Goal: Task Accomplishment & Management: Use online tool/utility

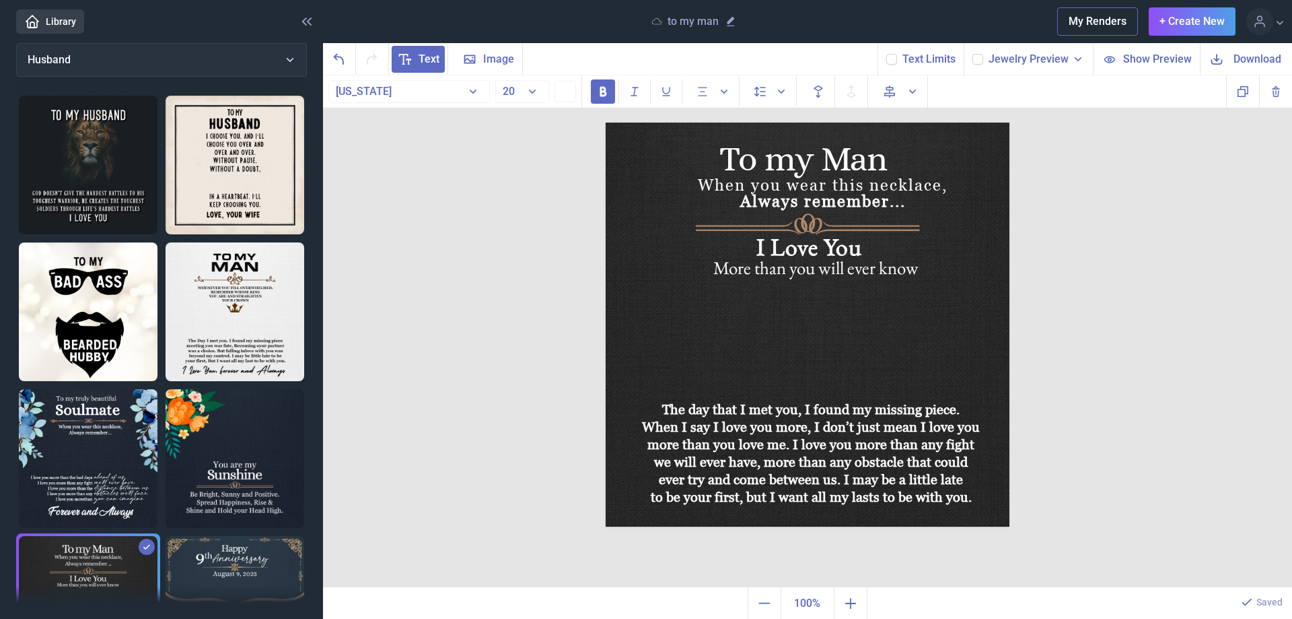
scroll to position [77, 0]
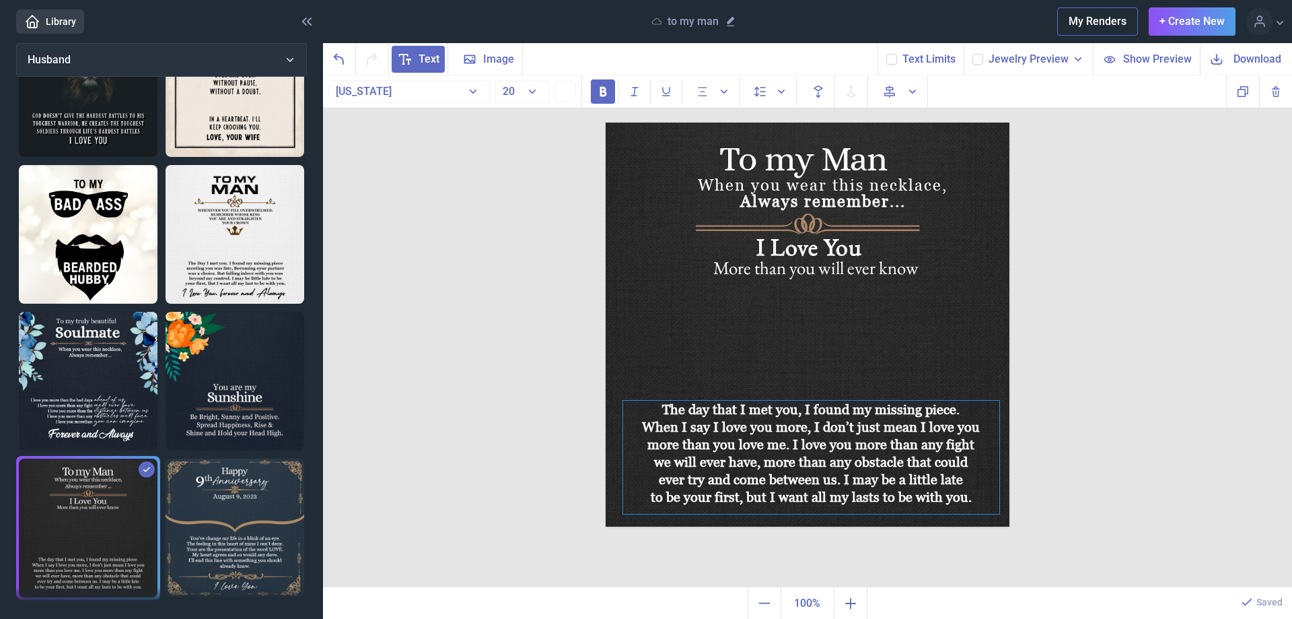
click at [774, 419] on div "The day that I met you, I found my missing piece. When I say I love you more, I…" at bounding box center [811, 456] width 376 height 113
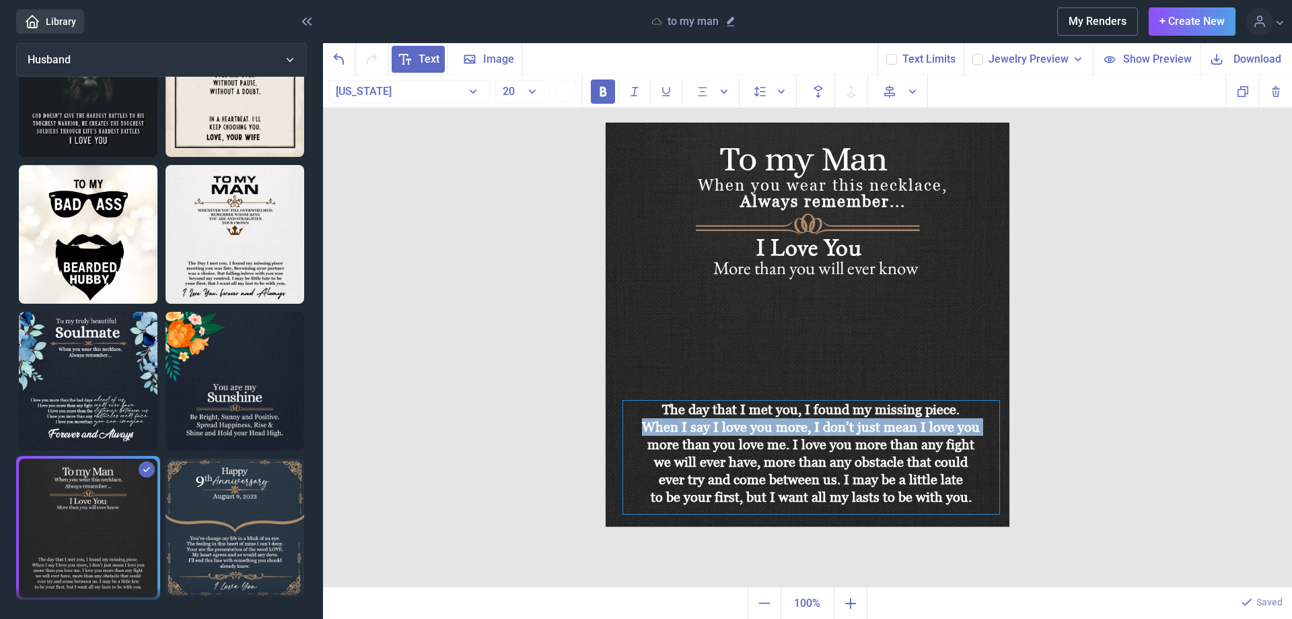
click at [774, 419] on div "The day that I met you, I found my missing piece. When I say I love you more, I…" at bounding box center [811, 456] width 376 height 113
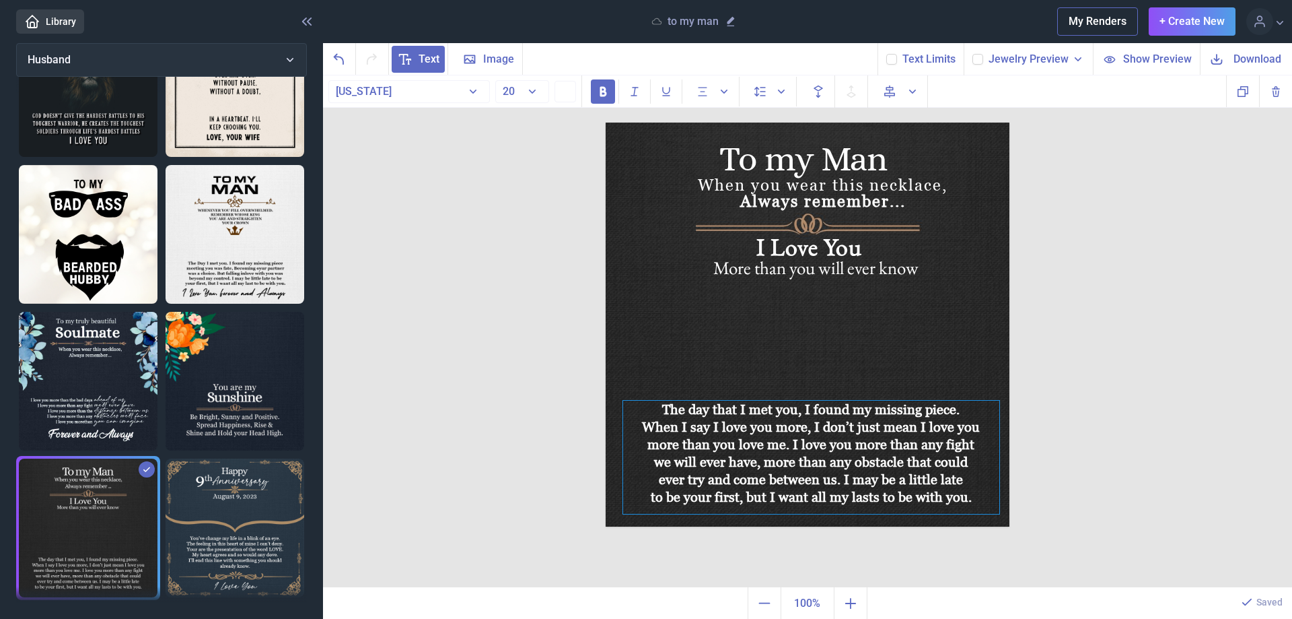
click at [745, 456] on div "we will ever have, more than any obstacle that could" at bounding box center [811, 461] width 376 height 17
click at [1085, 386] on div "To my Man When you wear this necklace, Always remember... I Love You More than …" at bounding box center [807, 331] width 969 height 512
click at [606, 122] on div "The day that I met you, I found my missing piece. When I say I love you more, I…" at bounding box center [606, 122] width 0 height 0
click at [738, 438] on div at bounding box center [811, 456] width 376 height 113
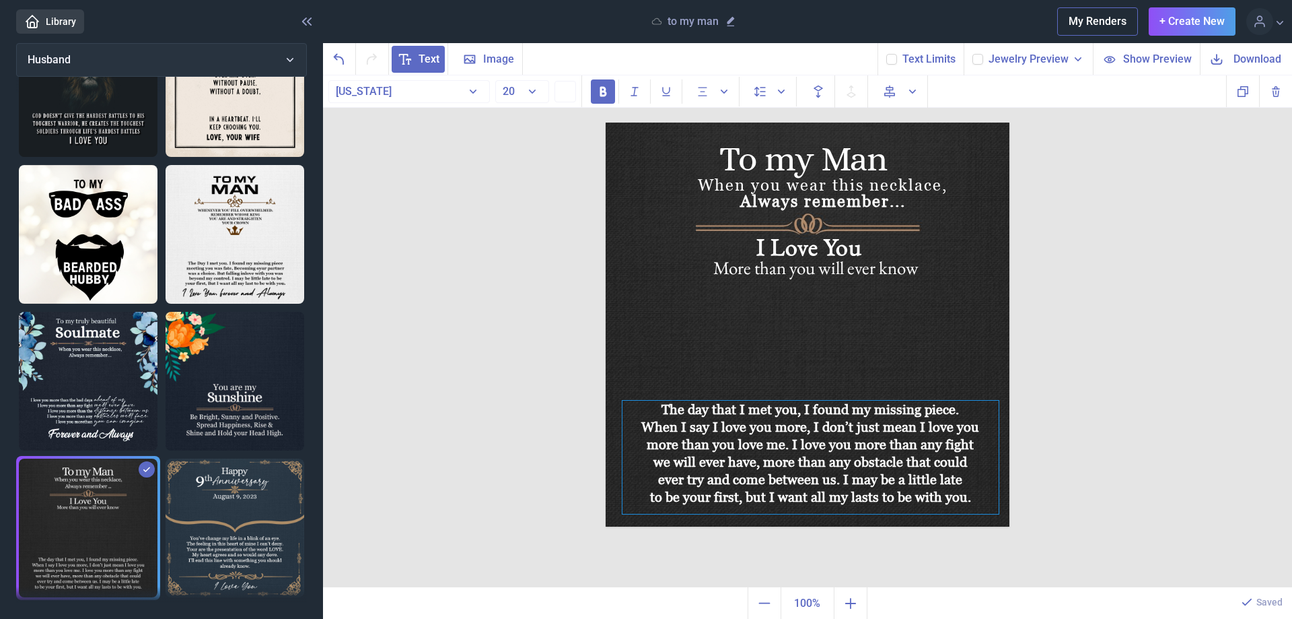
click at [697, 427] on div "When I say I love you more, I don’t just mean I love you" at bounding box center [811, 426] width 376 height 17
click at [696, 428] on div "When I say I love you more, I don’t just mean I love you" at bounding box center [811, 426] width 376 height 17
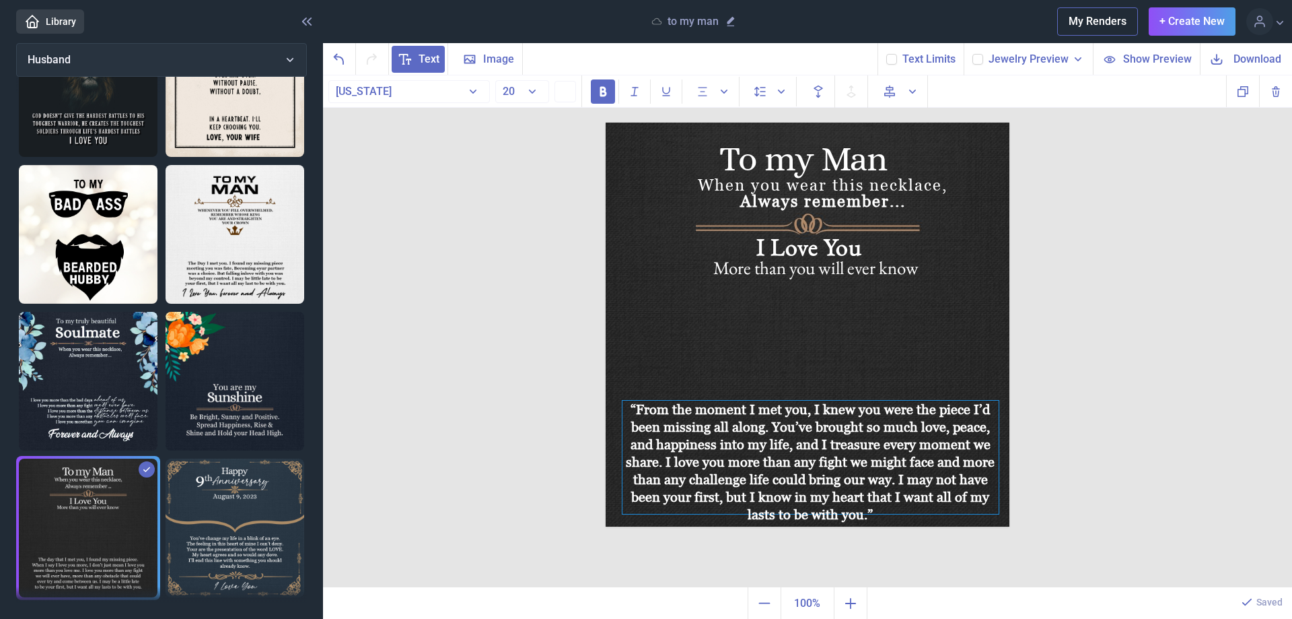
click at [826, 344] on img at bounding box center [808, 324] width 404 height 404
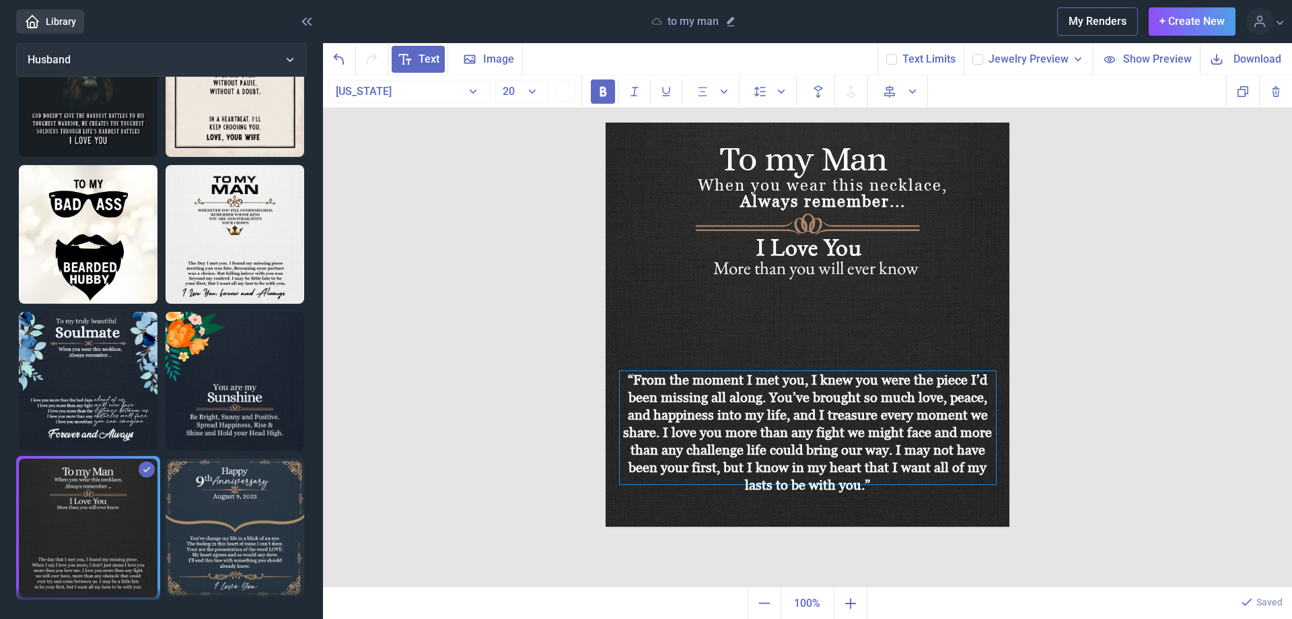
drag, startPoint x: 820, startPoint y: 449, endPoint x: 817, endPoint y: 419, distance: 29.7
click at [817, 419] on div "“From the moment I met you, I knew you were the piece I’d been missing all alon…" at bounding box center [808, 427] width 376 height 113
click at [893, 60] on use at bounding box center [891, 59] width 7 height 5
click at [886, 54] on input "checkbox" at bounding box center [886, 53] width 1 height 1
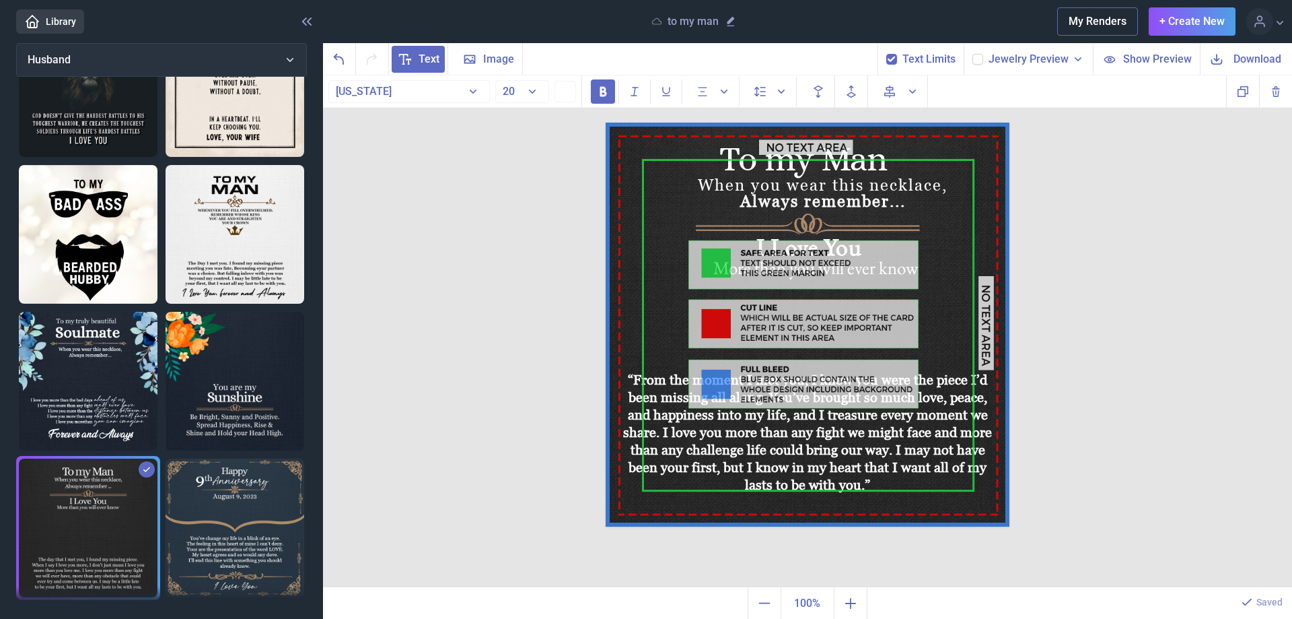
click at [892, 59] on use at bounding box center [891, 59] width 7 height 5
click at [886, 54] on input "checkbox" at bounding box center [886, 53] width 1 height 1
checkbox input "false"
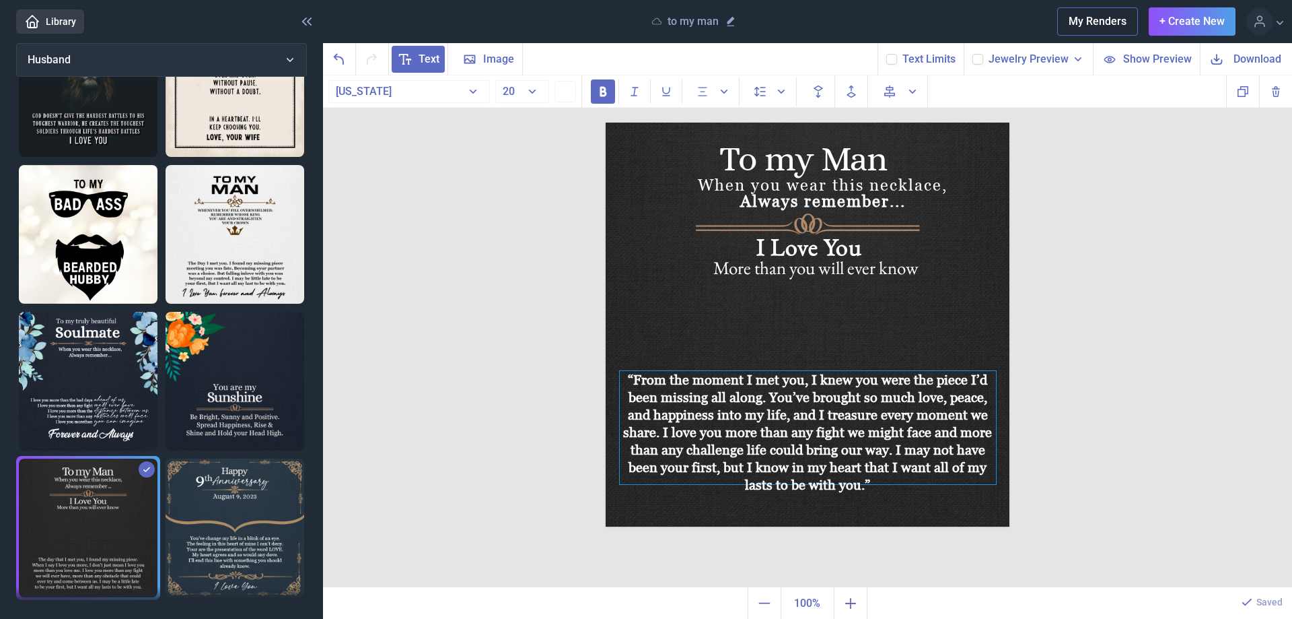
click at [761, 422] on div "“From the moment I met you, I knew you were the piece I’d been missing all alon…" at bounding box center [808, 427] width 376 height 113
click at [535, 93] on button "20" at bounding box center [522, 91] width 54 height 23
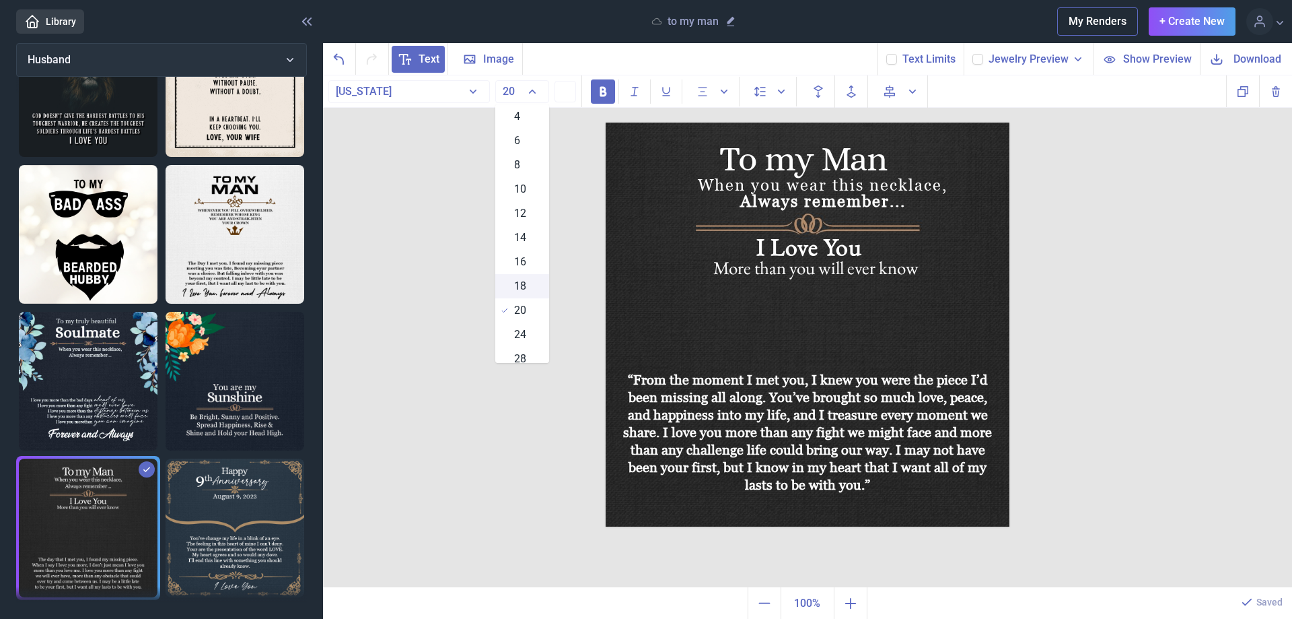
click at [520, 285] on span "18" at bounding box center [520, 286] width 12 height 16
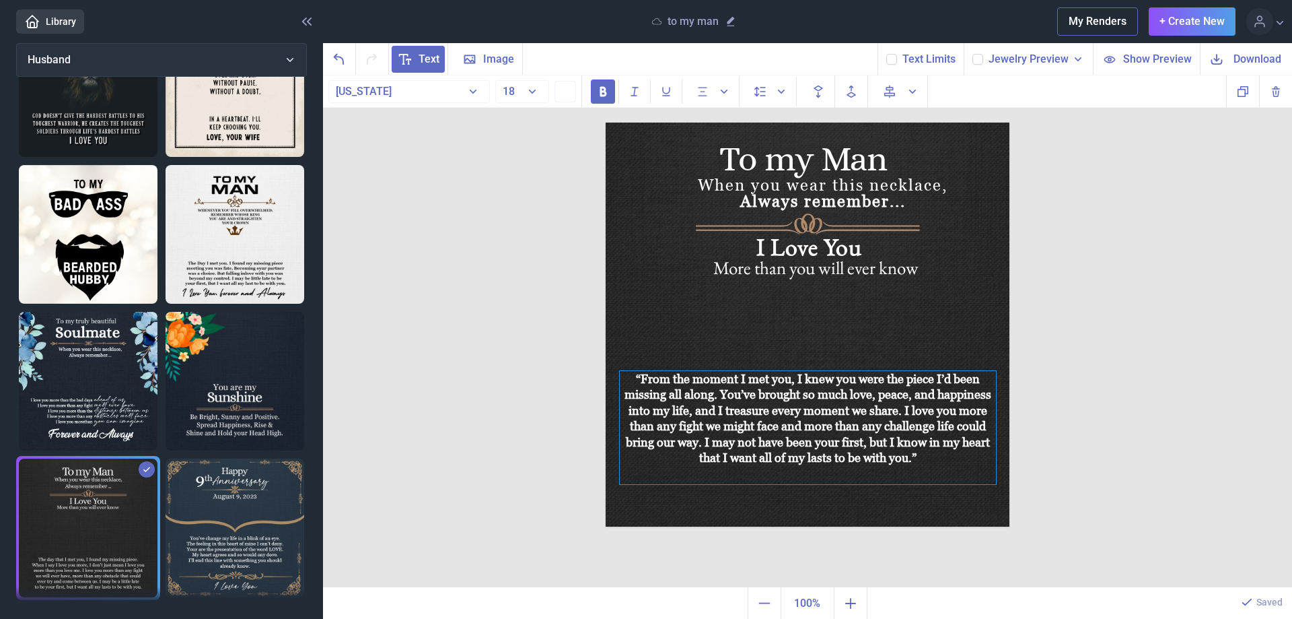
click at [715, 419] on div "“From the moment I met you, I knew you were the piece I’d been missing all alon…" at bounding box center [808, 427] width 376 height 113
click at [644, 458] on div "“From the moment I met you, I knew you were the piece I’d been missing all alon…" at bounding box center [808, 427] width 376 height 113
click at [621, 461] on div "“From the moment I met you, I knew you were the piece I’d been missing all alon…" at bounding box center [809, 428] width 376 height 113
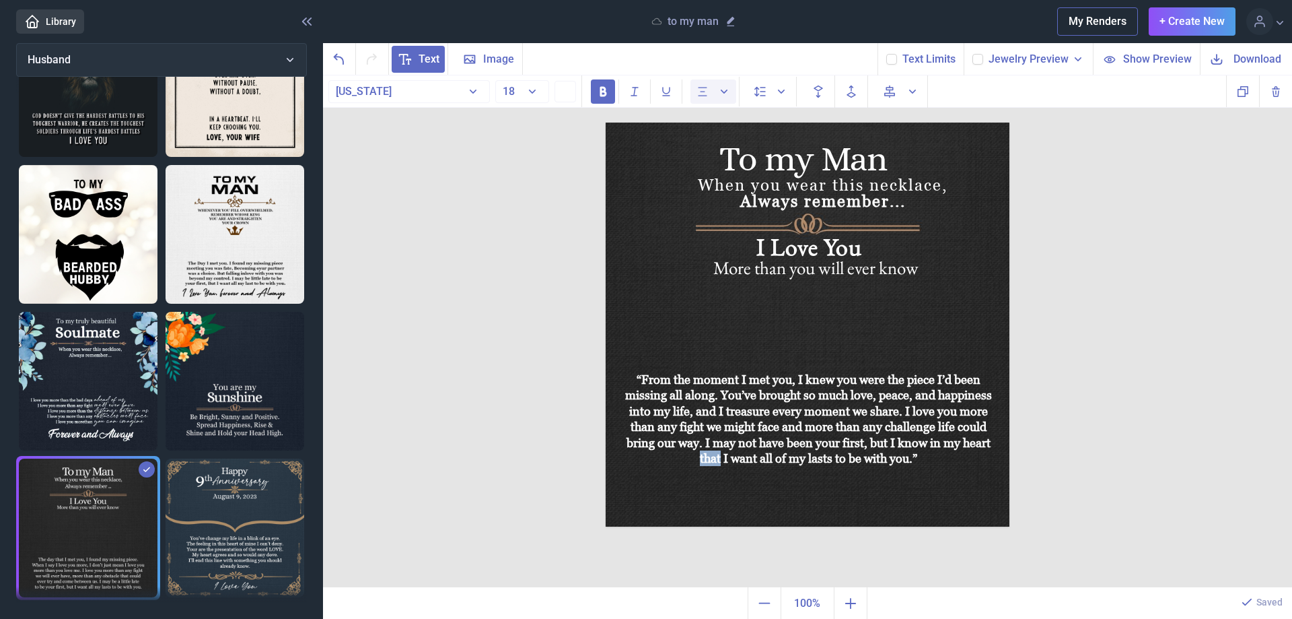
click at [703, 92] on icon "Alignment" at bounding box center [702, 91] width 13 height 13
click at [780, 91] on use "Spacing" at bounding box center [781, 92] width 7 height 4
type input "1.4"
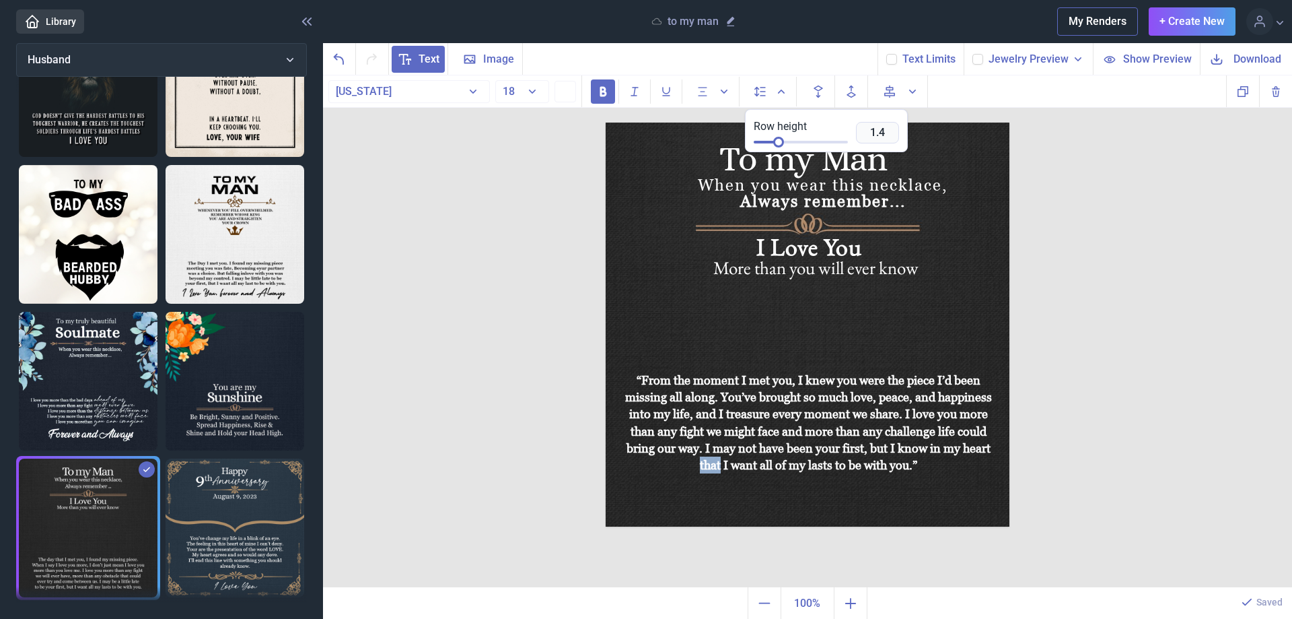
click at [779, 139] on div at bounding box center [778, 142] width 11 height 11
click at [891, 94] on icon "Align to page" at bounding box center [890, 91] width 16 height 16
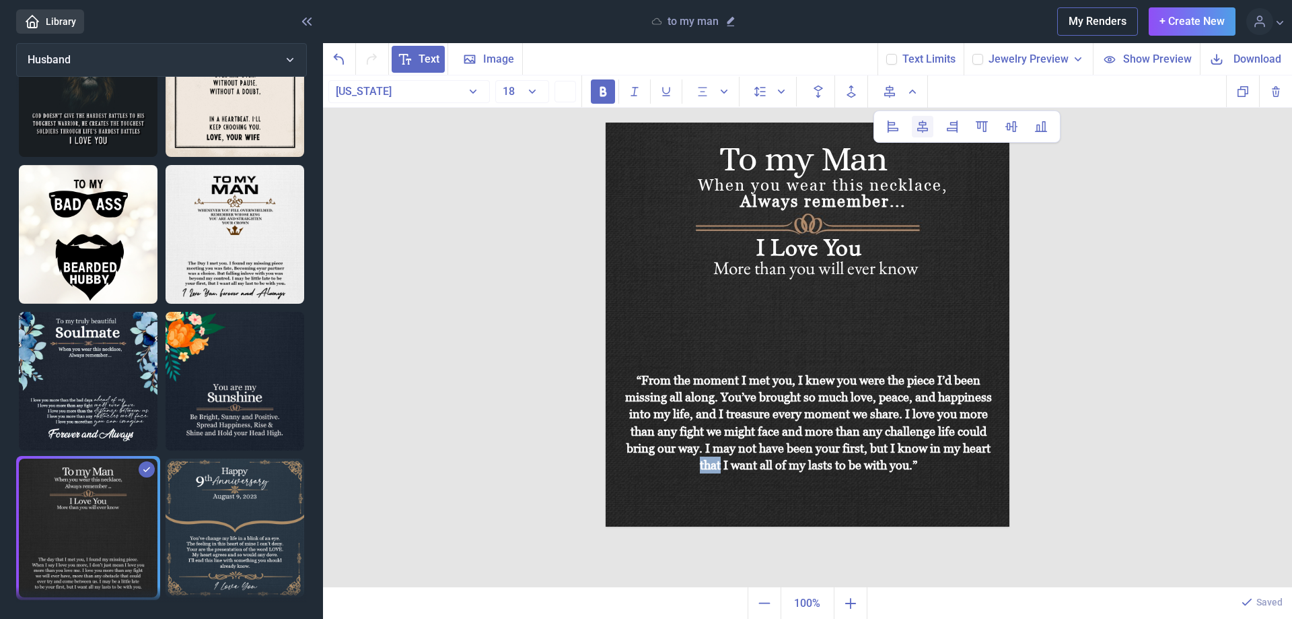
click at [924, 131] on use at bounding box center [922, 125] width 9 height 11
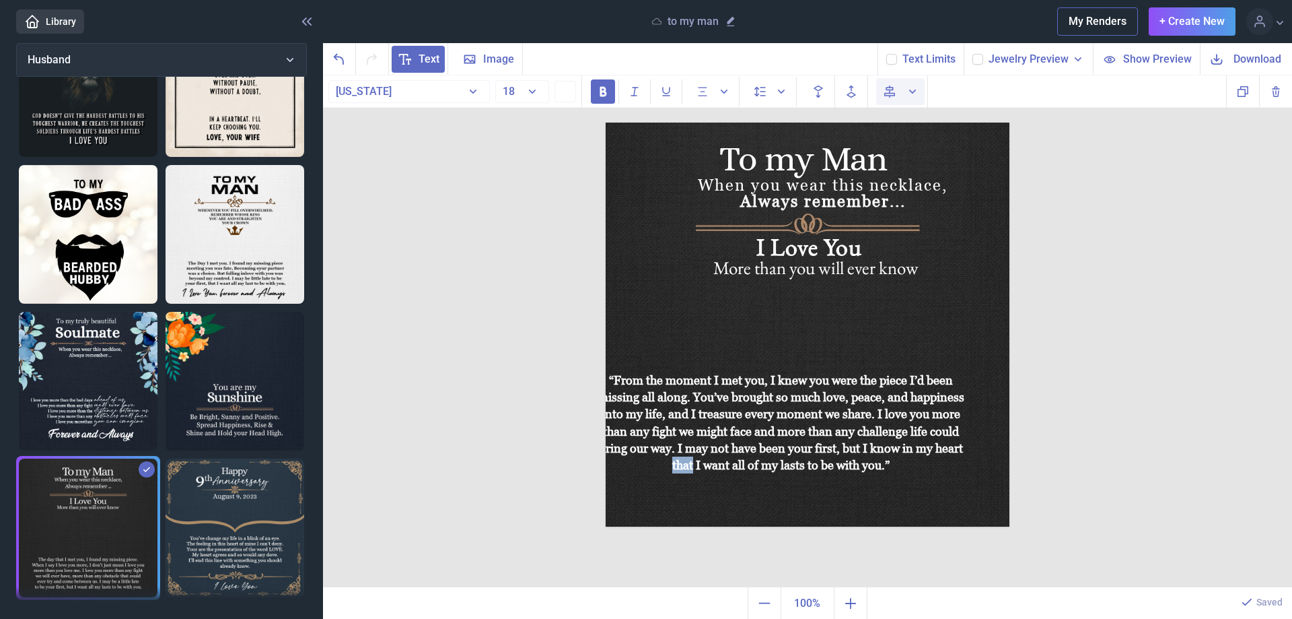
click at [911, 94] on icon "Align to page" at bounding box center [912, 91] width 13 height 13
click at [924, 129] on icon at bounding box center [923, 126] width 16 height 16
click at [918, 90] on icon "Align to page" at bounding box center [912, 91] width 13 height 13
click at [895, 127] on icon at bounding box center [893, 126] width 16 height 16
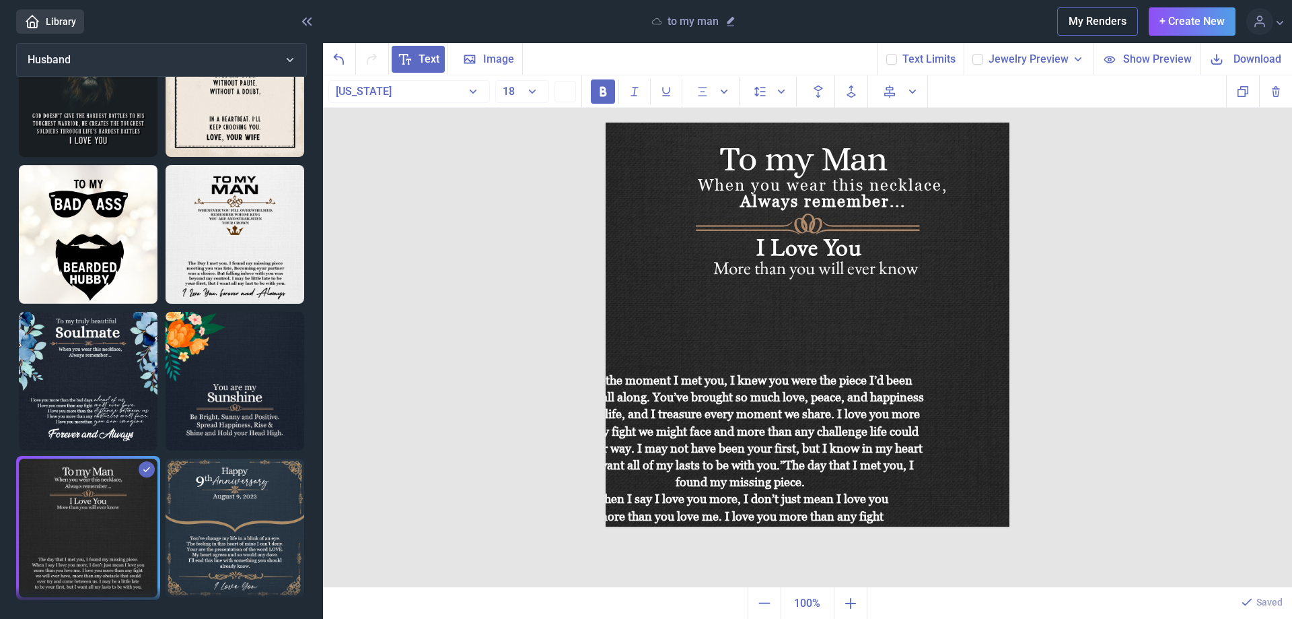
click at [1051, 186] on div "To my Man When you wear this necklace, Always remember... I Love You More than …" at bounding box center [807, 331] width 969 height 512
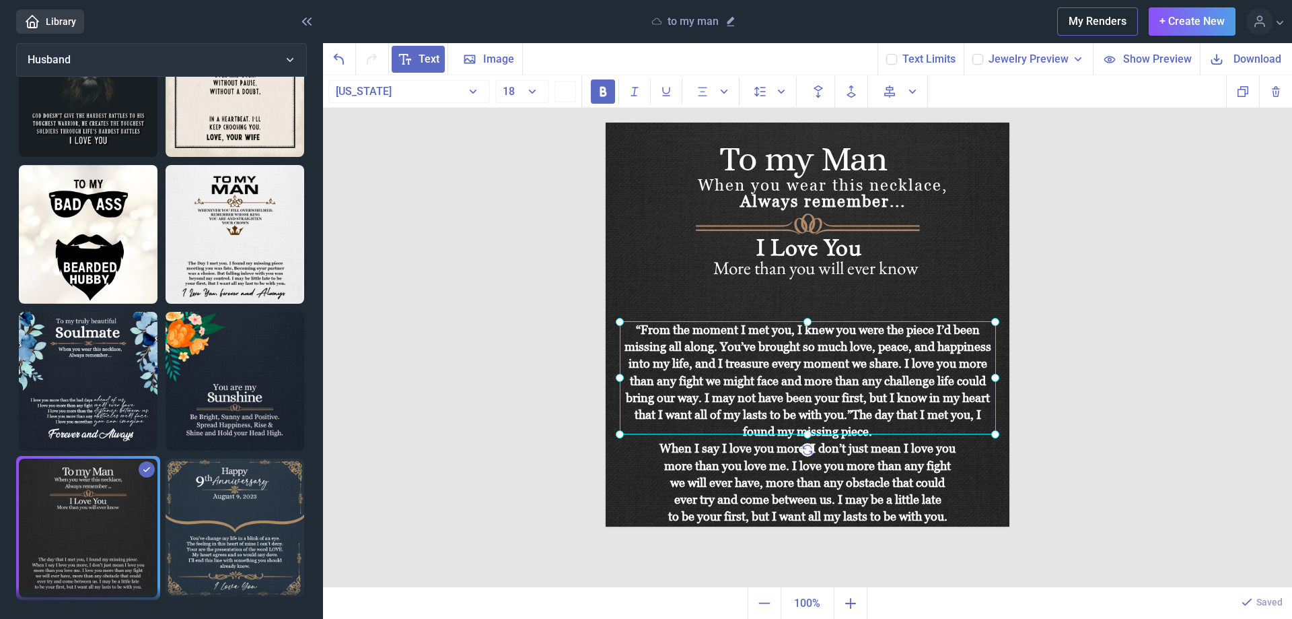
drag, startPoint x: 787, startPoint y: 402, endPoint x: 854, endPoint y: 351, distance: 84.1
click at [606, 122] on div "“From the moment I met you, I knew you were the piece I’d been missing all alon…" at bounding box center [606, 122] width 0 height 0
click at [876, 481] on div "we will ever have, more than any obstacle that could" at bounding box center [808, 482] width 376 height 17
click at [755, 363] on div at bounding box center [808, 377] width 376 height 113
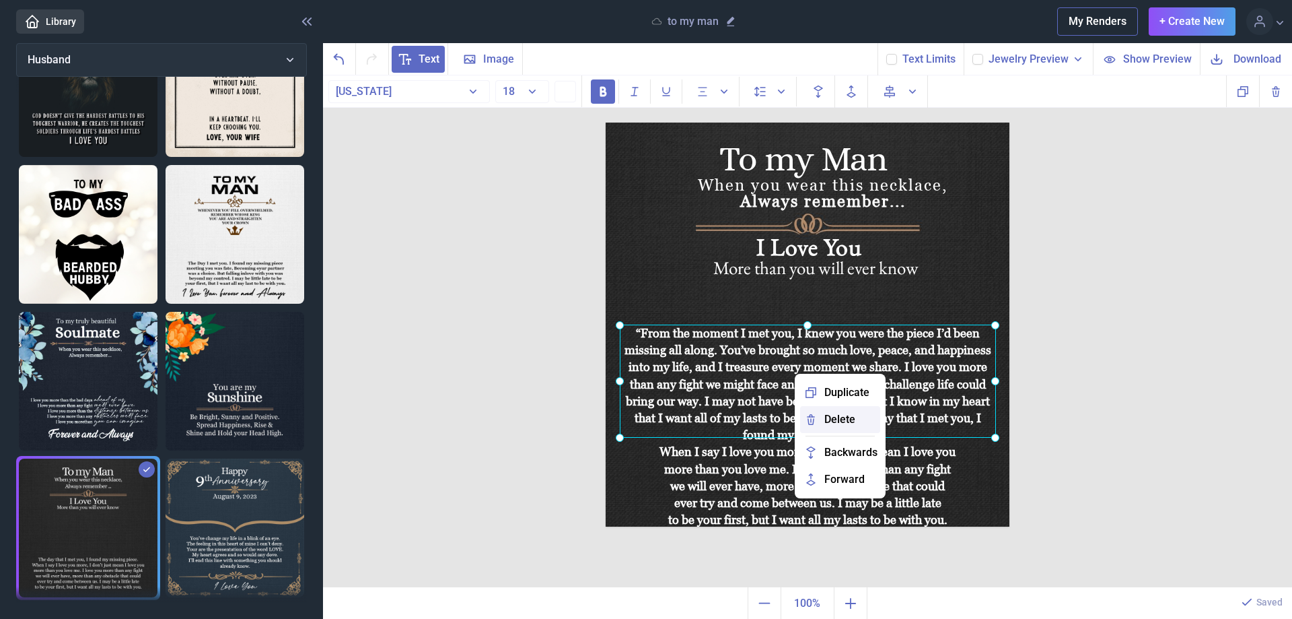
click at [847, 415] on span "Delete" at bounding box center [839, 419] width 31 height 16
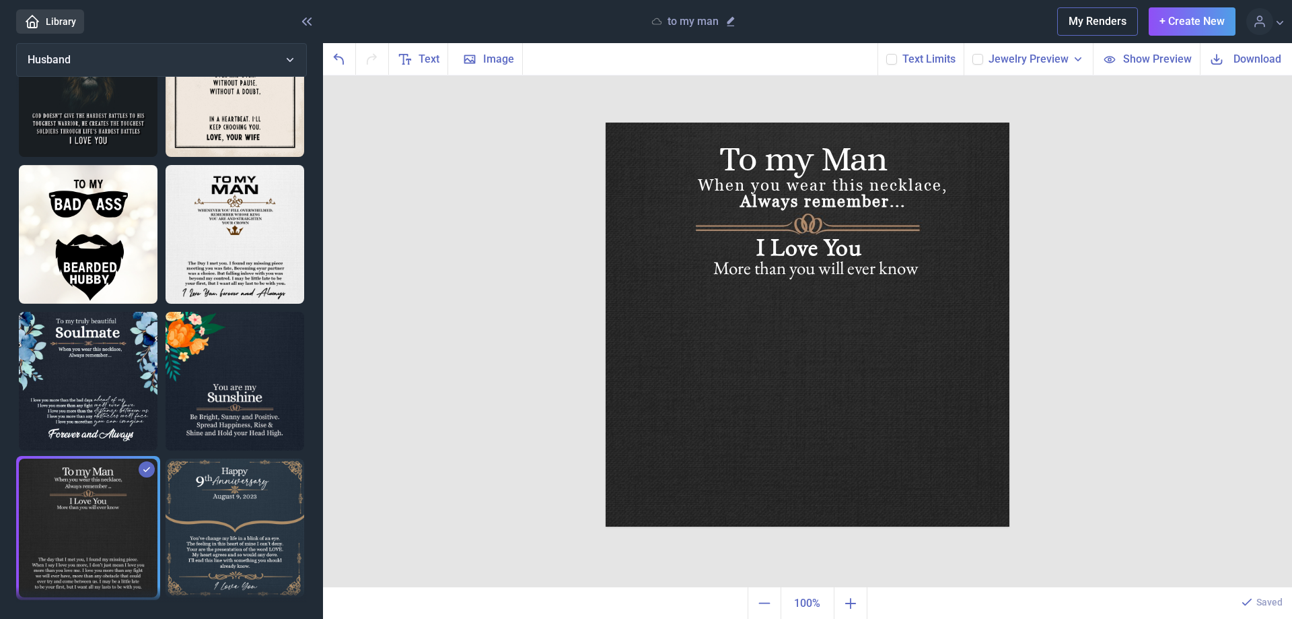
click at [804, 426] on img at bounding box center [808, 324] width 404 height 404
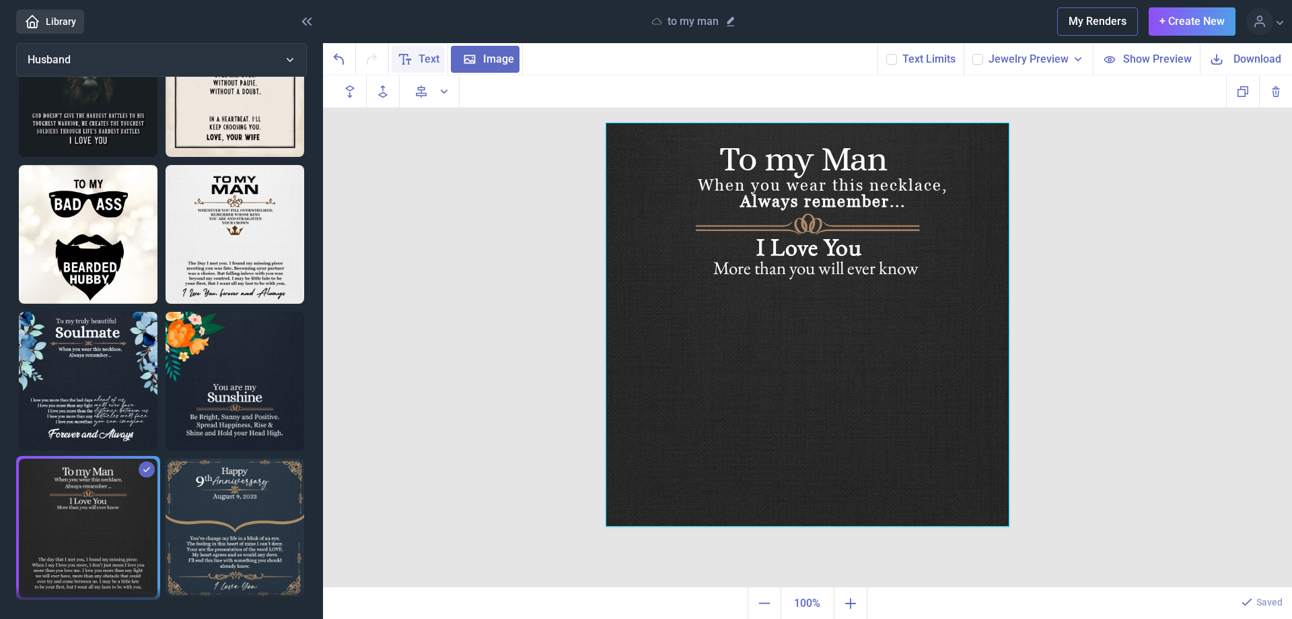
click at [407, 59] on icon at bounding box center [405, 59] width 16 height 16
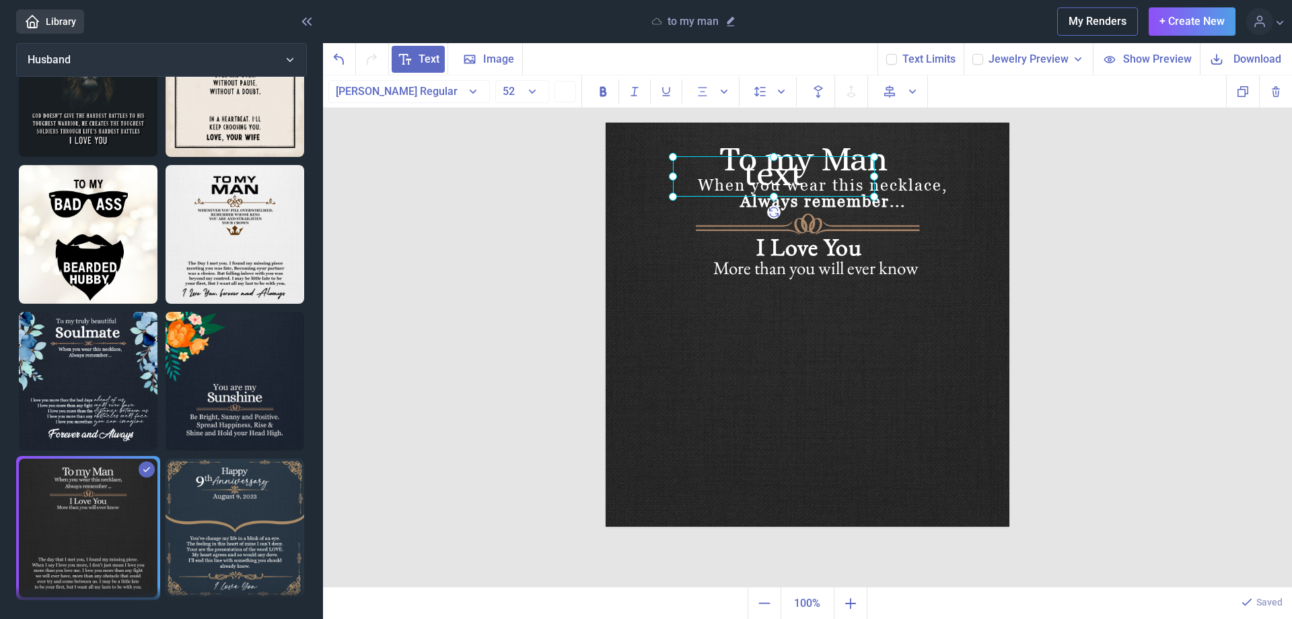
drag, startPoint x: 659, startPoint y: 392, endPoint x: 796, endPoint y: 427, distance: 140.9
click at [796, 427] on img at bounding box center [808, 324] width 404 height 404
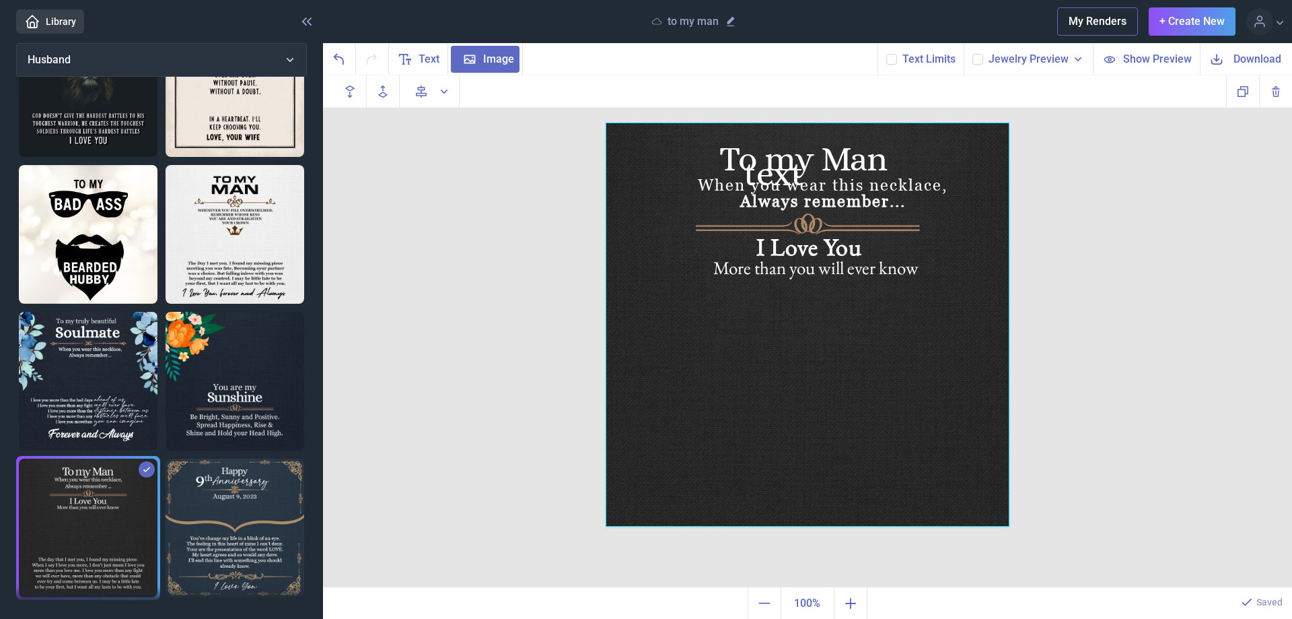
drag, startPoint x: 714, startPoint y: 388, endPoint x: 845, endPoint y: 429, distance: 137.7
click at [845, 429] on div at bounding box center [808, 324] width 404 height 404
click at [423, 92] on icon "Align to page" at bounding box center [421, 91] width 16 height 16
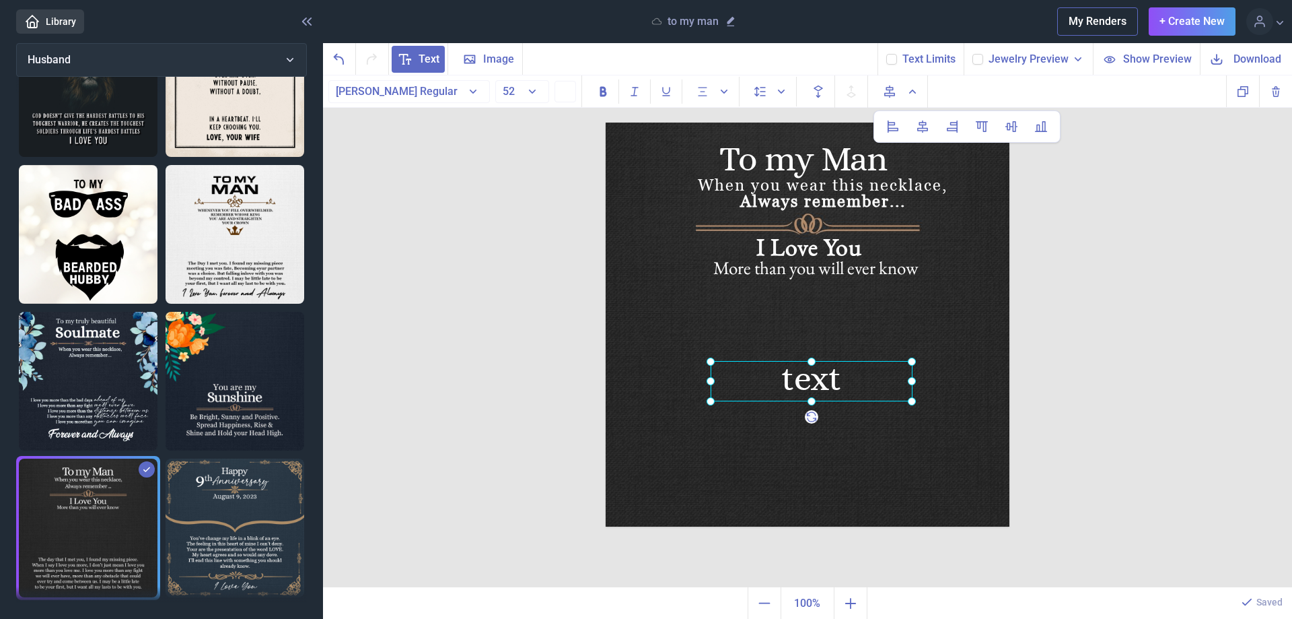
drag, startPoint x: 777, startPoint y: 171, endPoint x: 815, endPoint y: 376, distance: 208.0
click at [606, 122] on div "text" at bounding box center [606, 122] width 0 height 0
click at [814, 382] on div at bounding box center [812, 381] width 202 height 40
click at [814, 383] on div at bounding box center [812, 381] width 202 height 40
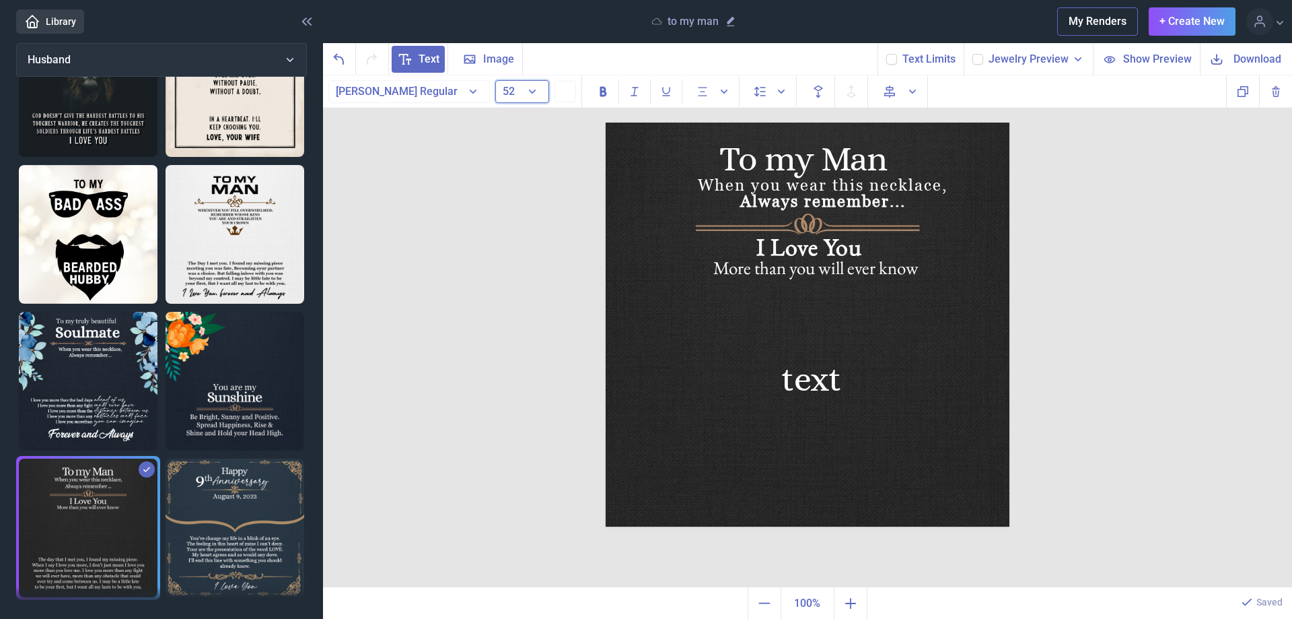
click at [536, 92] on button "52" at bounding box center [522, 91] width 54 height 23
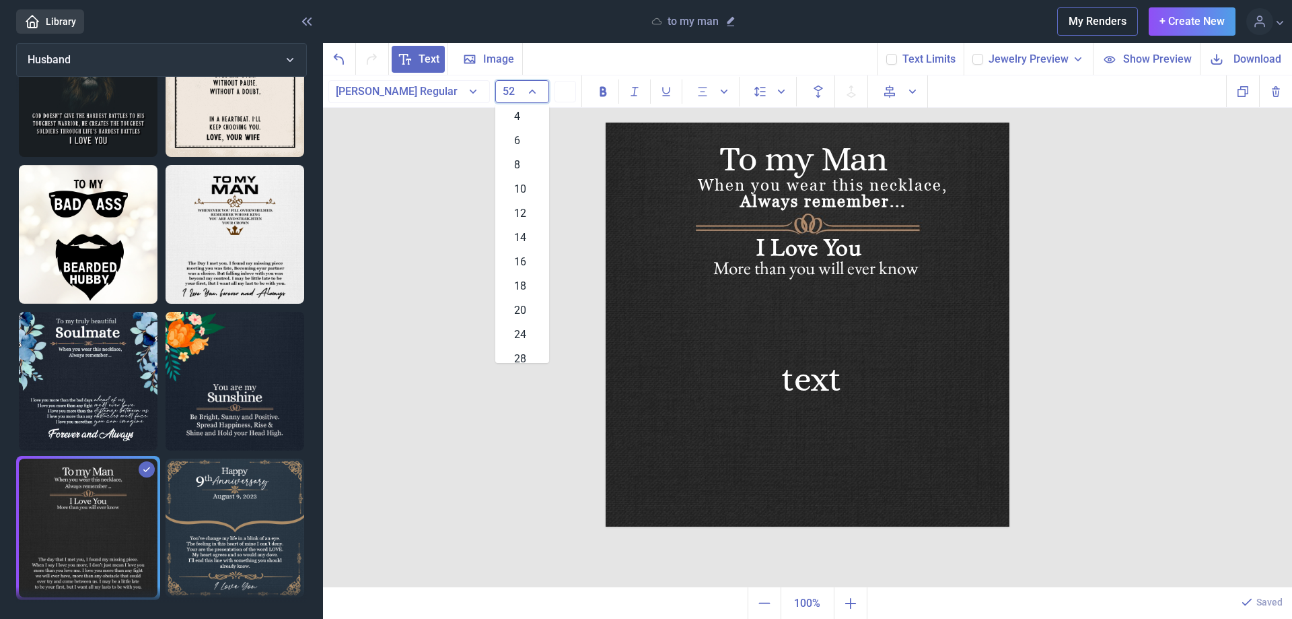
click at [538, 92] on button "52" at bounding box center [522, 91] width 54 height 23
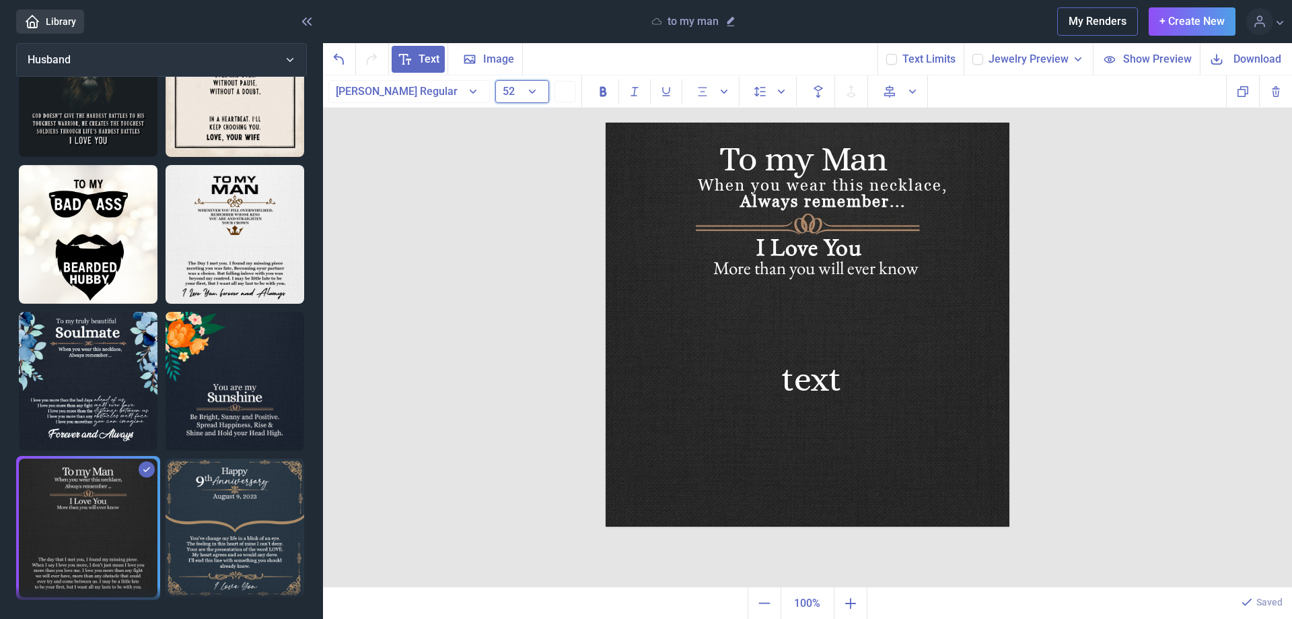
click at [534, 91] on button "52" at bounding box center [522, 91] width 54 height 23
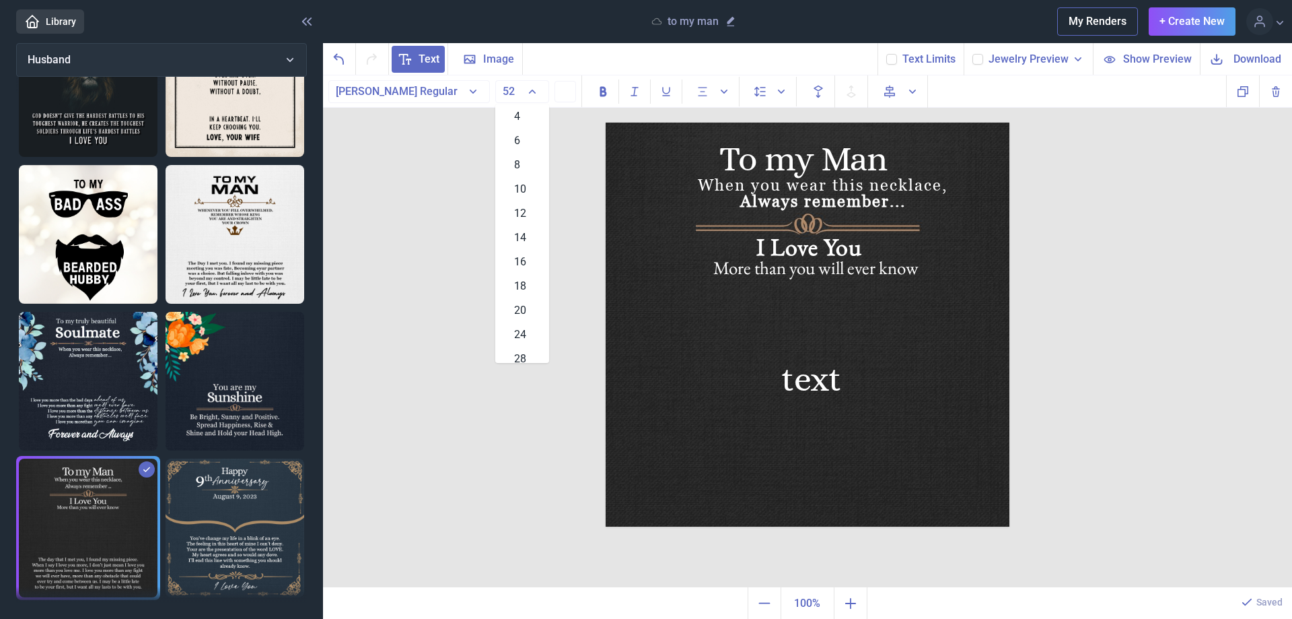
click at [521, 238] on span "14" at bounding box center [520, 237] width 12 height 16
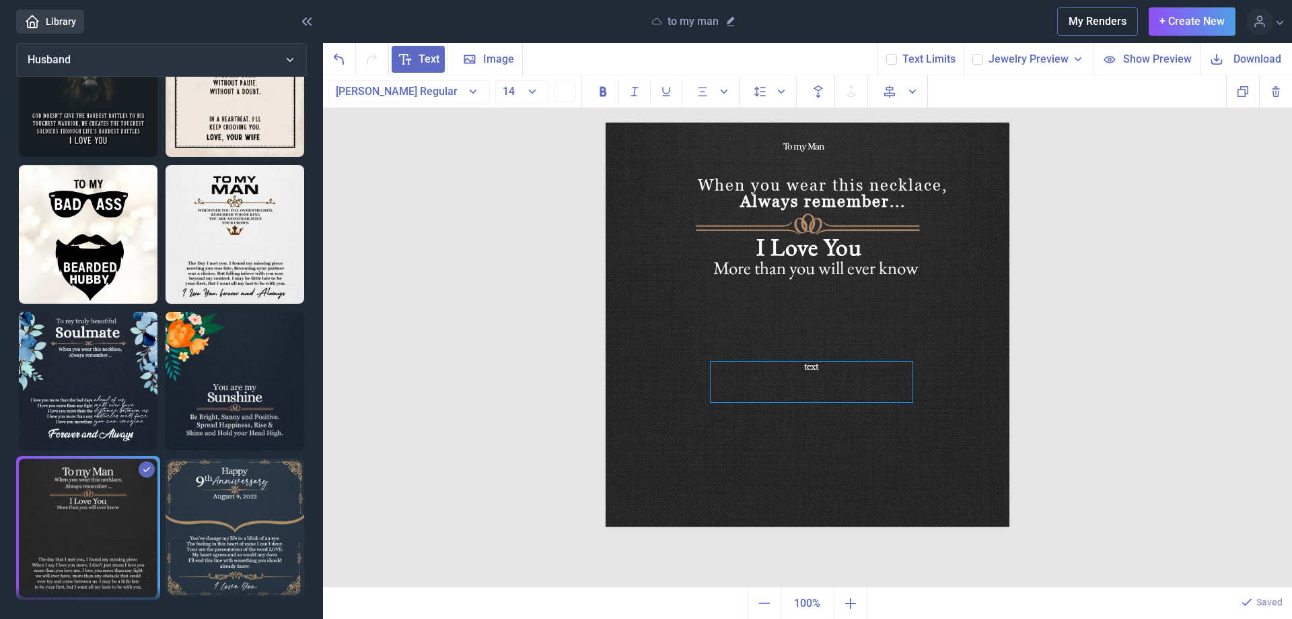
click at [811, 366] on div "text" at bounding box center [812, 381] width 202 height 40
paste div
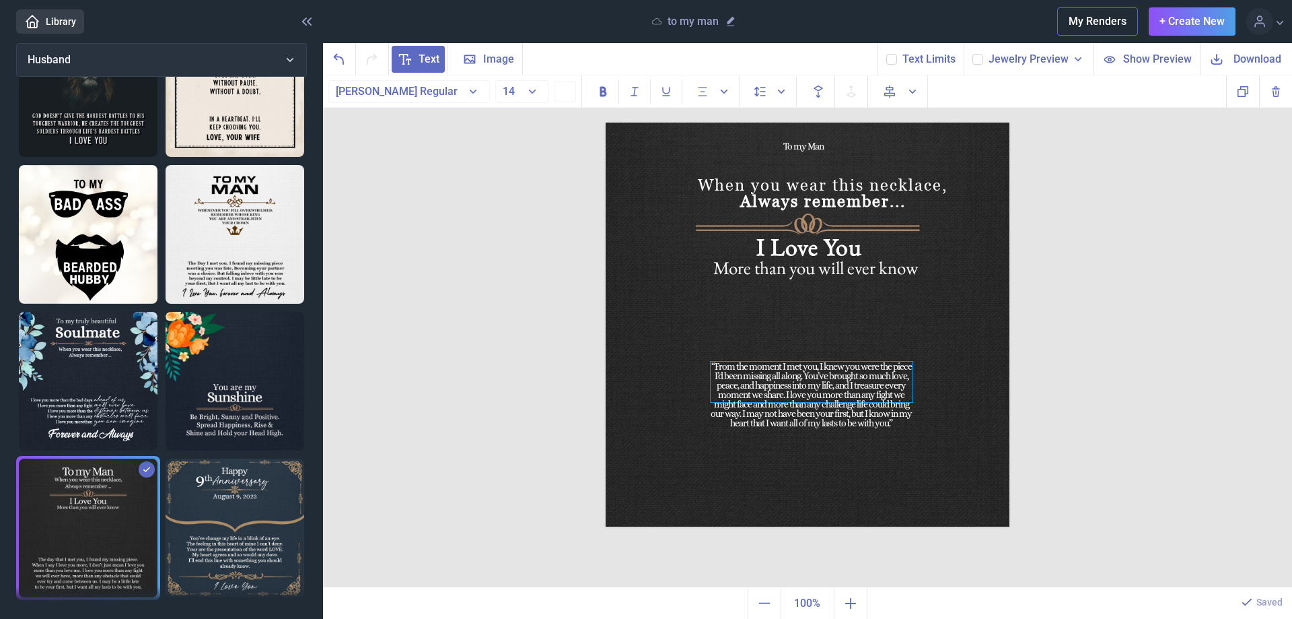
click at [781, 369] on div "“From the moment I met you, I knew you were the piece I’d been missing all alon…" at bounding box center [812, 381] width 202 height 40
click at [532, 91] on button "14" at bounding box center [522, 91] width 54 height 23
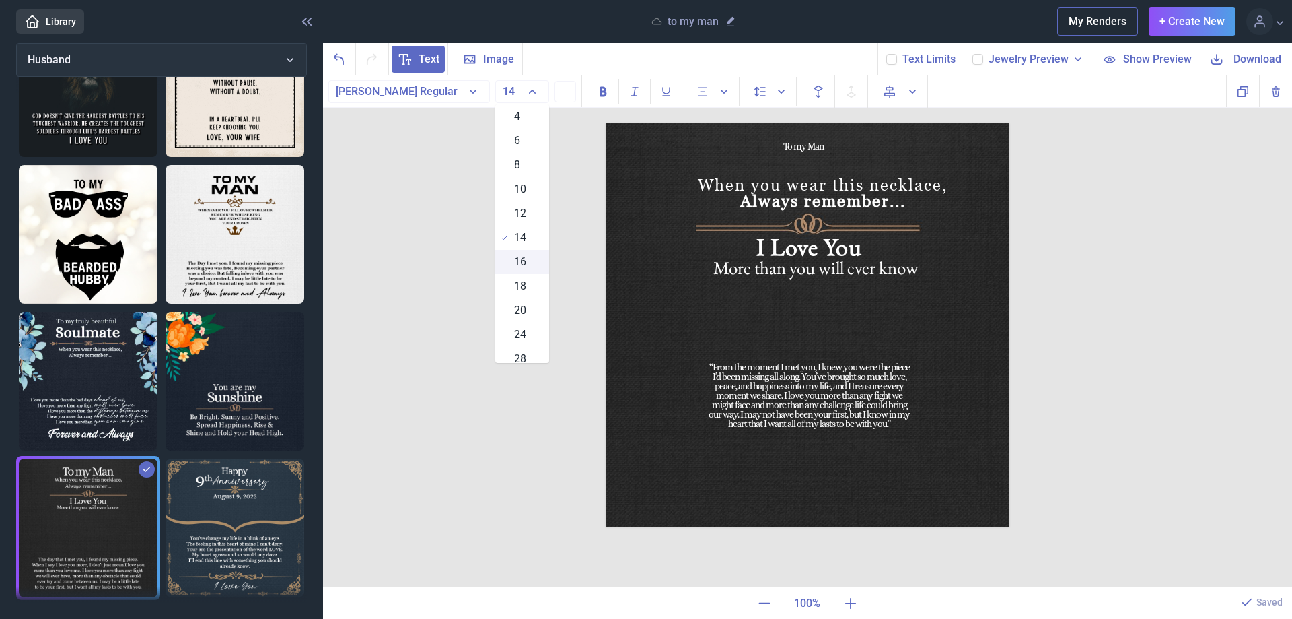
click at [520, 260] on span "16" at bounding box center [520, 262] width 12 height 16
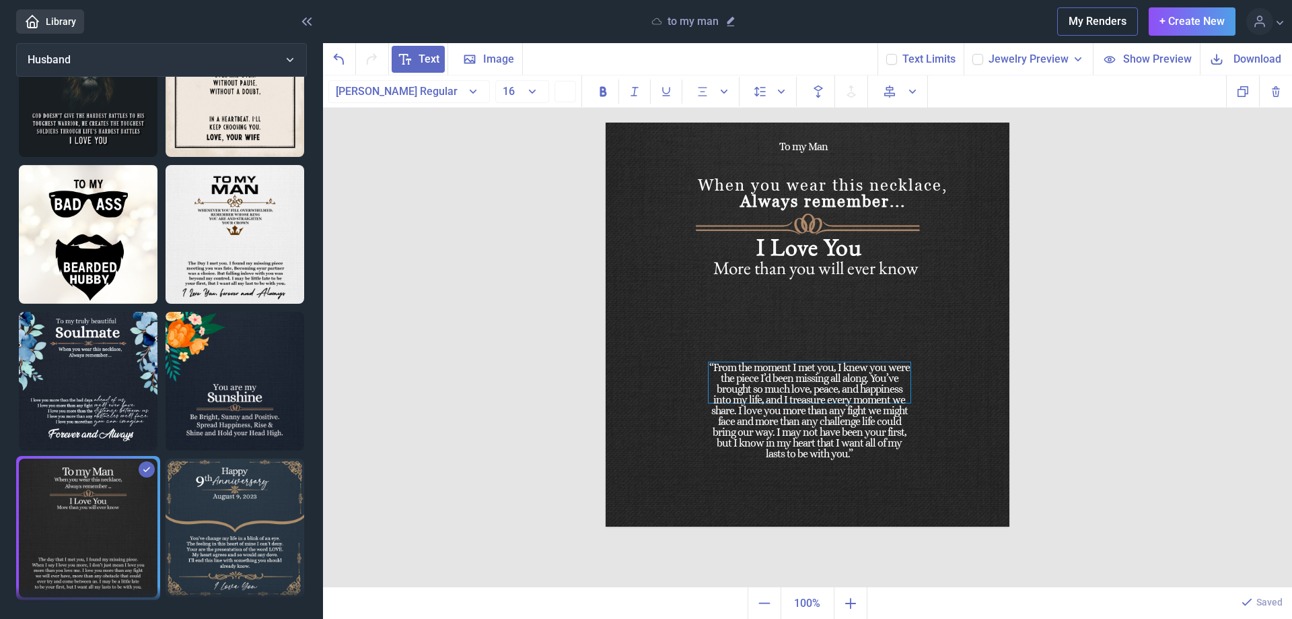
click at [821, 391] on div "“From the moment I met you, I knew you were the piece I’d been missing all alon…" at bounding box center [810, 382] width 202 height 40
click at [711, 94] on span "Alignment" at bounding box center [714, 91] width 46 height 24
click at [769, 127] on icon at bounding box center [766, 125] width 16 height 16
click at [726, 96] on icon "Alignment" at bounding box center [723, 91] width 13 height 13
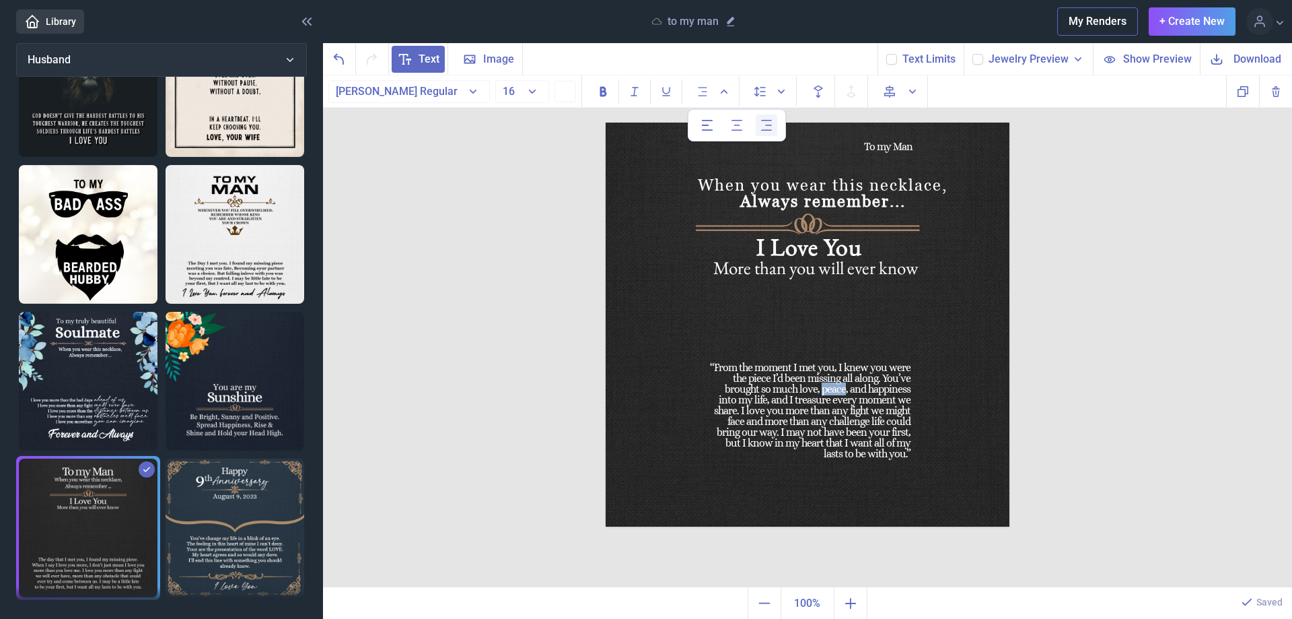
click at [736, 127] on icon at bounding box center [737, 125] width 16 height 16
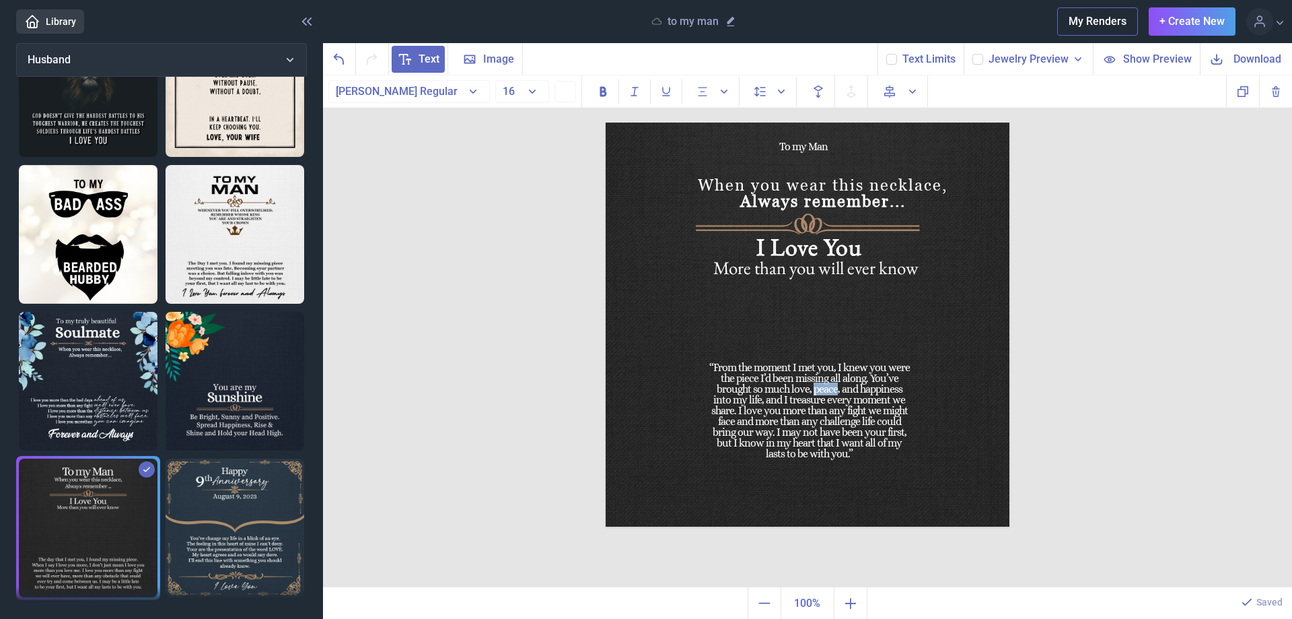
click at [948, 355] on img at bounding box center [808, 324] width 404 height 404
click at [981, 59] on use at bounding box center [977, 59] width 7 height 5
click at [973, 54] on input "checkbox" at bounding box center [972, 53] width 1 height 1
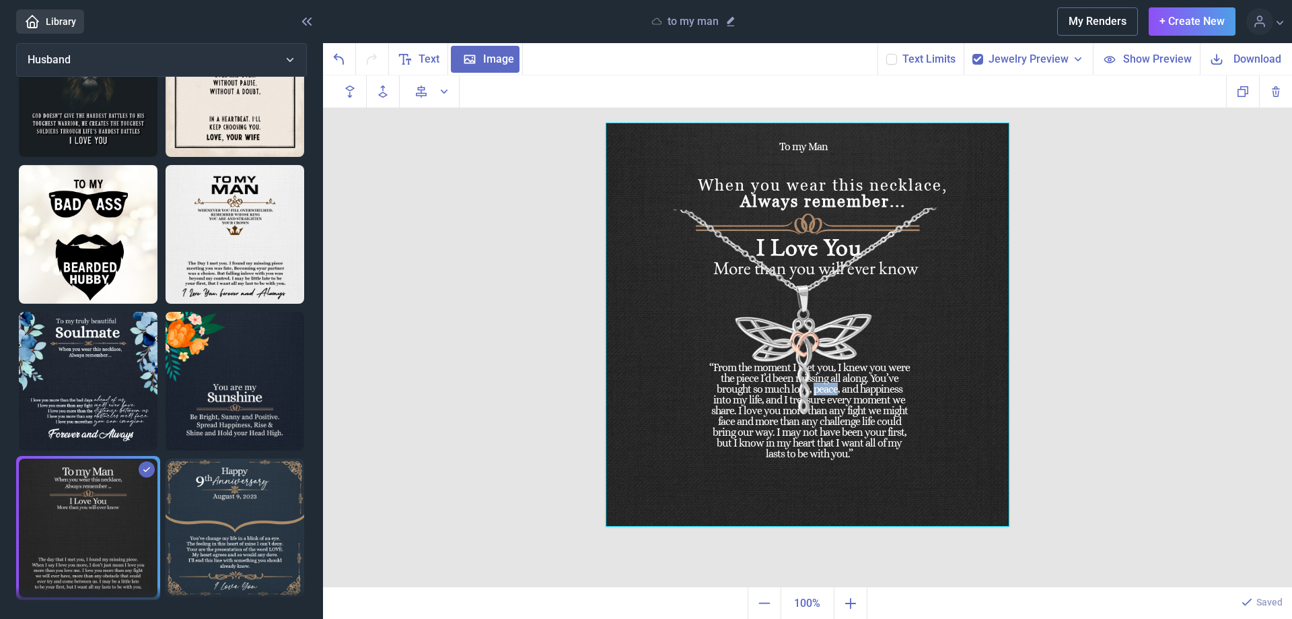
click at [981, 59] on use at bounding box center [977, 59] width 7 height 5
click at [973, 54] on input "checkbox" at bounding box center [972, 53] width 1 height 1
checkbox input "false"
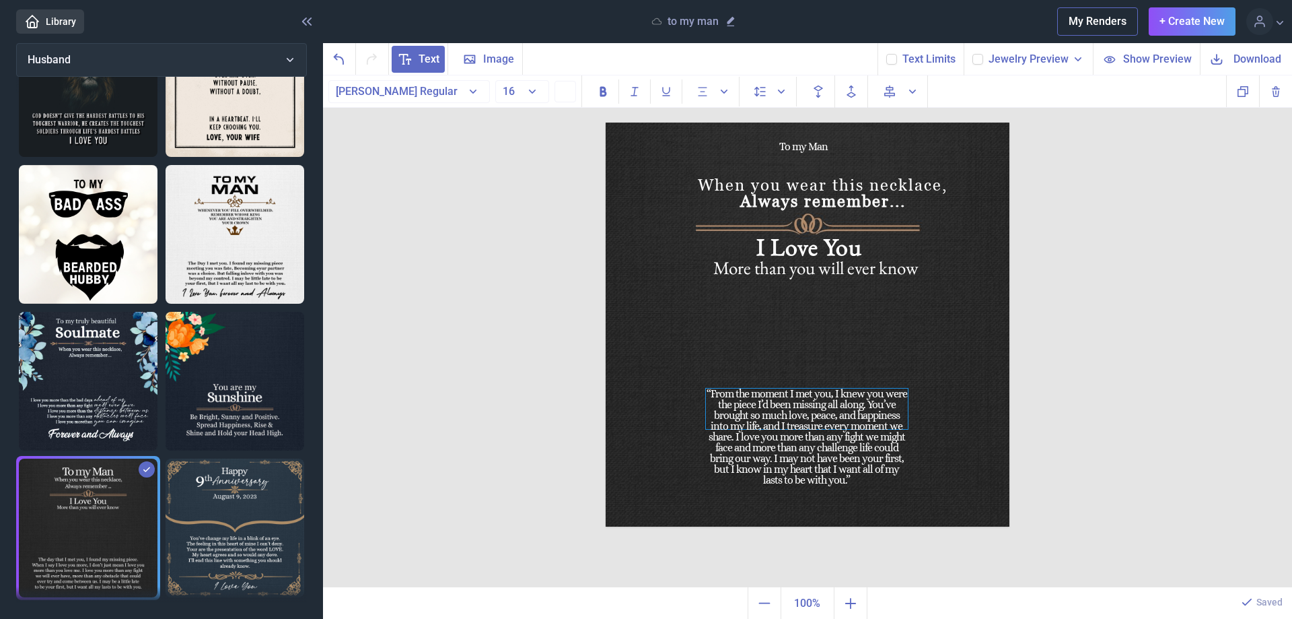
drag, startPoint x: 764, startPoint y: 382, endPoint x: 761, endPoint y: 408, distance: 26.4
click at [761, 408] on div "“From the moment I met you, I knew you were the piece I’d been missing all alon…" at bounding box center [807, 408] width 202 height 40
click at [892, 61] on use at bounding box center [891, 59] width 7 height 5
click at [886, 54] on input "checkbox" at bounding box center [886, 53] width 1 height 1
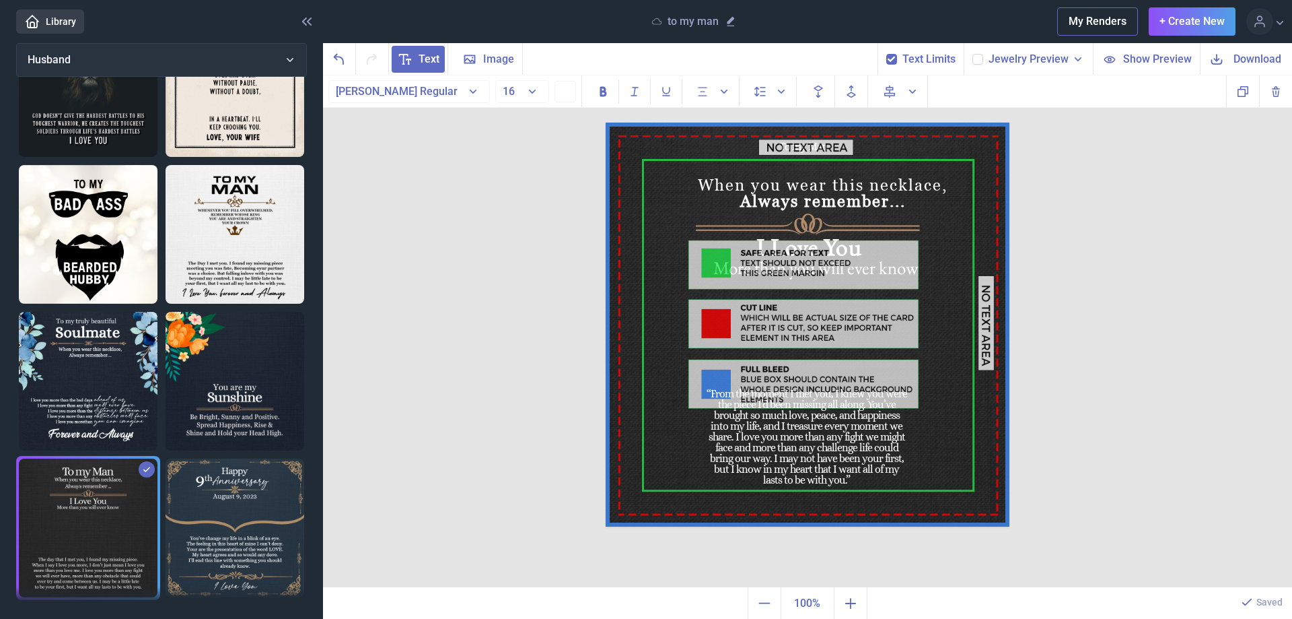
click at [890, 61] on label at bounding box center [891, 59] width 11 height 11
click at [886, 54] on input "checkbox" at bounding box center [886, 53] width 1 height 1
checkbox input "false"
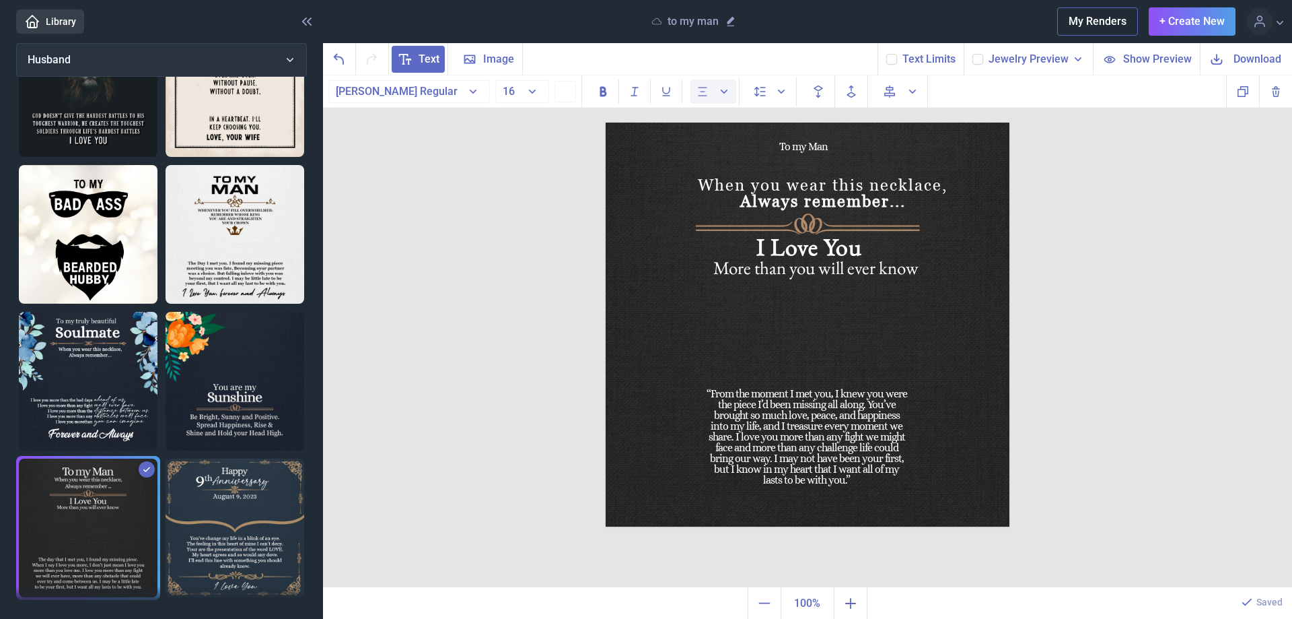
click at [726, 93] on icon "Alignment" at bounding box center [723, 91] width 13 height 13
click at [914, 89] on icon "Align to page" at bounding box center [912, 91] width 13 height 13
click at [701, 414] on img at bounding box center [808, 324] width 404 height 404
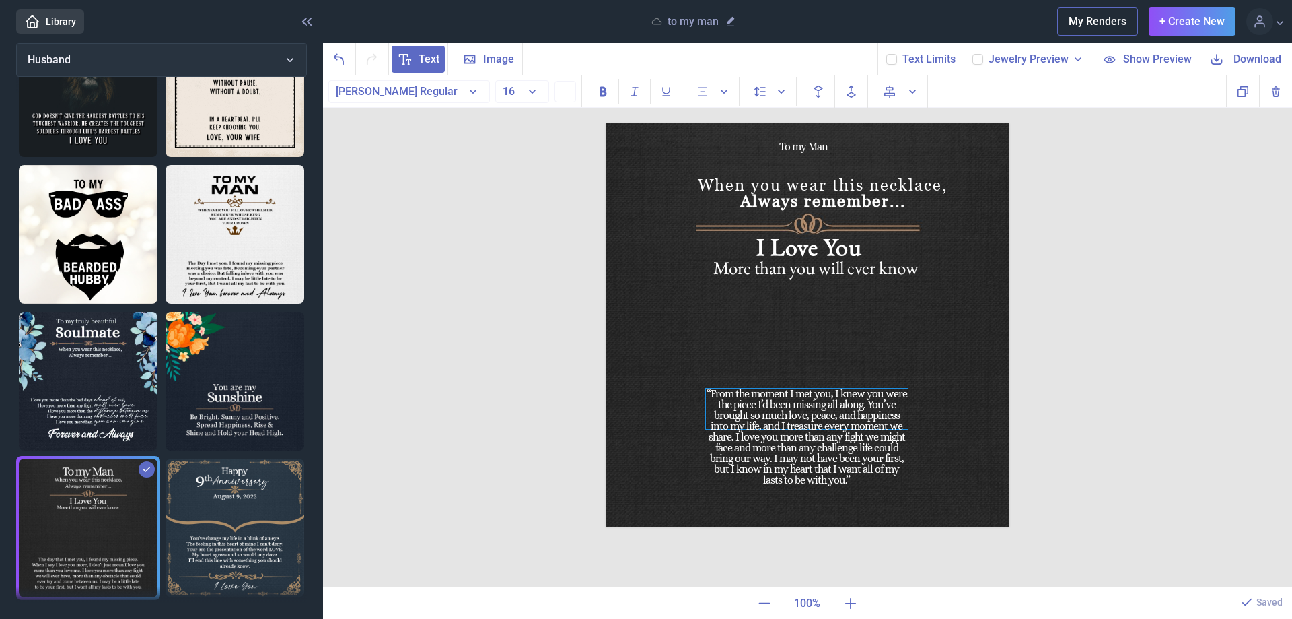
click at [707, 413] on div "“From the moment I met you, I knew you were the piece I’d been missing all alon…" at bounding box center [807, 408] width 202 height 40
click at [707, 405] on div "“From the moment I met you, I knew you were the piece I’d been missing all alon…" at bounding box center [807, 408] width 202 height 40
click at [706, 402] on div "“From the moment I met you, I knew you were the piece I’d been missing all alon…" at bounding box center [807, 408] width 202 height 40
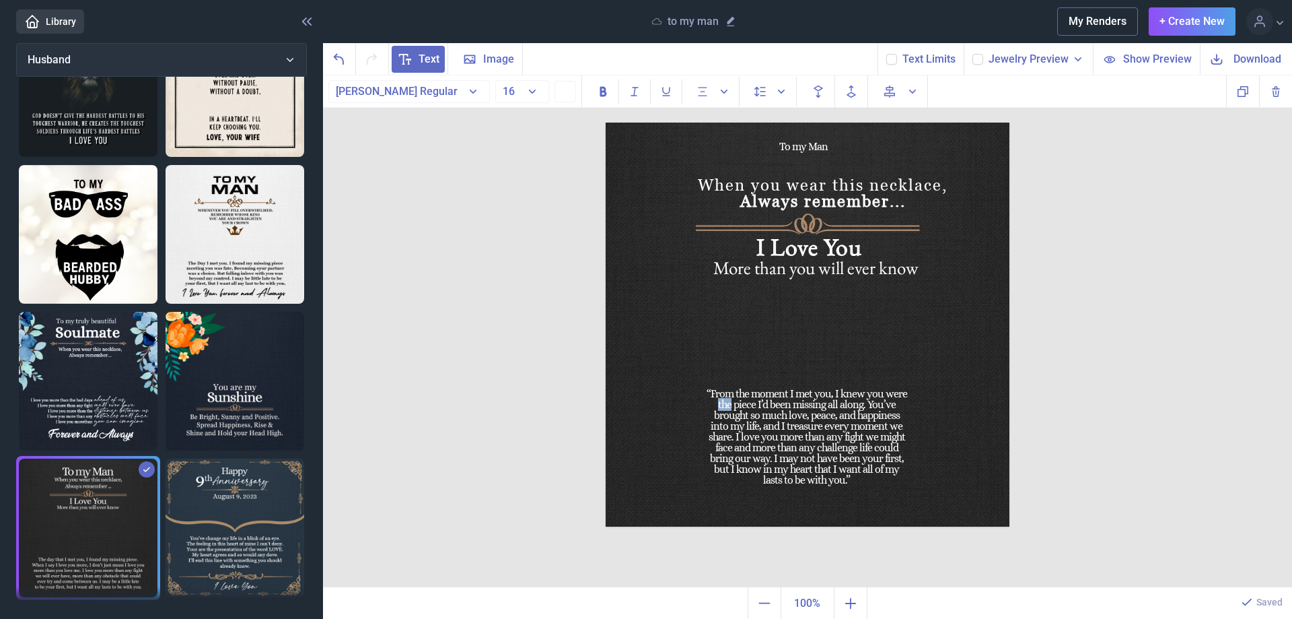
click at [415, 55] on span "Text" at bounding box center [418, 59] width 53 height 27
click at [606, 122] on div "When you wear this necklace, Always remember..." at bounding box center [606, 122] width 0 height 0
click at [606, 122] on div "text" at bounding box center [606, 122] width 0 height 0
click at [775, 163] on use at bounding box center [773, 156] width 15 height 15
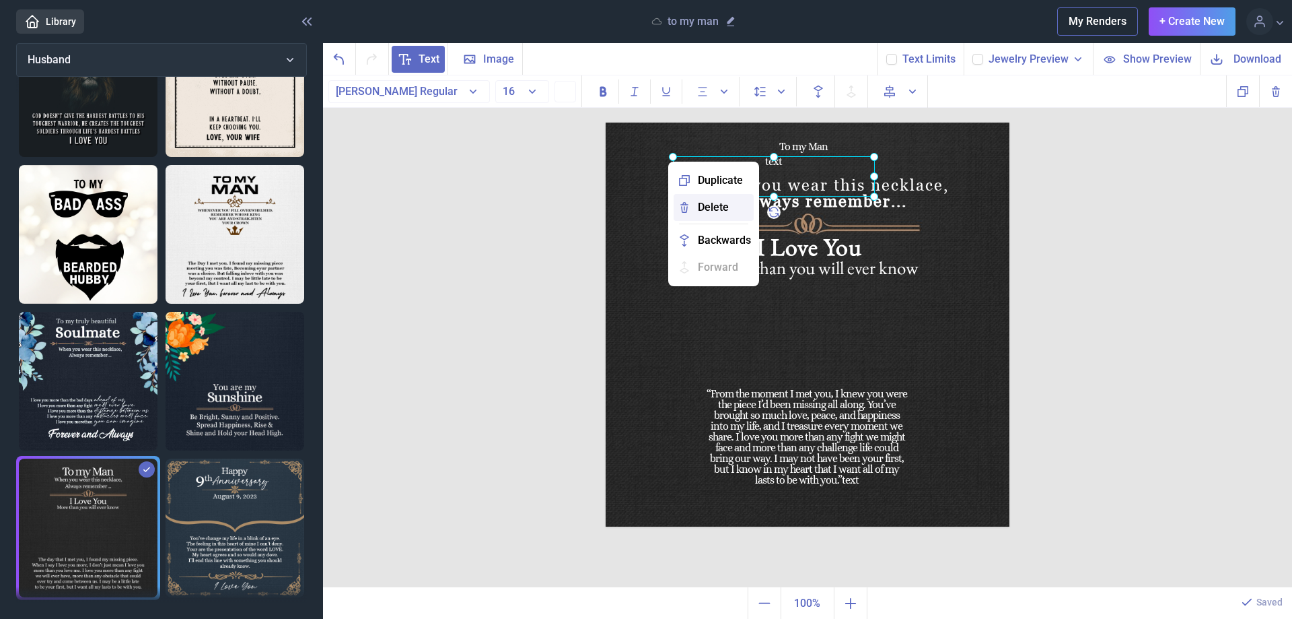
click at [723, 205] on span "Delete" at bounding box center [713, 207] width 31 height 16
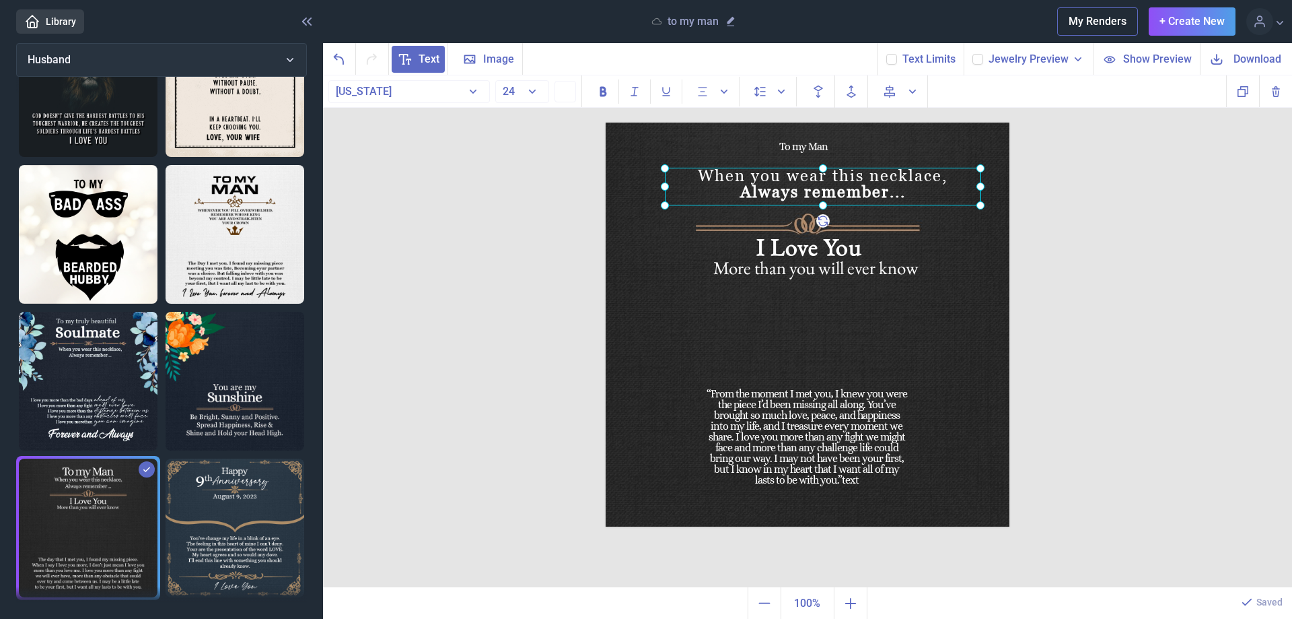
drag, startPoint x: 804, startPoint y: 202, endPoint x: 802, endPoint y: 192, distance: 9.5
click at [606, 122] on div "When you wear this necklace, Always remember..." at bounding box center [606, 122] width 0 height 0
click at [790, 222] on img at bounding box center [808, 324] width 404 height 404
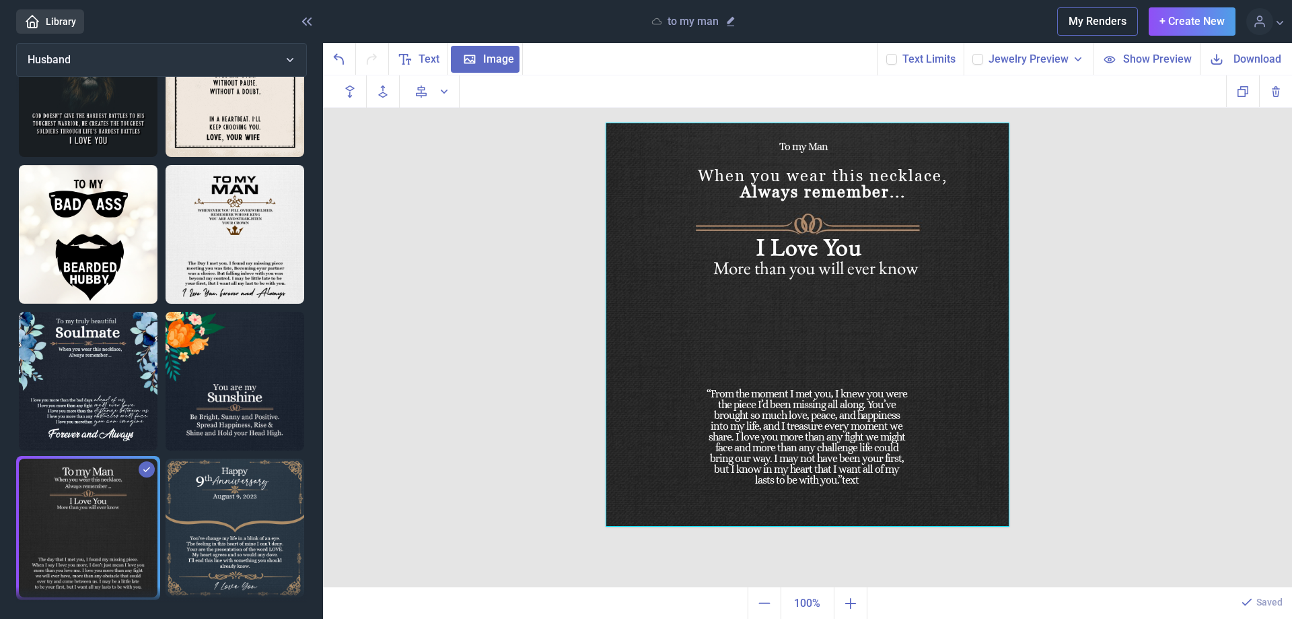
click at [788, 217] on div at bounding box center [808, 324] width 404 height 404
drag, startPoint x: 788, startPoint y: 229, endPoint x: 788, endPoint y: 218, distance: 10.8
click at [787, 222] on div at bounding box center [808, 324] width 404 height 404
click at [908, 225] on div at bounding box center [808, 324] width 404 height 404
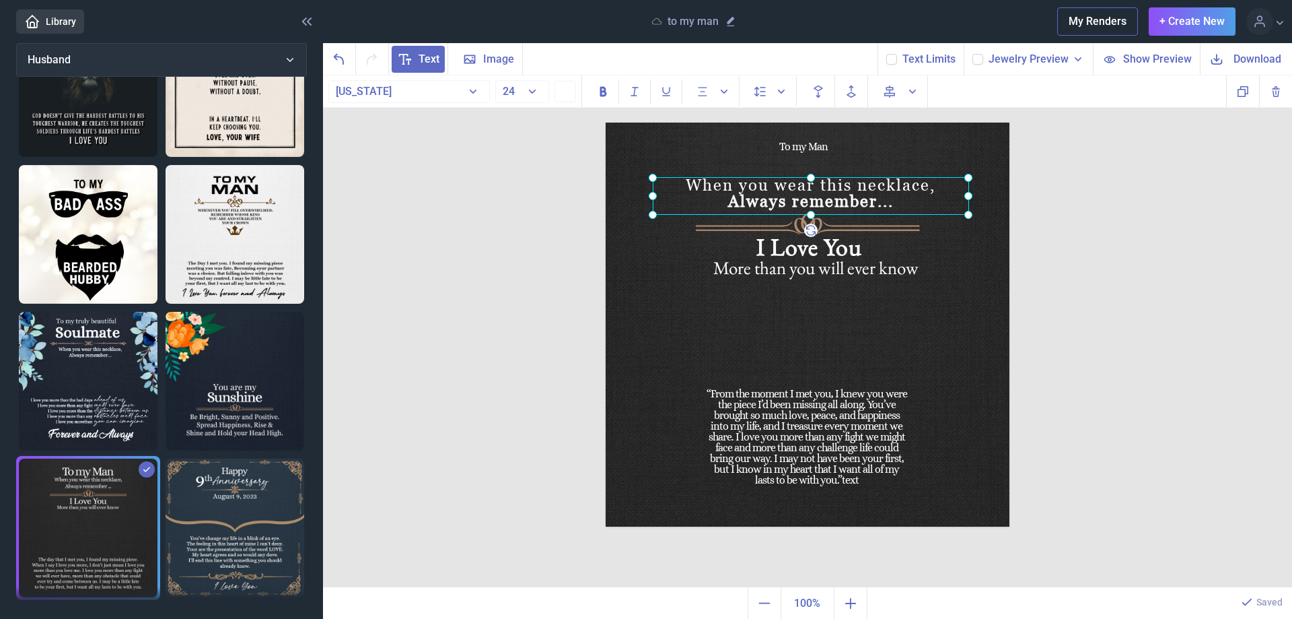
drag, startPoint x: 831, startPoint y: 188, endPoint x: 819, endPoint y: 198, distance: 15.3
click at [606, 122] on div "When you wear this necklace, Always remember..." at bounding box center [606, 122] width 0 height 0
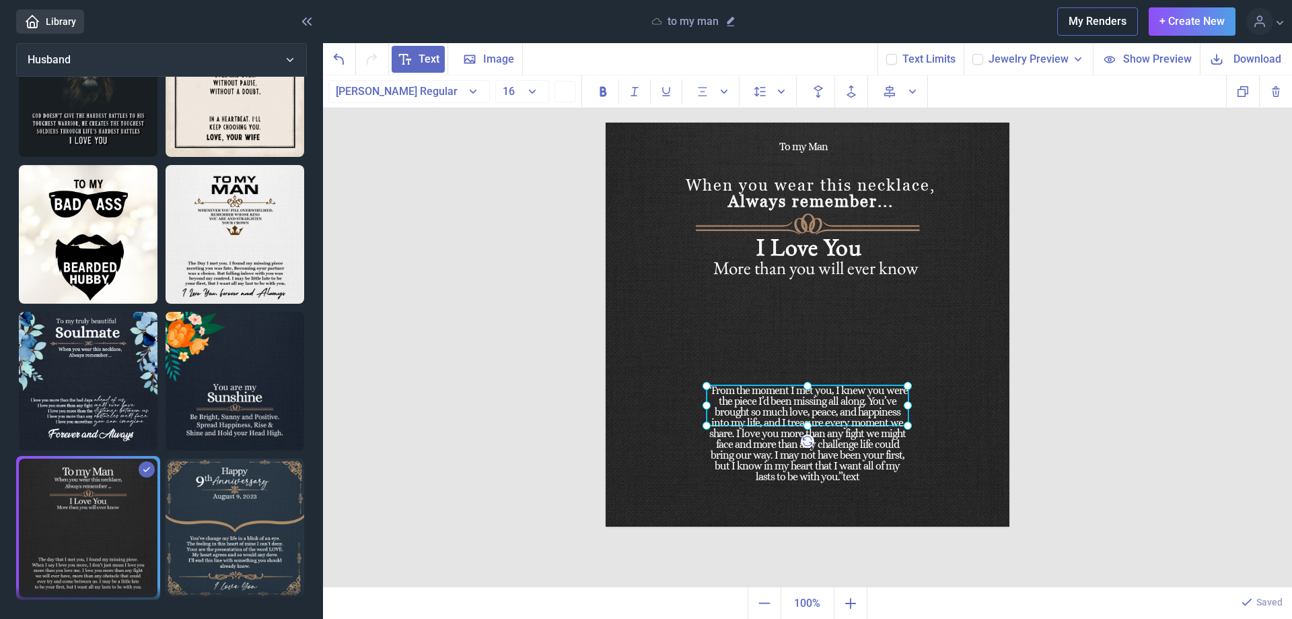
click at [826, 425] on div "“From the moment I met you, I knew you were the piece I’d been missing all alon…" at bounding box center [808, 405] width 202 height 40
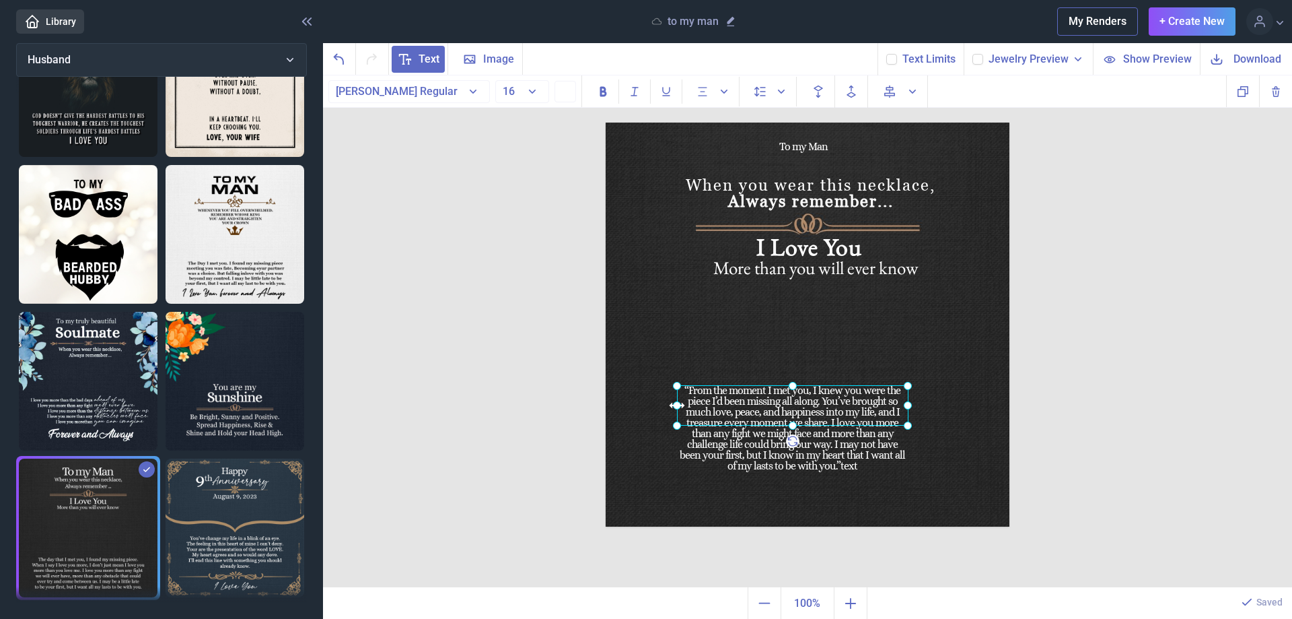
drag, startPoint x: 706, startPoint y: 404, endPoint x: 676, endPoint y: 409, distance: 30.1
click at [676, 409] on icon at bounding box center [677, 405] width 19 height 19
drag, startPoint x: 909, startPoint y: 405, endPoint x: 934, endPoint y: 402, distance: 25.7
click at [934, 402] on icon at bounding box center [933, 405] width 19 height 19
click at [896, 61] on icon at bounding box center [892, 59] width 8 height 8
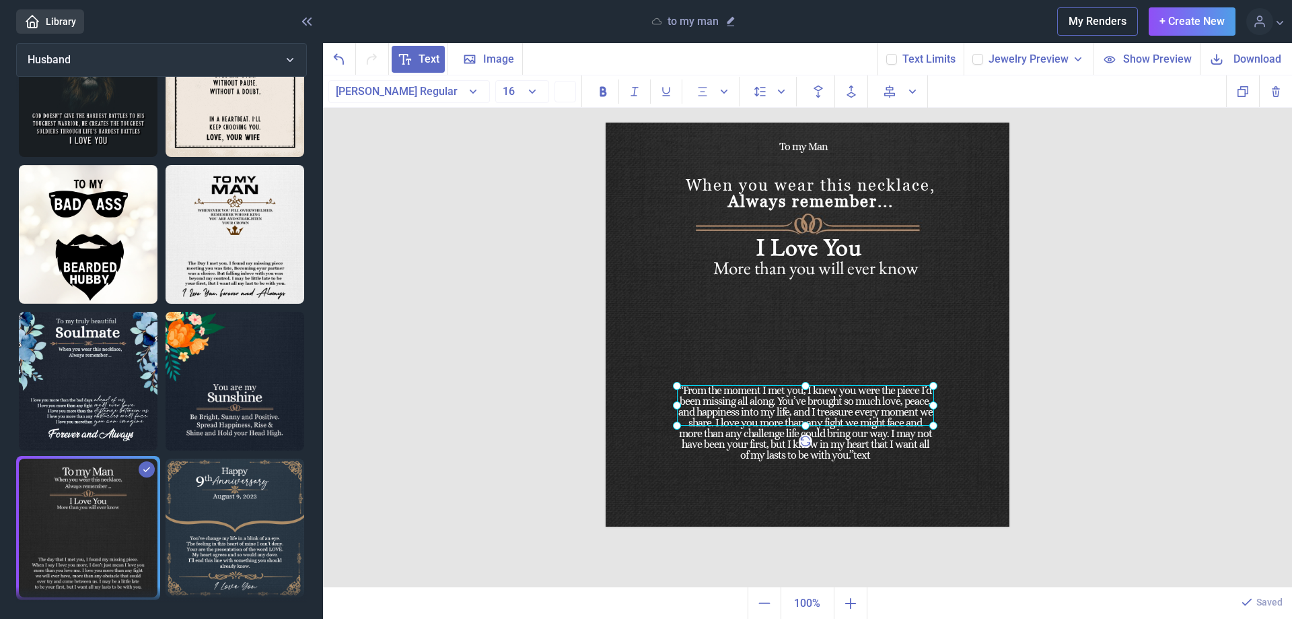
click at [886, 54] on input "checkbox" at bounding box center [886, 53] width 1 height 1
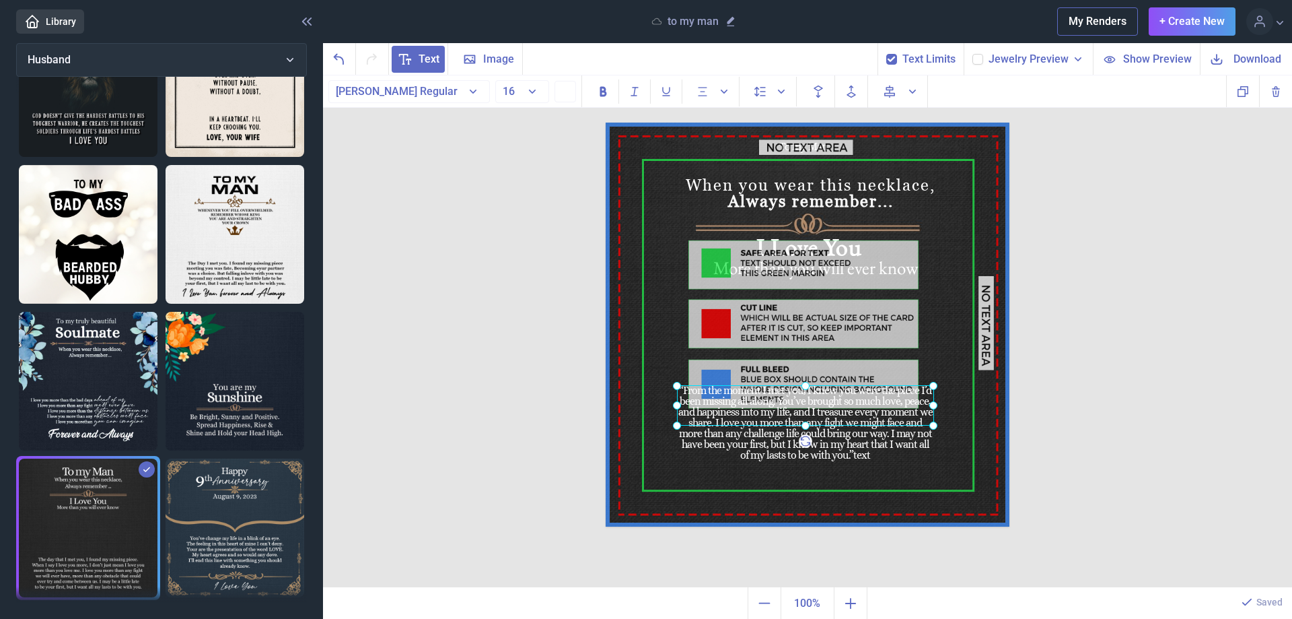
click at [896, 61] on icon at bounding box center [892, 59] width 8 height 8
click at [886, 54] on input "checkbox" at bounding box center [886, 53] width 1 height 1
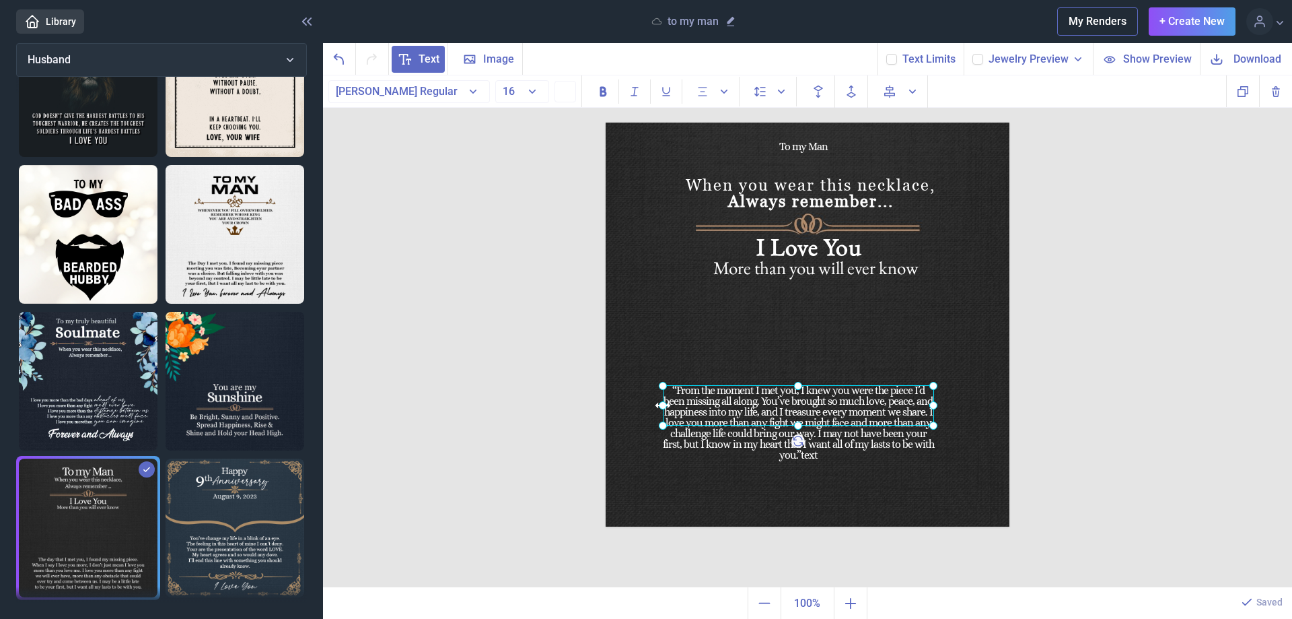
drag, startPoint x: 678, startPoint y: 406, endPoint x: 664, endPoint y: 409, distance: 15.0
click at [664, 409] on icon at bounding box center [662, 405] width 19 height 19
drag, startPoint x: 933, startPoint y: 405, endPoint x: 950, endPoint y: 404, distance: 16.2
click at [950, 404] on use at bounding box center [949, 405] width 15 height 15
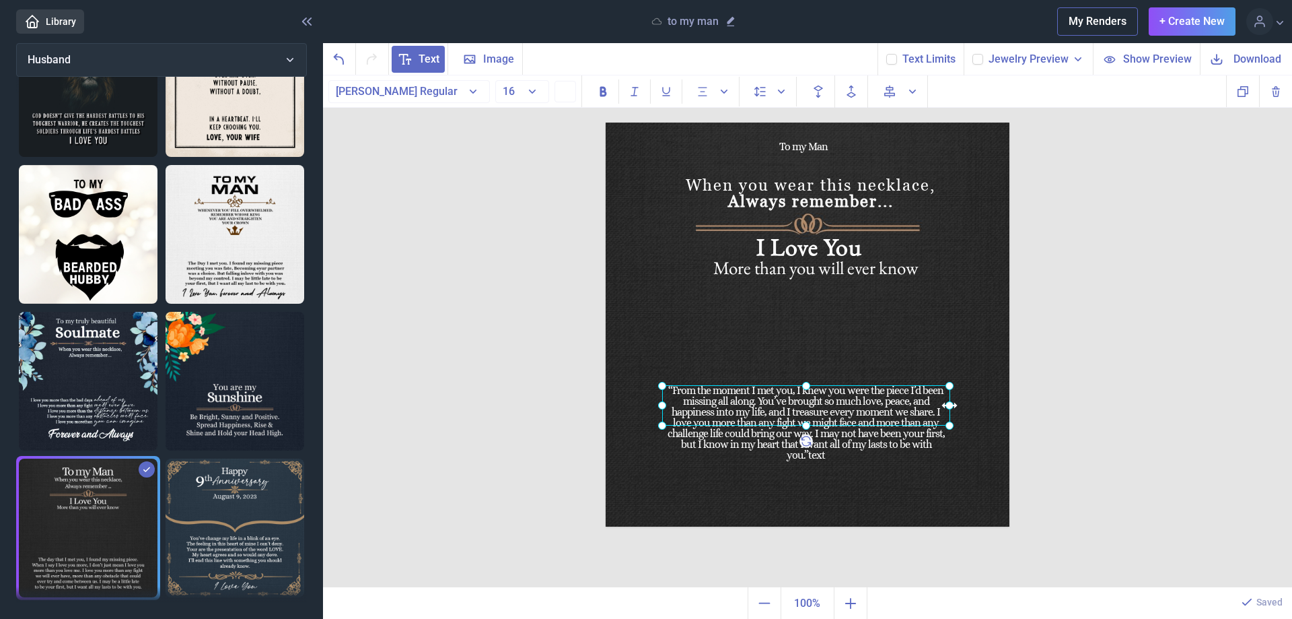
click at [950, 404] on use at bounding box center [949, 405] width 15 height 15
click at [895, 60] on use at bounding box center [891, 59] width 7 height 5
click at [886, 54] on input "checkbox" at bounding box center [886, 53] width 1 height 1
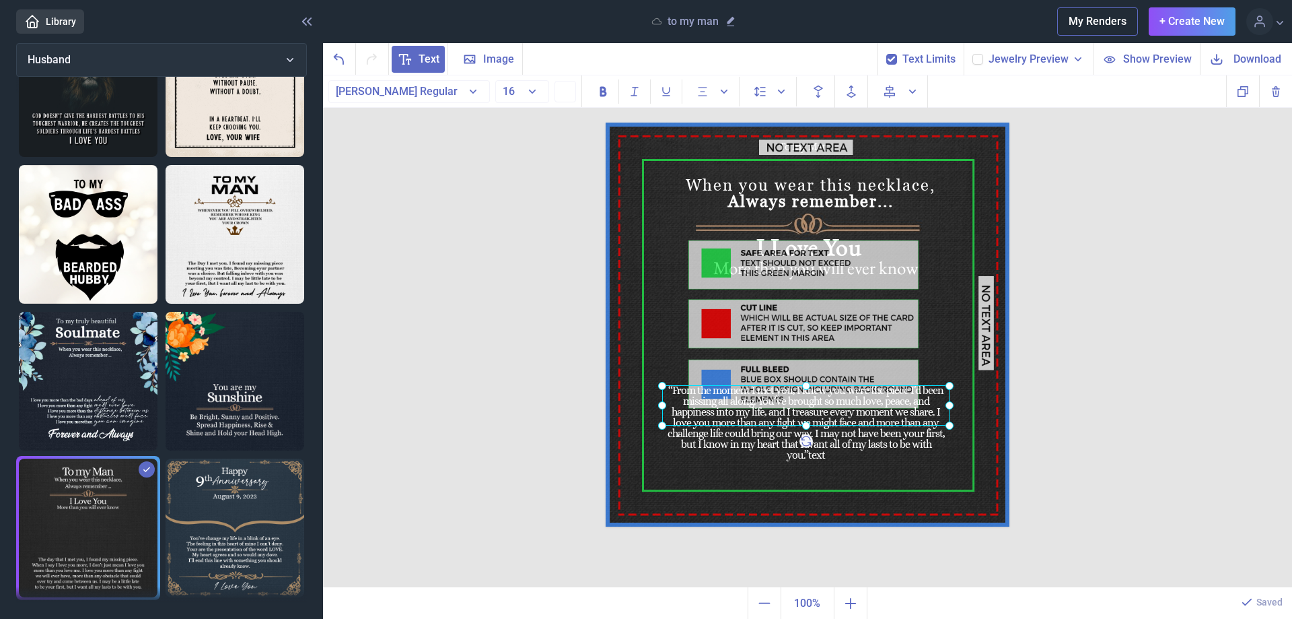
click at [895, 60] on use at bounding box center [891, 59] width 7 height 5
click at [886, 54] on input "checkbox" at bounding box center [886, 53] width 1 height 1
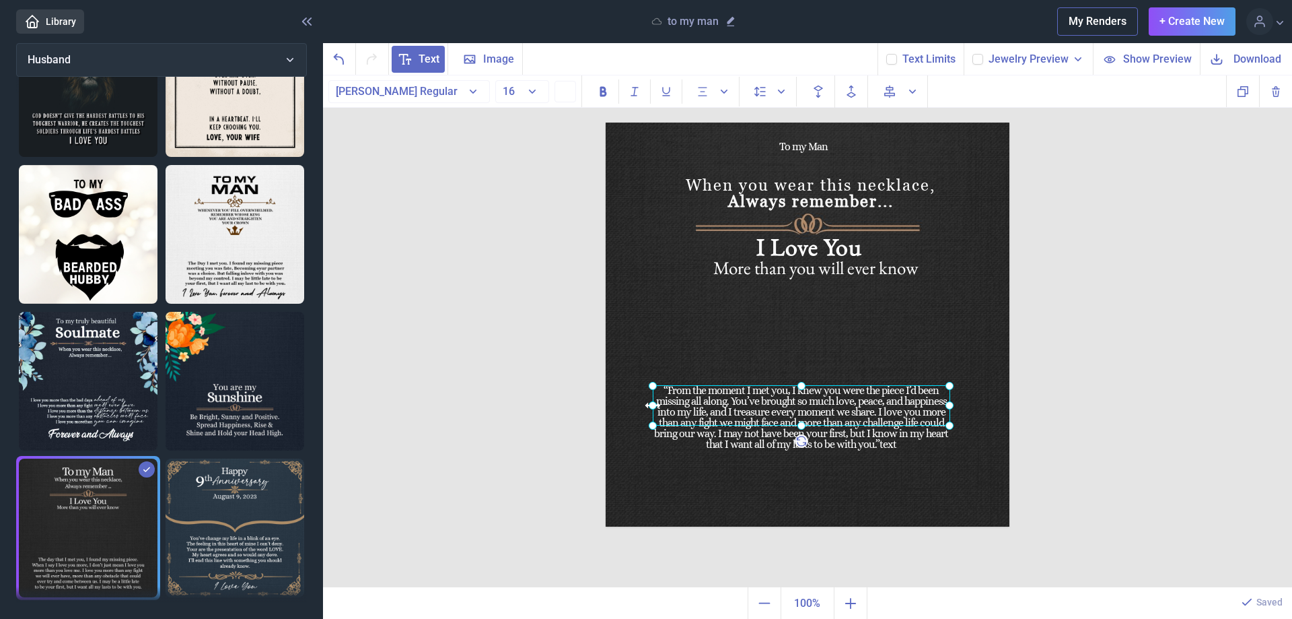
drag, startPoint x: 662, startPoint y: 405, endPoint x: 653, endPoint y: 407, distance: 9.6
click at [653, 407] on icon at bounding box center [652, 405] width 19 height 19
drag, startPoint x: 949, startPoint y: 404, endPoint x: 960, endPoint y: 404, distance: 11.4
click at [960, 404] on use at bounding box center [961, 405] width 15 height 15
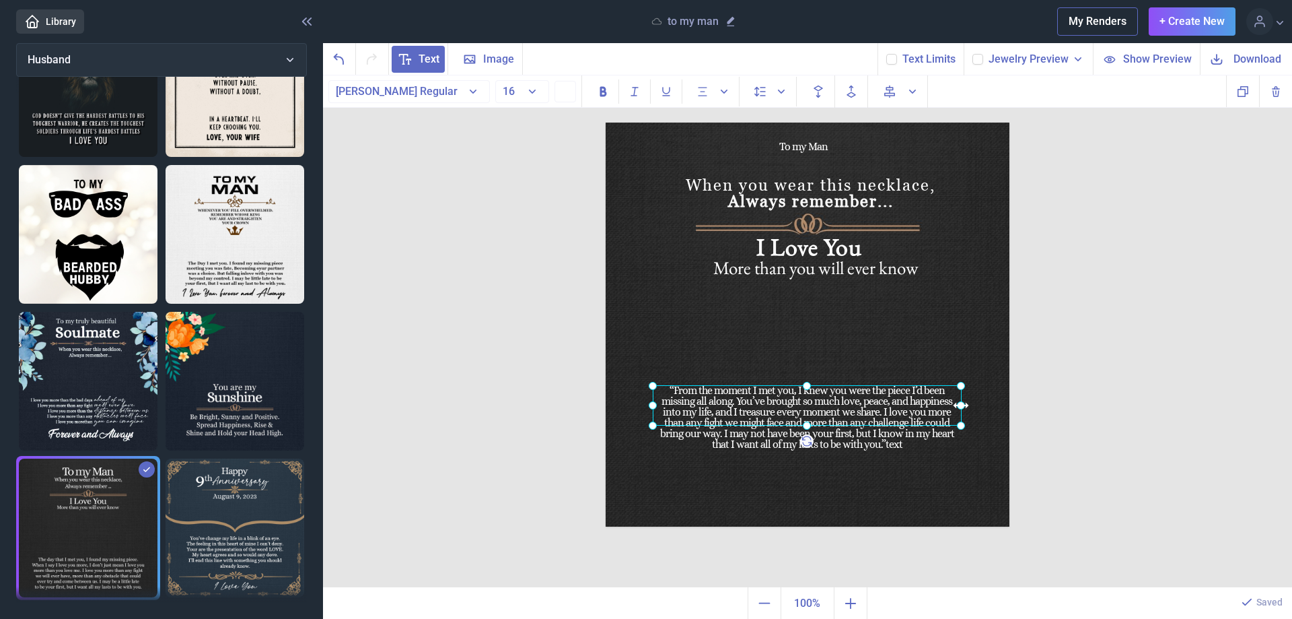
click at [960, 404] on use at bounding box center [961, 405] width 15 height 15
click at [895, 60] on use at bounding box center [891, 59] width 7 height 5
click at [886, 54] on input "checkbox" at bounding box center [886, 53] width 1 height 1
checkbox input "true"
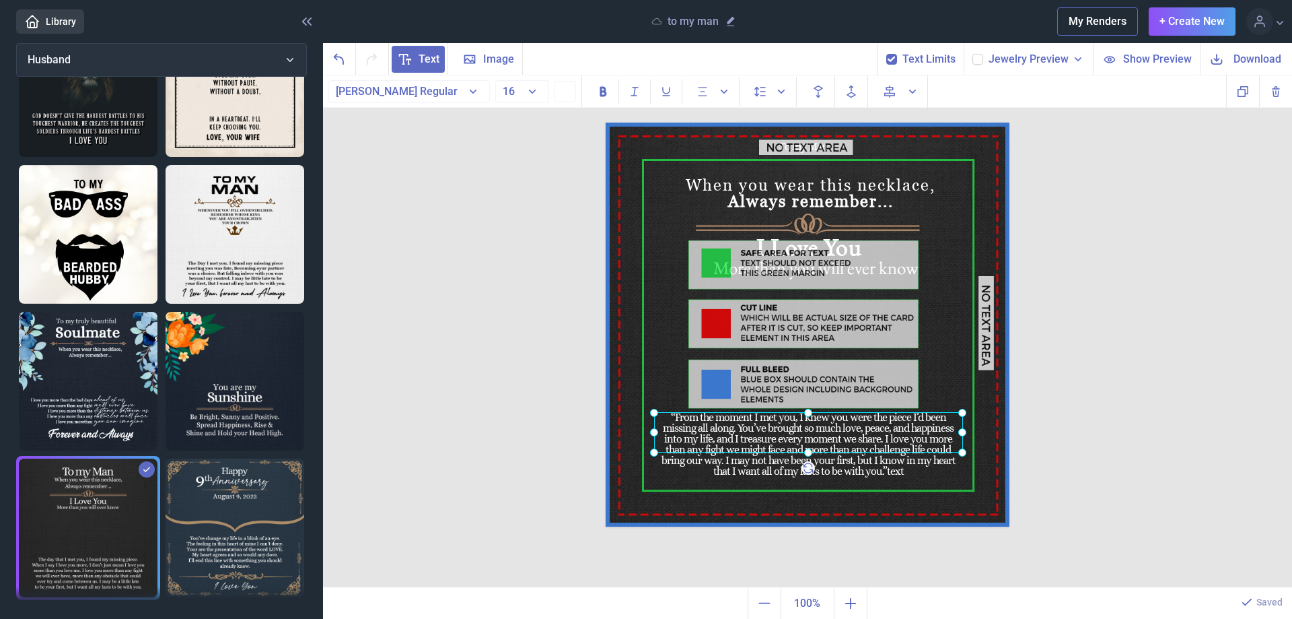
drag, startPoint x: 845, startPoint y: 417, endPoint x: 846, endPoint y: 444, distance: 27.0
click at [846, 444] on div at bounding box center [808, 432] width 309 height 40
click at [1051, 468] on div "To my Man When you wear this necklace, Always remember... I Love You More than …" at bounding box center [807, 331] width 969 height 512
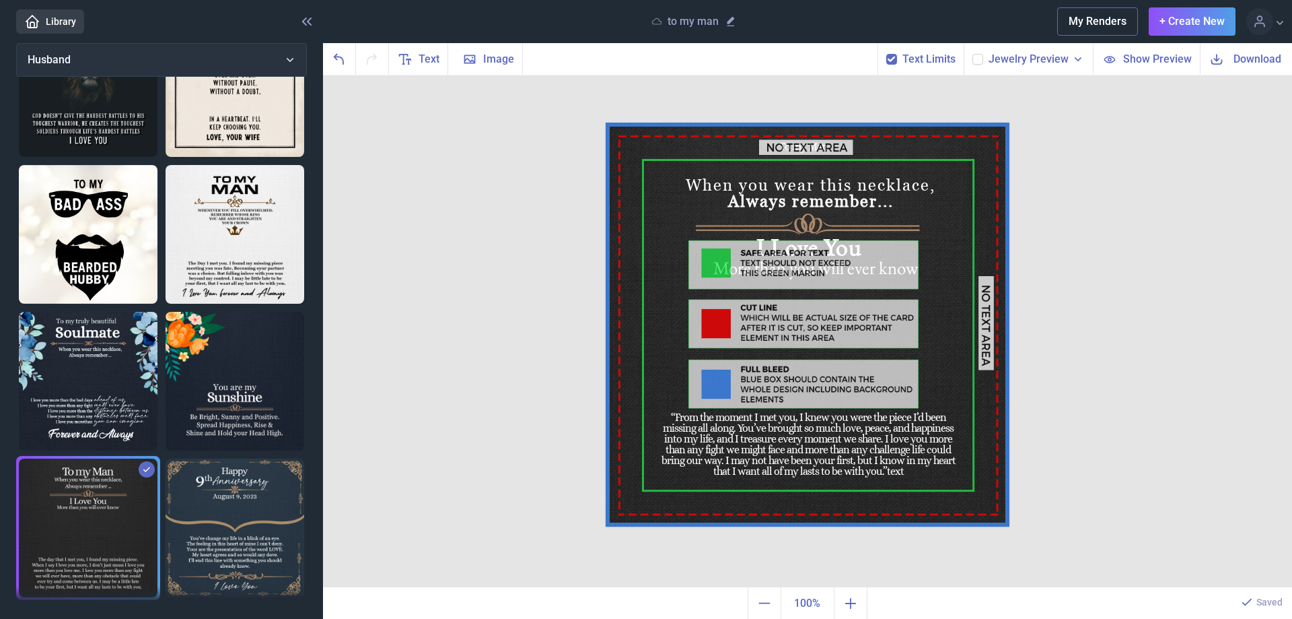
click at [982, 60] on icon at bounding box center [978, 59] width 8 height 8
click at [973, 54] on input "checkbox" at bounding box center [972, 53] width 1 height 1
click at [982, 60] on icon at bounding box center [978, 59] width 8 height 8
click at [973, 54] on input "checkbox" at bounding box center [972, 53] width 1 height 1
click at [830, 452] on div "“From the moment I met you, I knew you were the piece I’d been missing all alon…" at bounding box center [808, 432] width 309 height 40
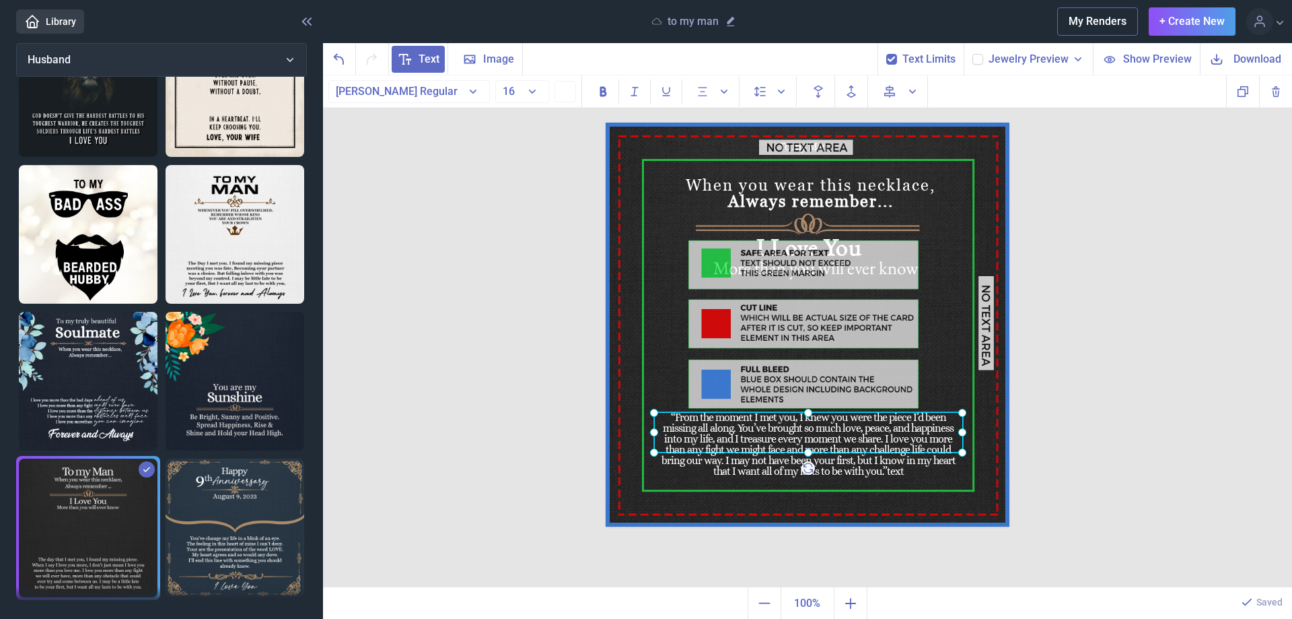
click at [831, 452] on div "“From the moment I met you, I knew you were the piece I’d been missing all alon…" at bounding box center [808, 432] width 309 height 40
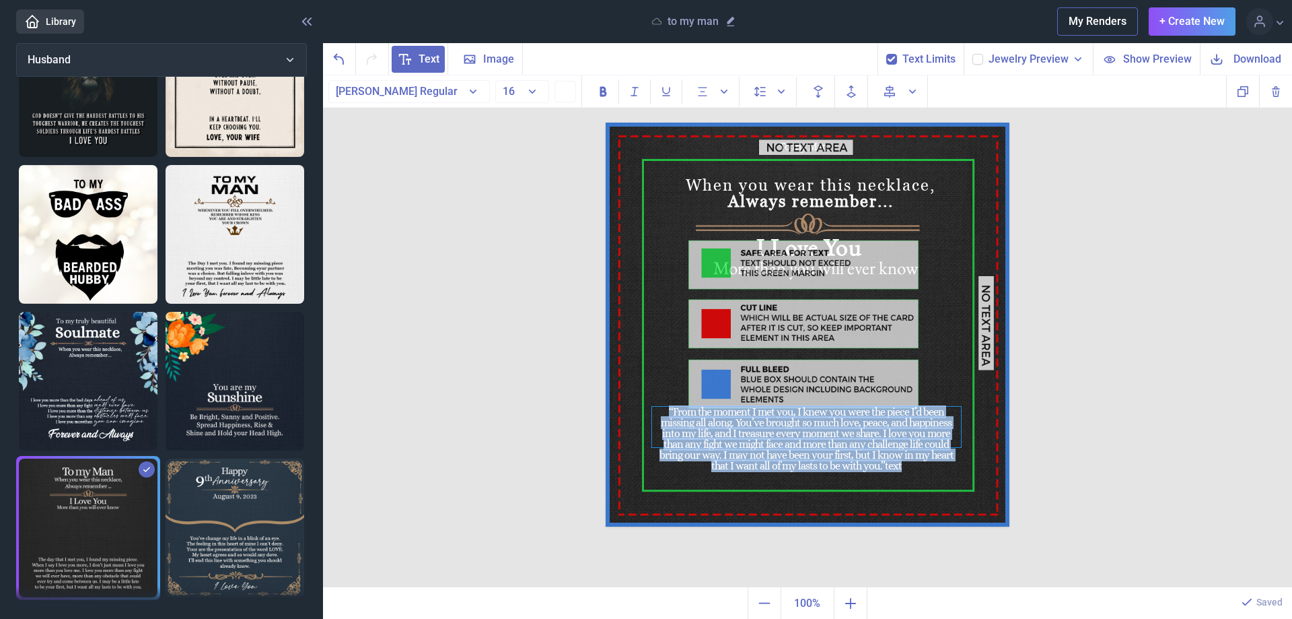
click at [827, 447] on div "“From the moment I met you, I knew you were the piece I’d been missing all alon…" at bounding box center [806, 427] width 309 height 40
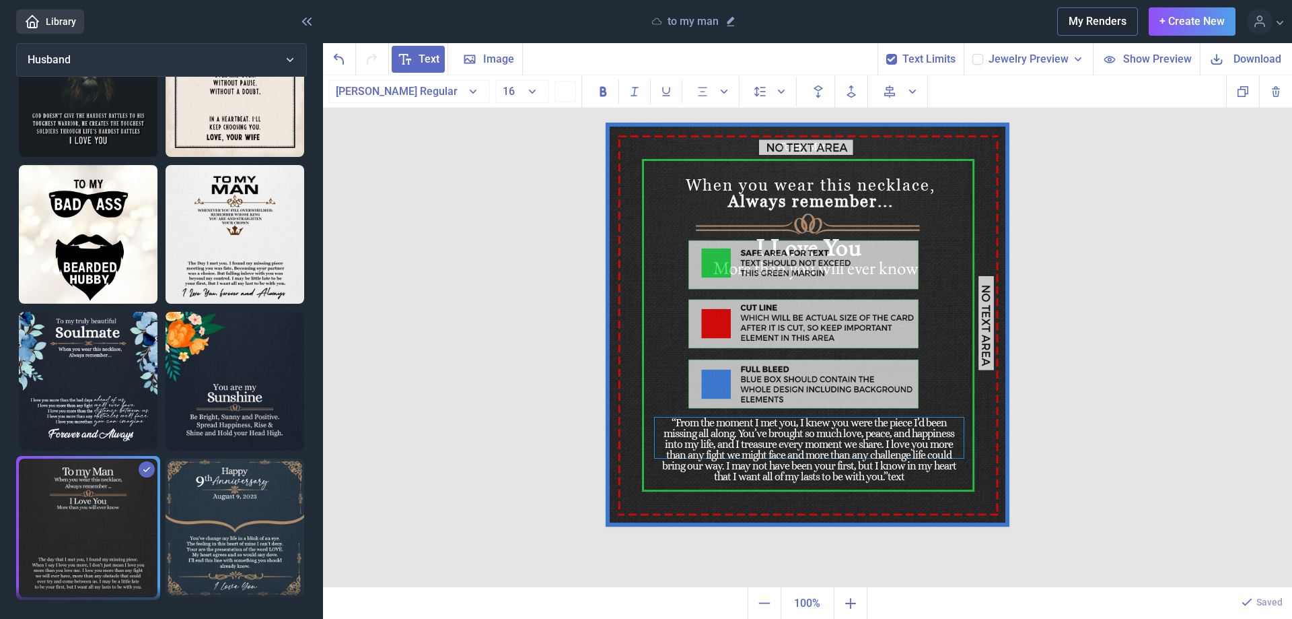
drag, startPoint x: 827, startPoint y: 465, endPoint x: 830, endPoint y: 475, distance: 10.4
click at [830, 458] on div "“From the moment I met you, I knew you were the piece I’d been missing all alon…" at bounding box center [809, 437] width 309 height 40
click at [830, 457] on div "“From the moment I met you, I knew you were the piece I’d been missing all alon…" at bounding box center [809, 437] width 309 height 40
click at [841, 476] on img at bounding box center [808, 324] width 404 height 404
click at [838, 457] on div "“From the moment I met you, I knew you were the piece I’d been missing all alon…" at bounding box center [809, 437] width 309 height 40
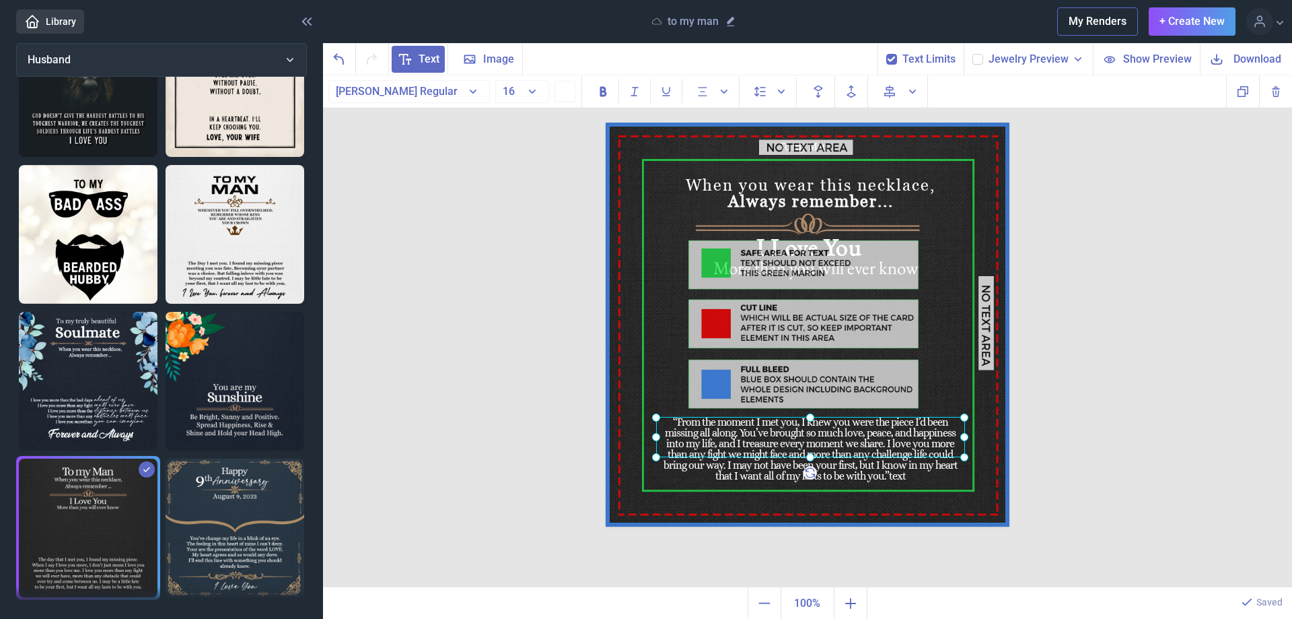
click at [839, 457] on div "“From the moment I met you, I knew you were the piece I’d been missing all alon…" at bounding box center [810, 437] width 309 height 40
click at [837, 457] on div "“From the moment I met you, I knew you were the piece I’d been missing all alon…" at bounding box center [810, 437] width 309 height 40
click at [1082, 428] on div "To my Man When you wear this necklace, Always remember... I Love You More than …" at bounding box center [807, 331] width 969 height 512
click at [606, 122] on div "“From the moment I met you, I knew you were the piece I’d been missing all alon…" at bounding box center [606, 122] width 0 height 0
click at [982, 59] on icon at bounding box center [978, 59] width 8 height 8
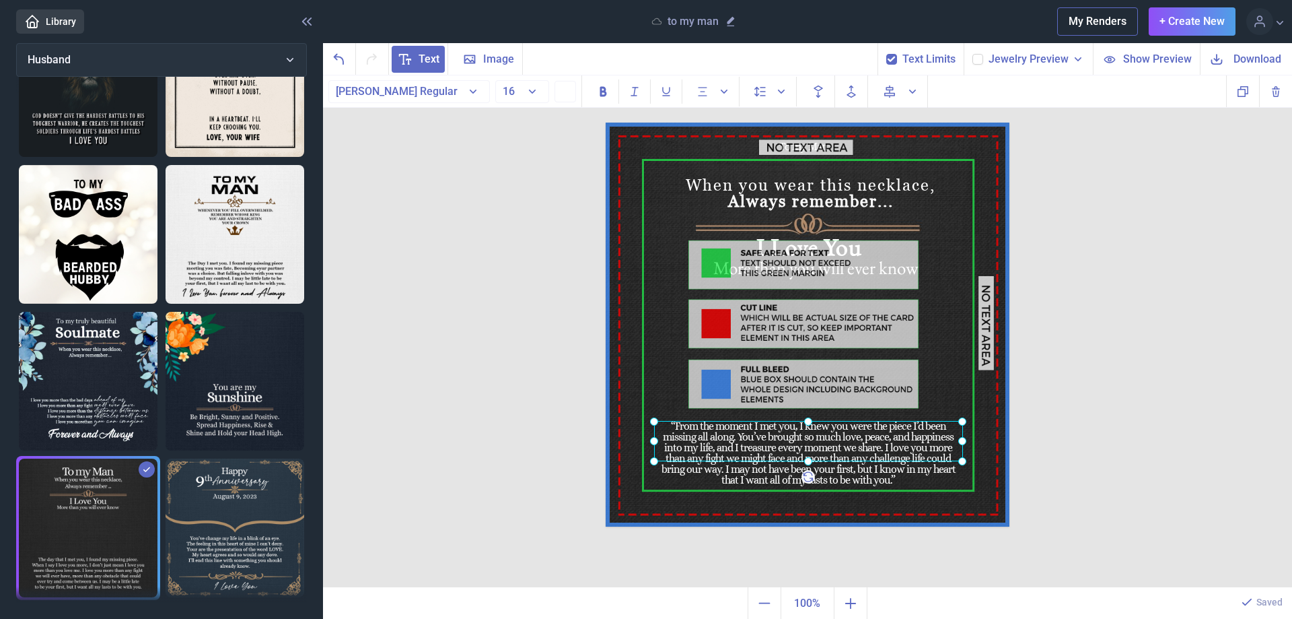
click at [973, 54] on input "checkbox" at bounding box center [972, 53] width 1 height 1
click at [981, 57] on icon at bounding box center [978, 59] width 8 height 8
click at [973, 54] on input "checkbox" at bounding box center [972, 53] width 1 height 1
checkbox input "false"
click at [892, 59] on use at bounding box center [891, 59] width 7 height 5
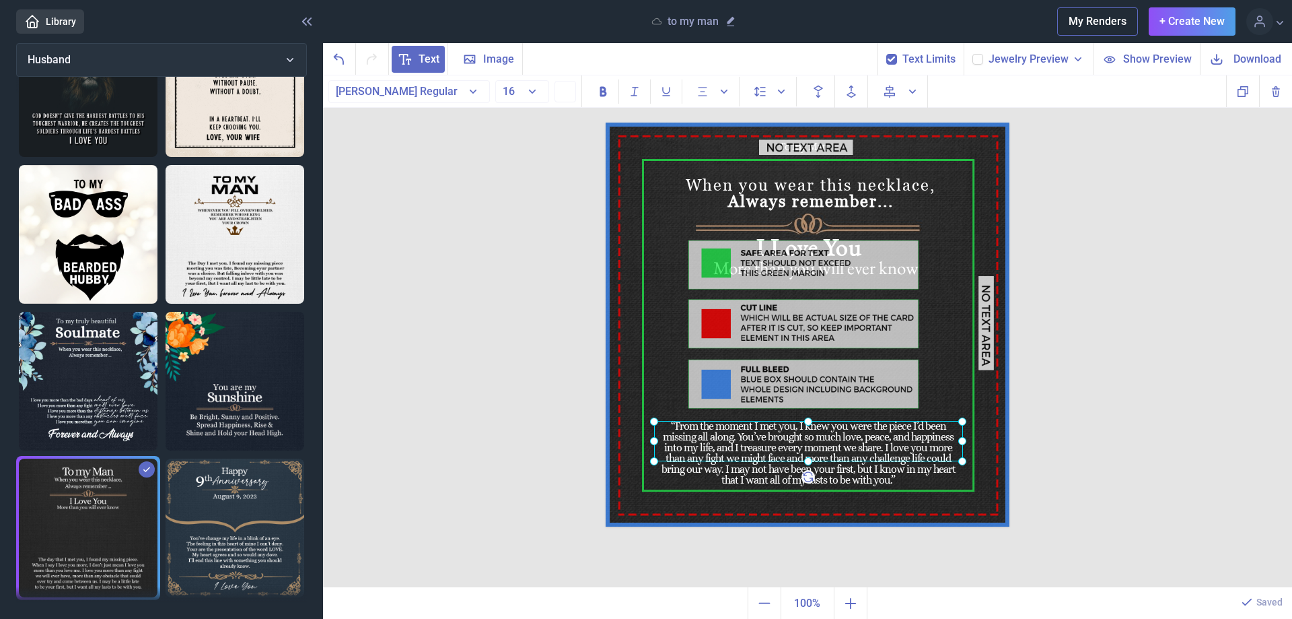
click at [886, 54] on input "checkbox" at bounding box center [886, 53] width 1 height 1
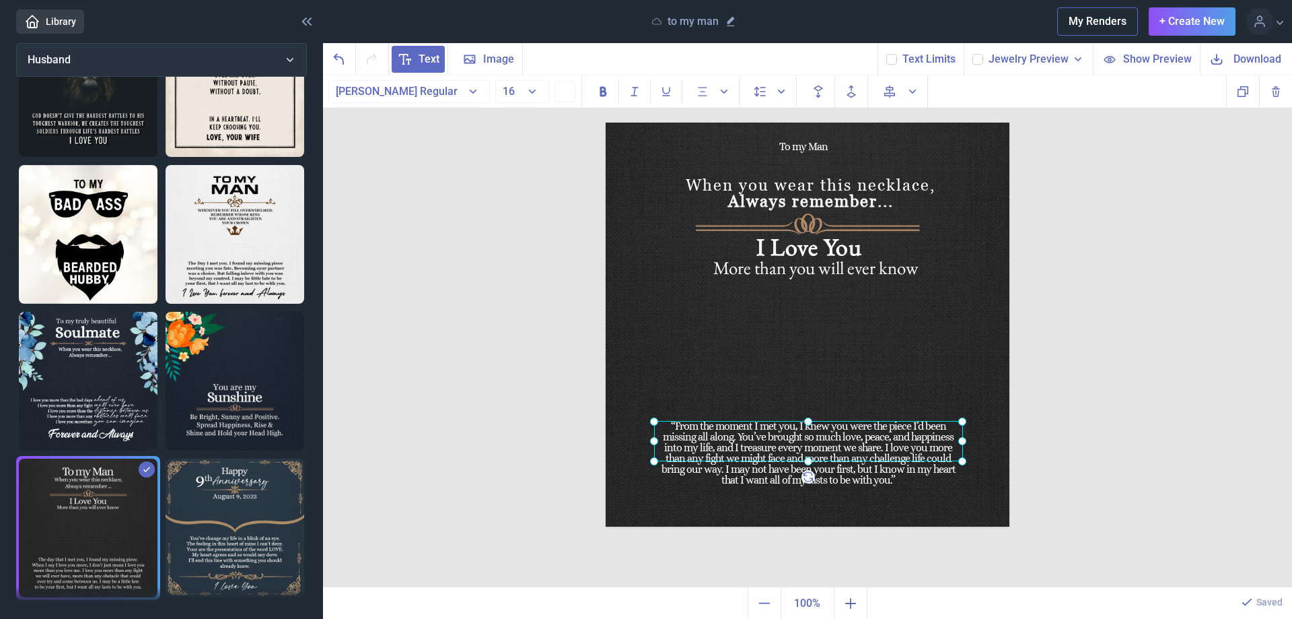
click at [892, 59] on icon at bounding box center [892, 59] width 8 height 8
click at [886, 54] on input "checkbox" at bounding box center [886, 53] width 1 height 1
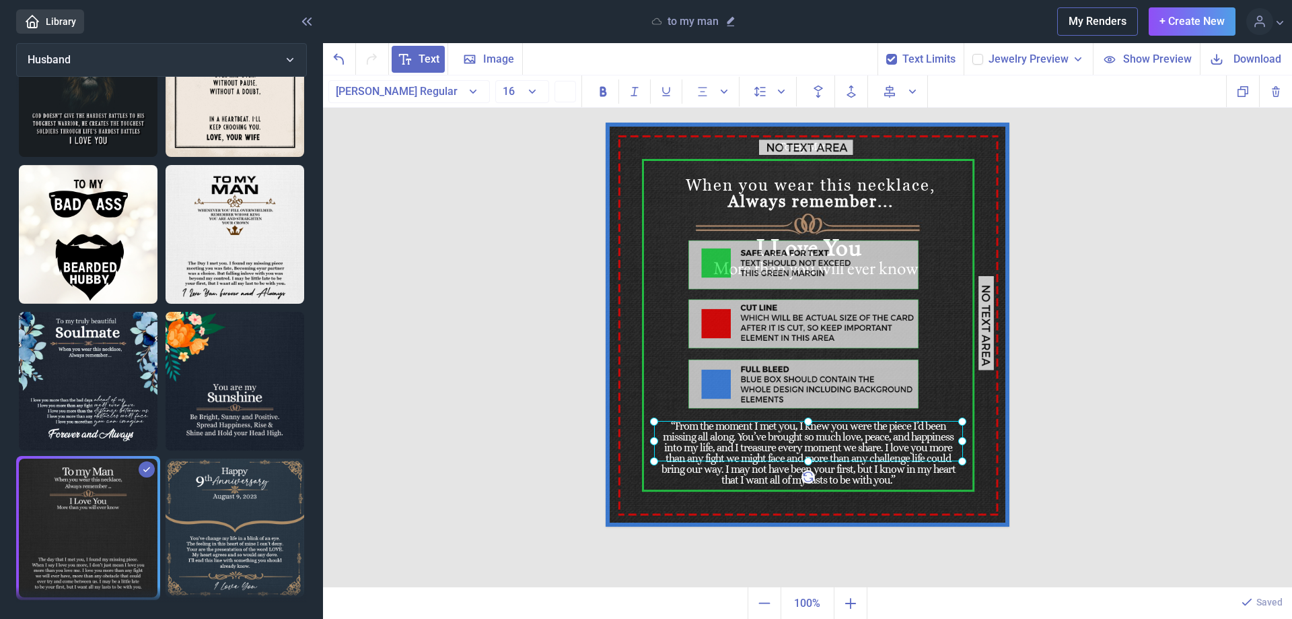
click at [1041, 156] on div "To my Man When you wear this necklace, Always remember... I Love You More than …" at bounding box center [807, 331] width 969 height 512
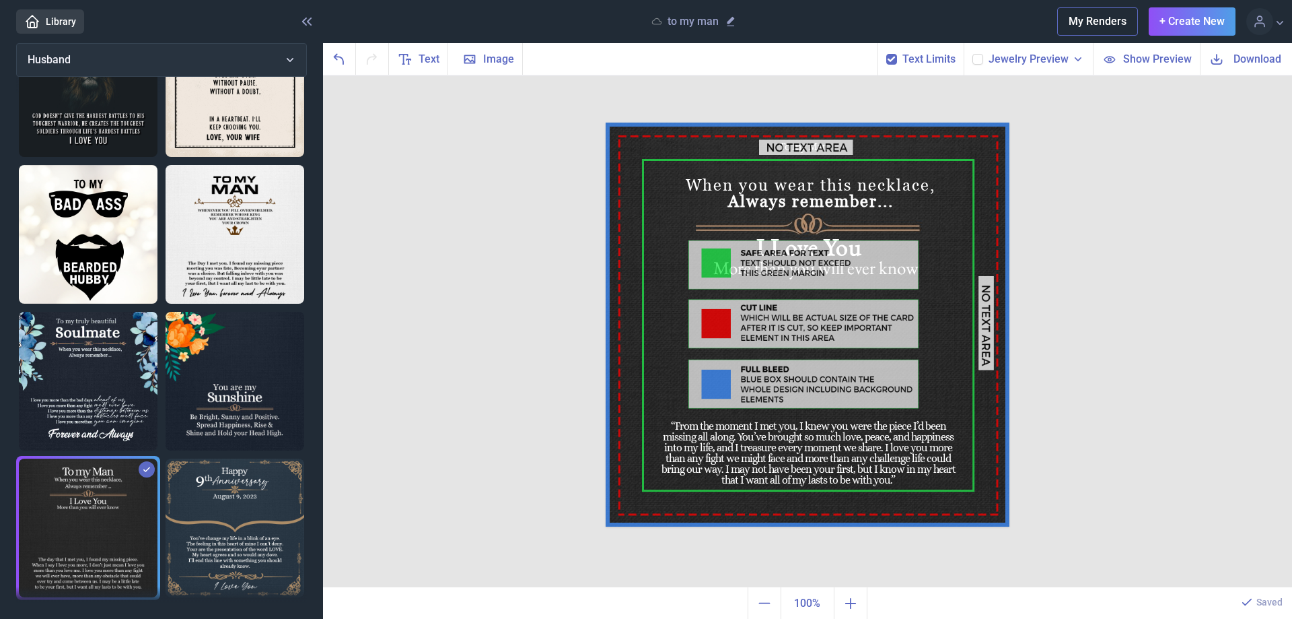
click at [892, 60] on use at bounding box center [891, 59] width 7 height 5
click at [886, 54] on input "checkbox" at bounding box center [886, 53] width 1 height 1
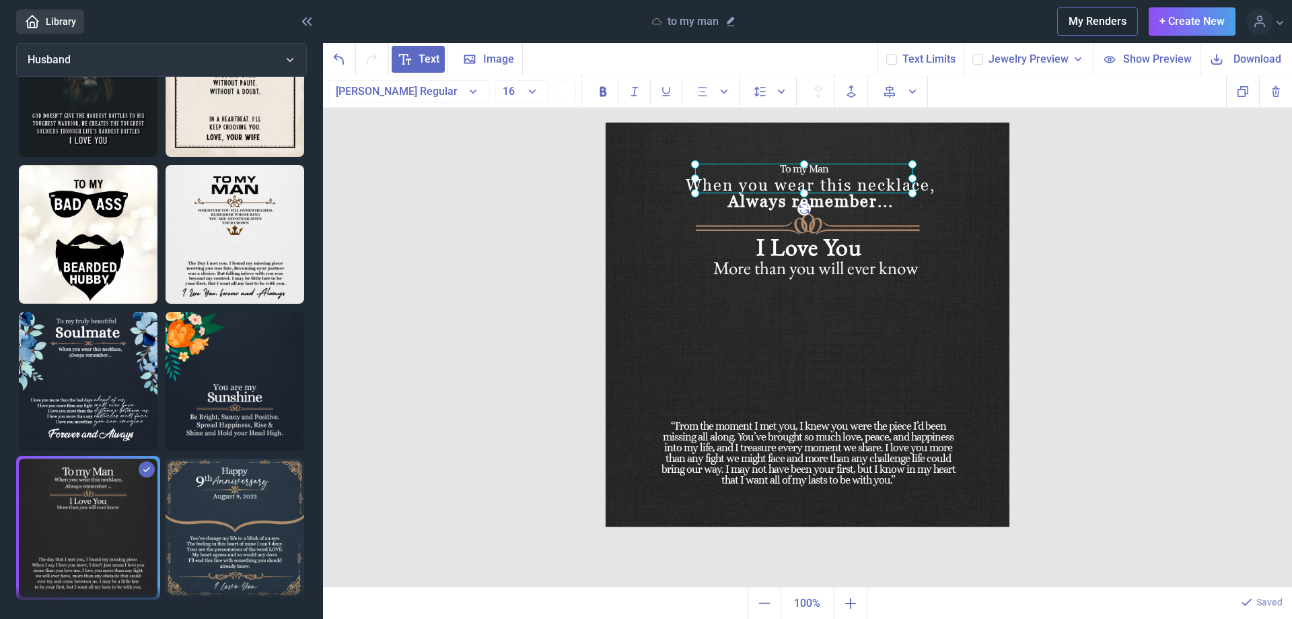
drag, startPoint x: 816, startPoint y: 147, endPoint x: 816, endPoint y: 169, distance: 22.2
click at [606, 122] on div "To my Man" at bounding box center [606, 122] width 0 height 0
click at [895, 59] on use at bounding box center [891, 59] width 7 height 5
click at [886, 54] on input "checkbox" at bounding box center [886, 53] width 1 height 1
checkbox input "true"
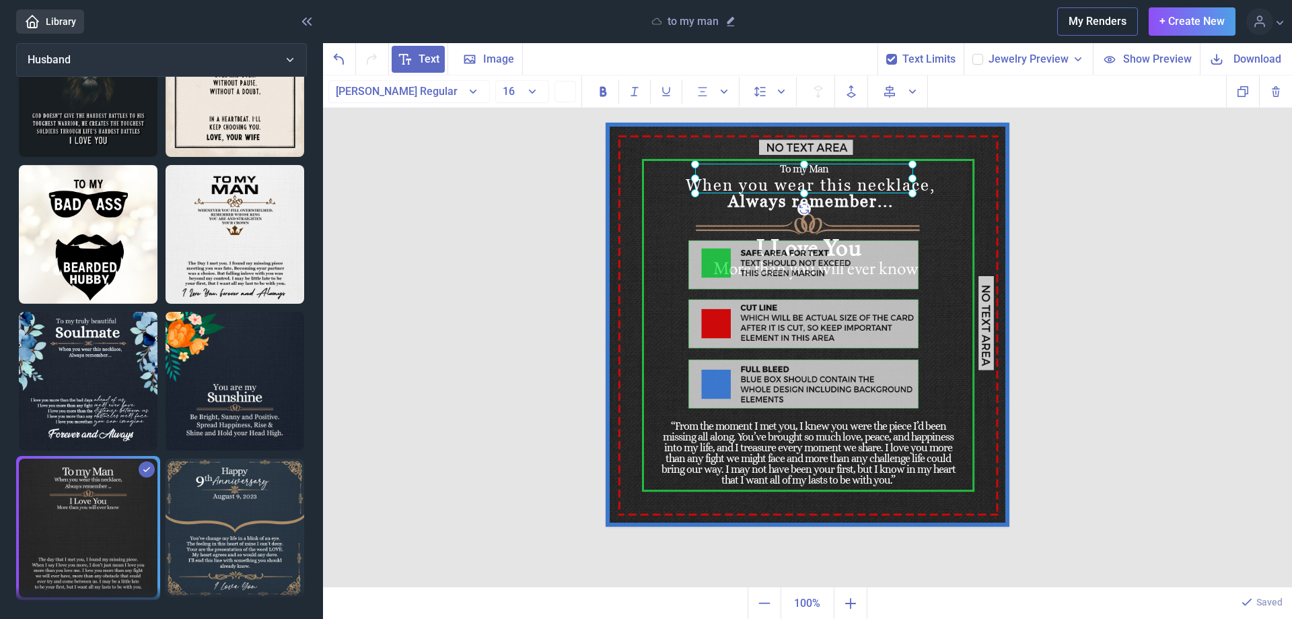
click at [979, 59] on icon at bounding box center [978, 59] width 8 height 8
click at [973, 54] on input "checkbox" at bounding box center [972, 53] width 1 height 1
click at [979, 59] on icon at bounding box center [978, 59] width 8 height 8
click at [973, 54] on input "checkbox" at bounding box center [972, 53] width 1 height 1
checkbox input "false"
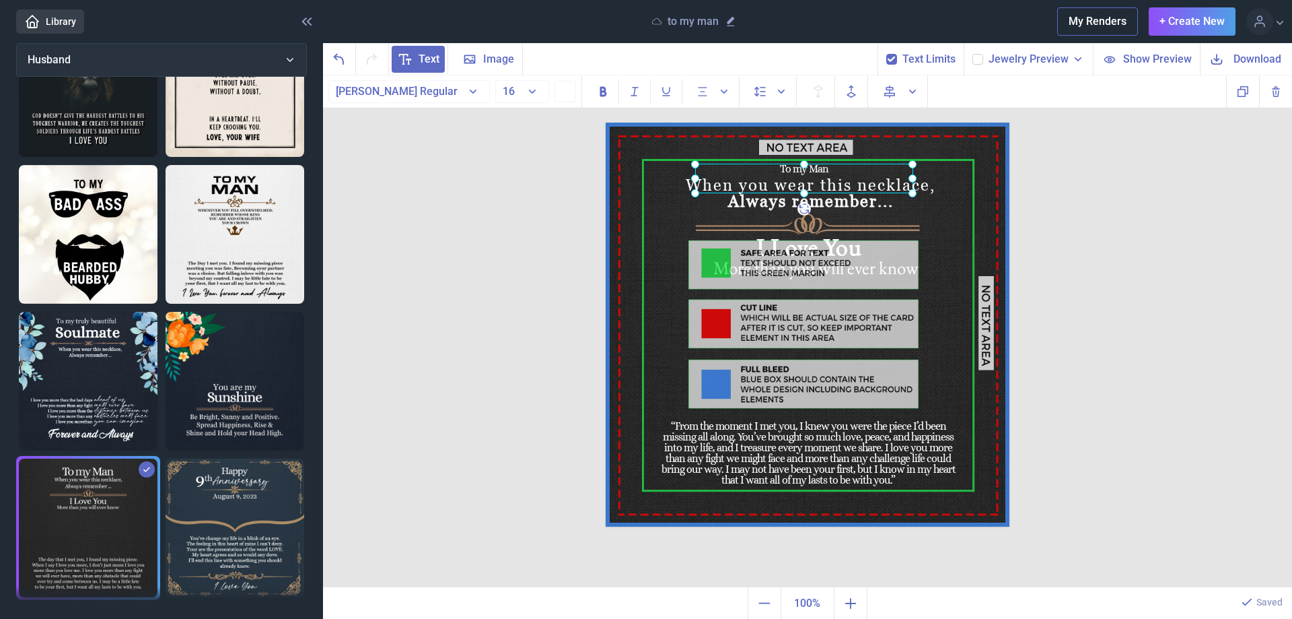
click at [1217, 57] on icon at bounding box center [1217, 59] width 16 height 16
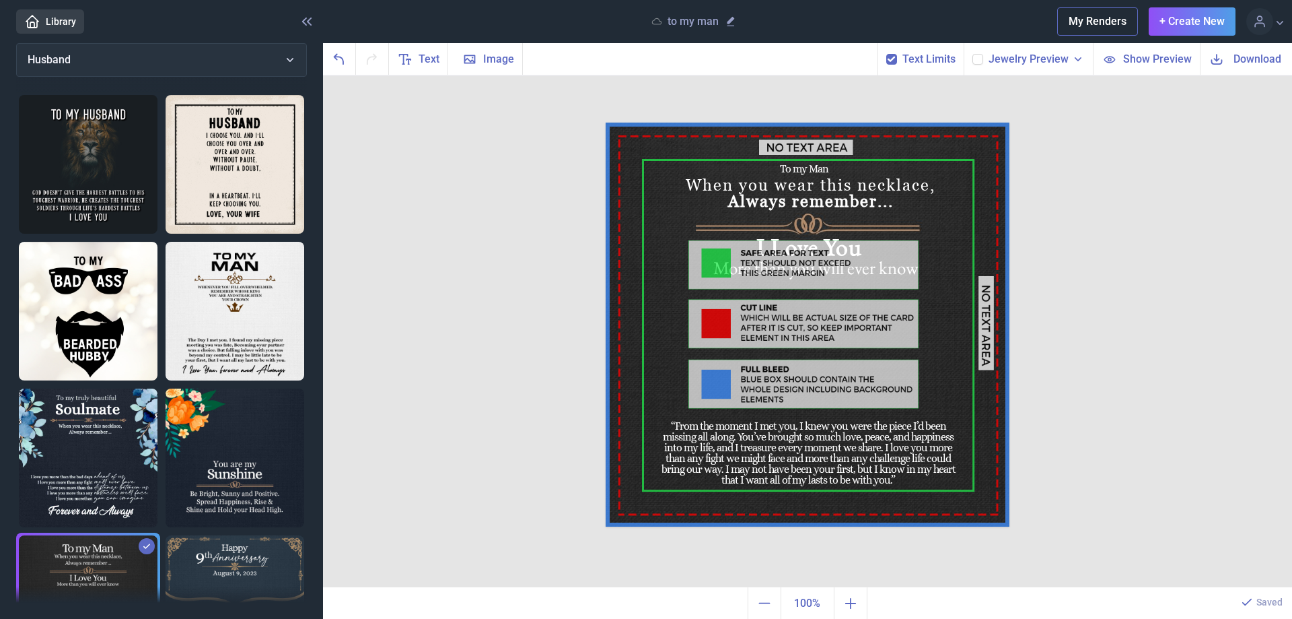
scroll to position [0, 0]
drag, startPoint x: 893, startPoint y: 56, endPoint x: 900, endPoint y: 56, distance: 7.4
click at [894, 56] on icon at bounding box center [892, 59] width 8 height 8
click at [886, 54] on input "checkbox" at bounding box center [886, 53] width 1 height 1
checkbox input "false"
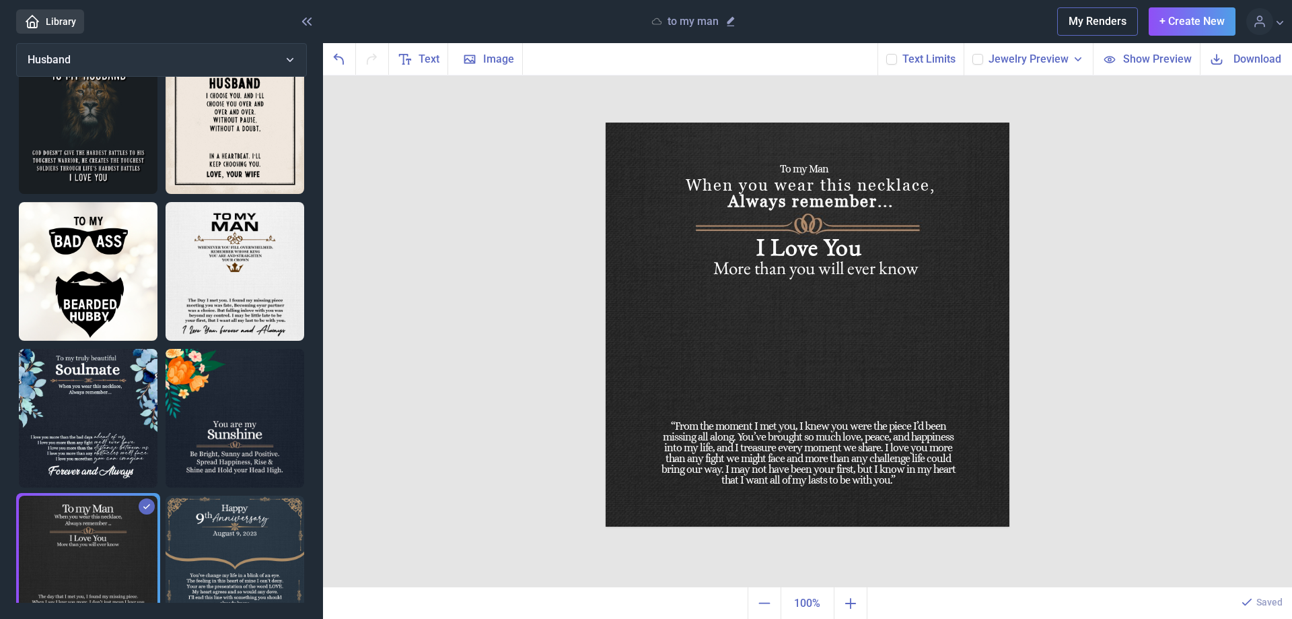
scroll to position [77, 0]
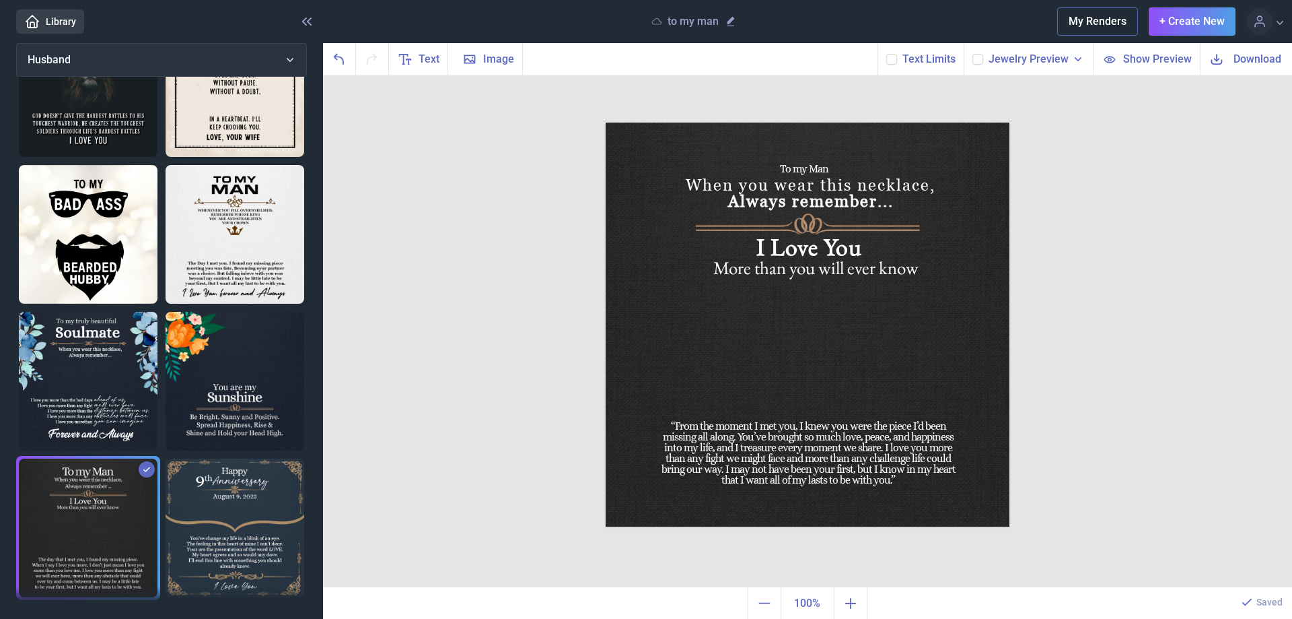
click at [1106, 17] on button "My Renders" at bounding box center [1097, 21] width 81 height 28
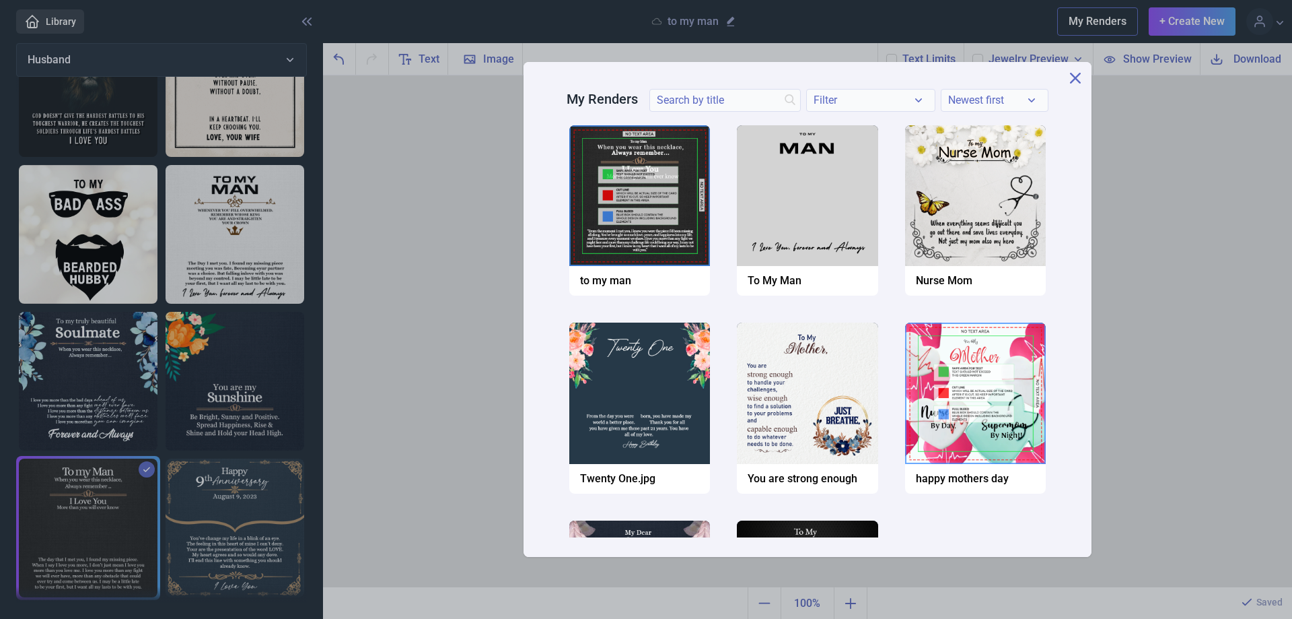
click at [1170, 109] on div "My Renders Filter Clear Newest first Newest first Name A-Z Name Z-A Copy Downlo…" at bounding box center [807, 309] width 969 height 619
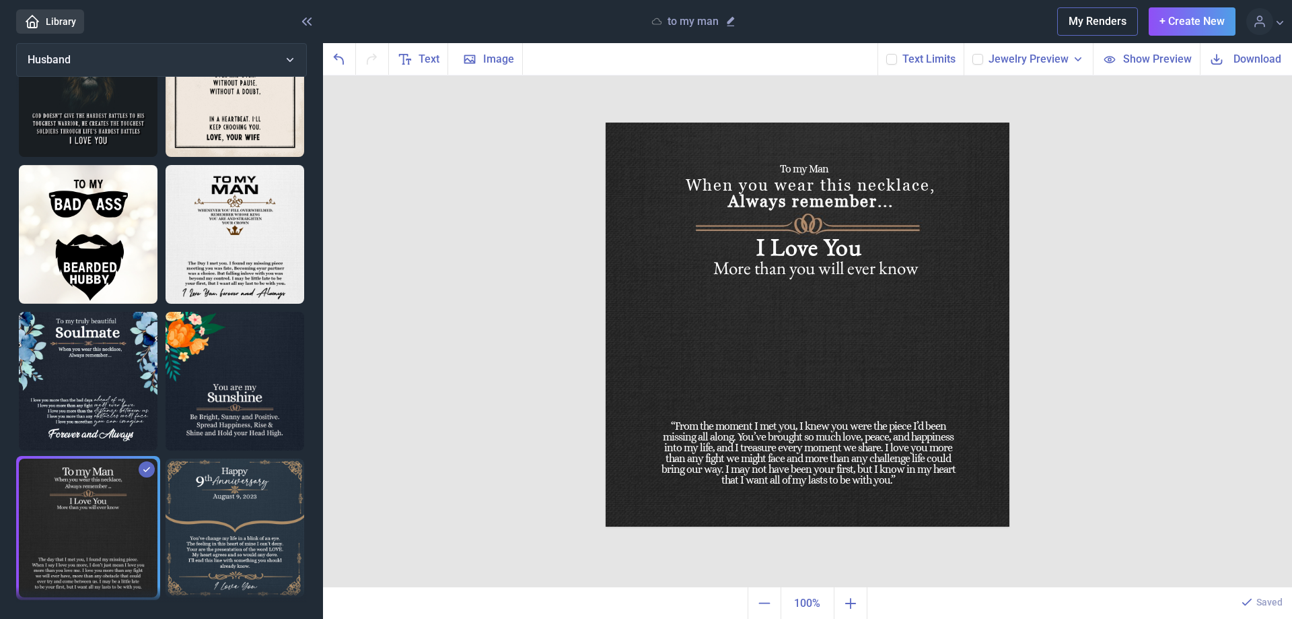
click at [1222, 59] on icon at bounding box center [1217, 59] width 16 height 16
click at [1172, 128] on div "To my Man When you wear this necklace, Always remember... I Love You More than …" at bounding box center [807, 331] width 969 height 512
click at [1102, 22] on button "My Renders" at bounding box center [1097, 21] width 81 height 28
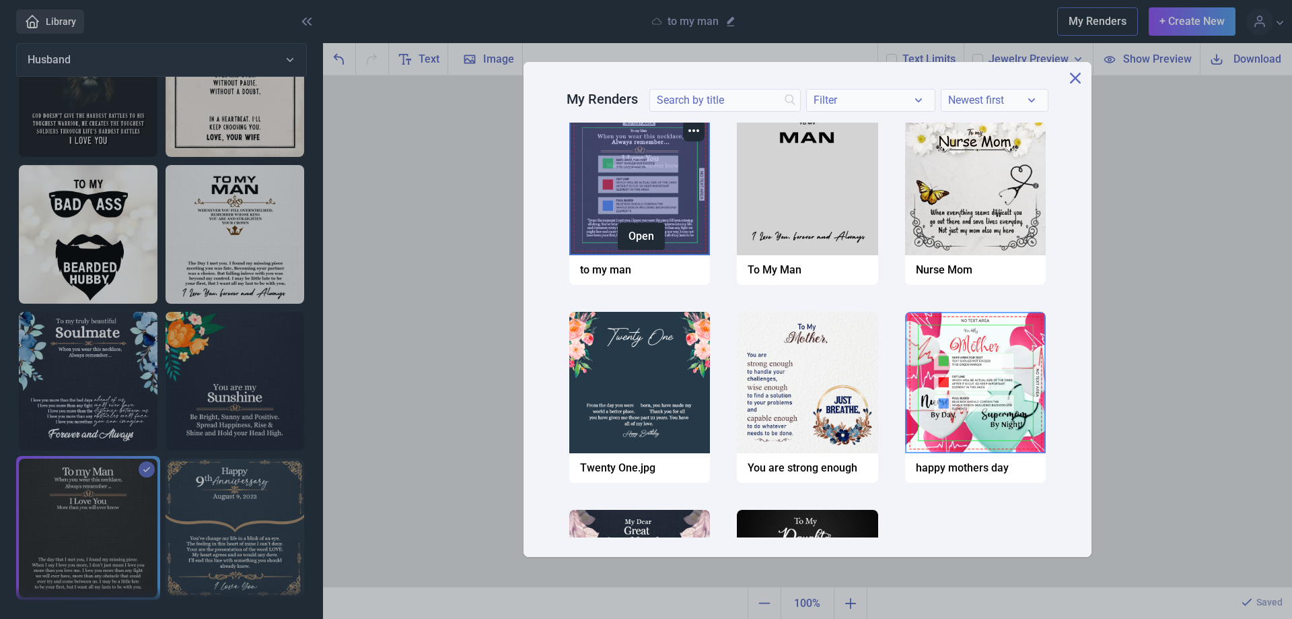
scroll to position [0, 0]
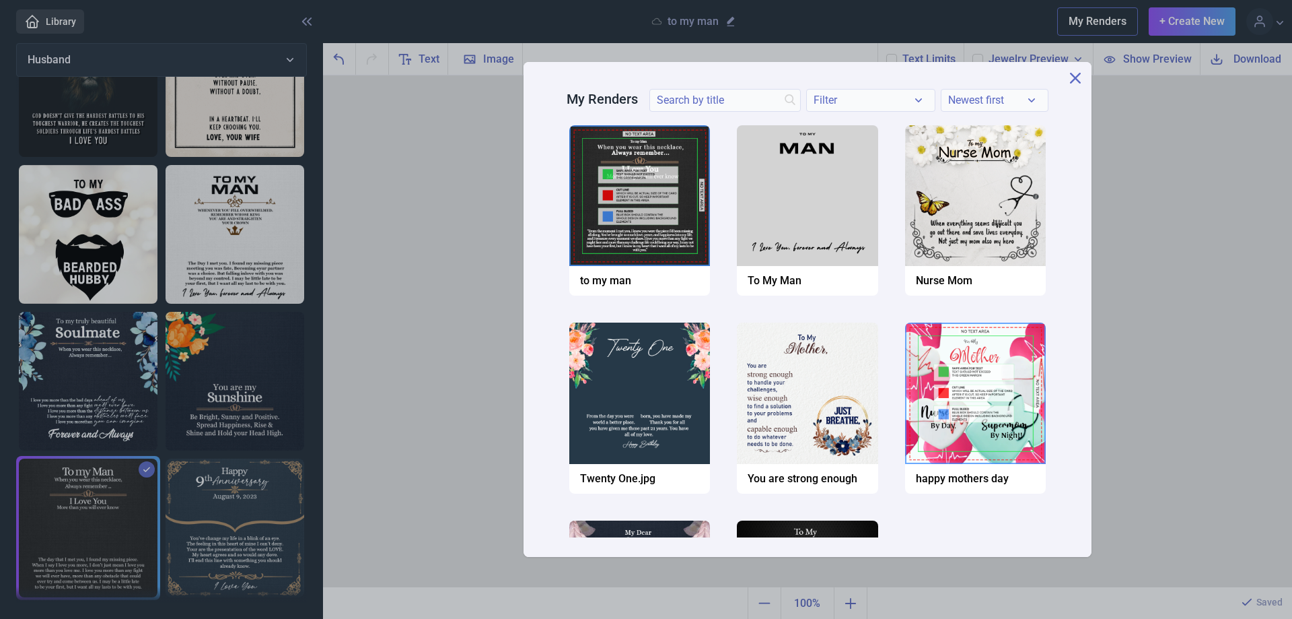
click at [1193, 153] on div "My Renders Filter Clear Newest first Newest first Name A-Z Name Z-A Copy Downlo…" at bounding box center [807, 309] width 969 height 619
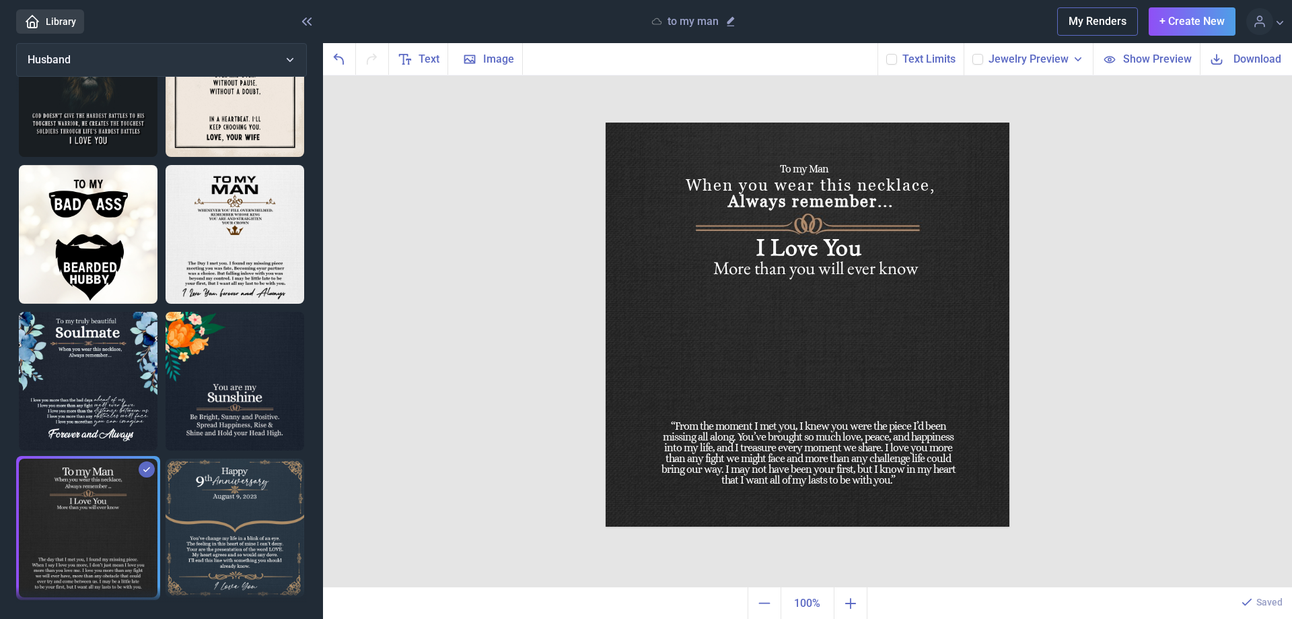
click at [465, 302] on div "To my Man When you wear this necklace, Always remember... I Love You More than …" at bounding box center [807, 331] width 969 height 512
click at [1191, 18] on button "+ Create New" at bounding box center [1192, 21] width 87 height 28
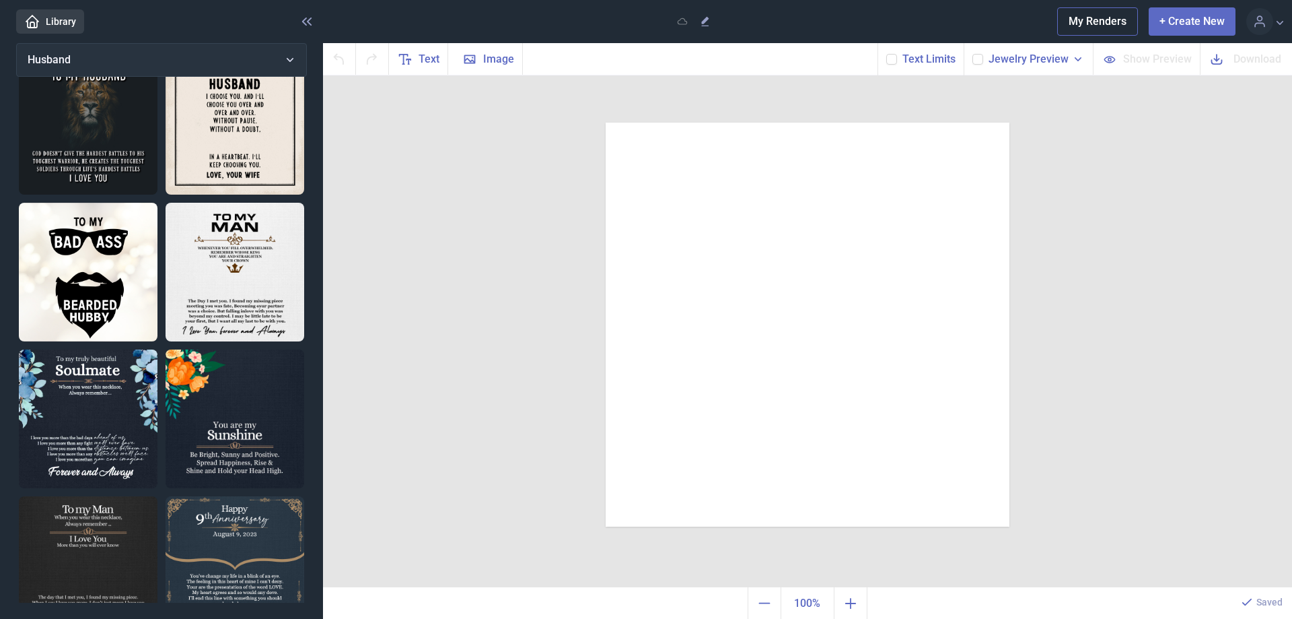
scroll to position [77, 0]
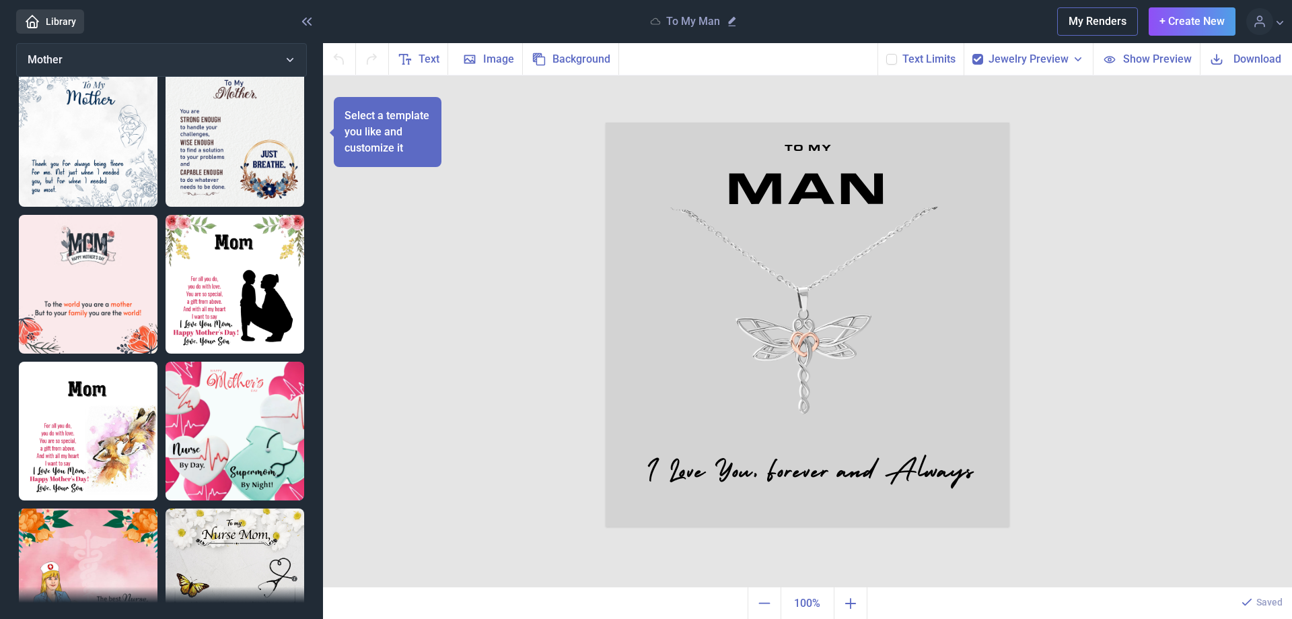
scroll to position [560, 0]
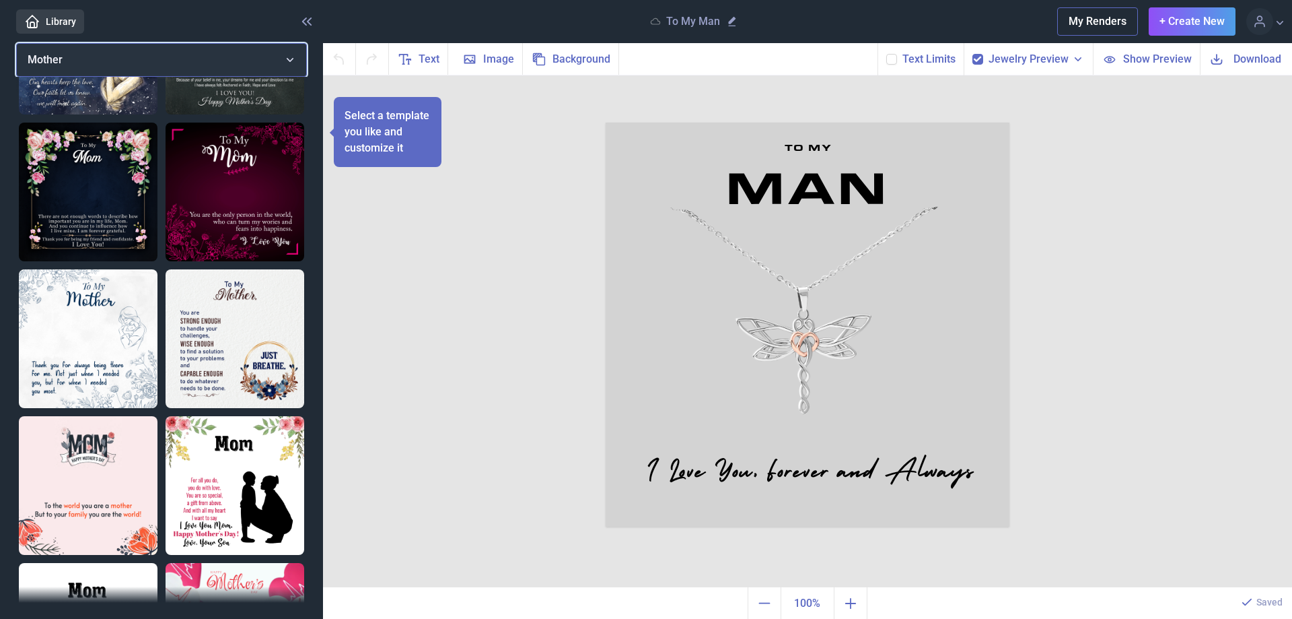
click at [289, 52] on button "Mother" at bounding box center [161, 60] width 291 height 34
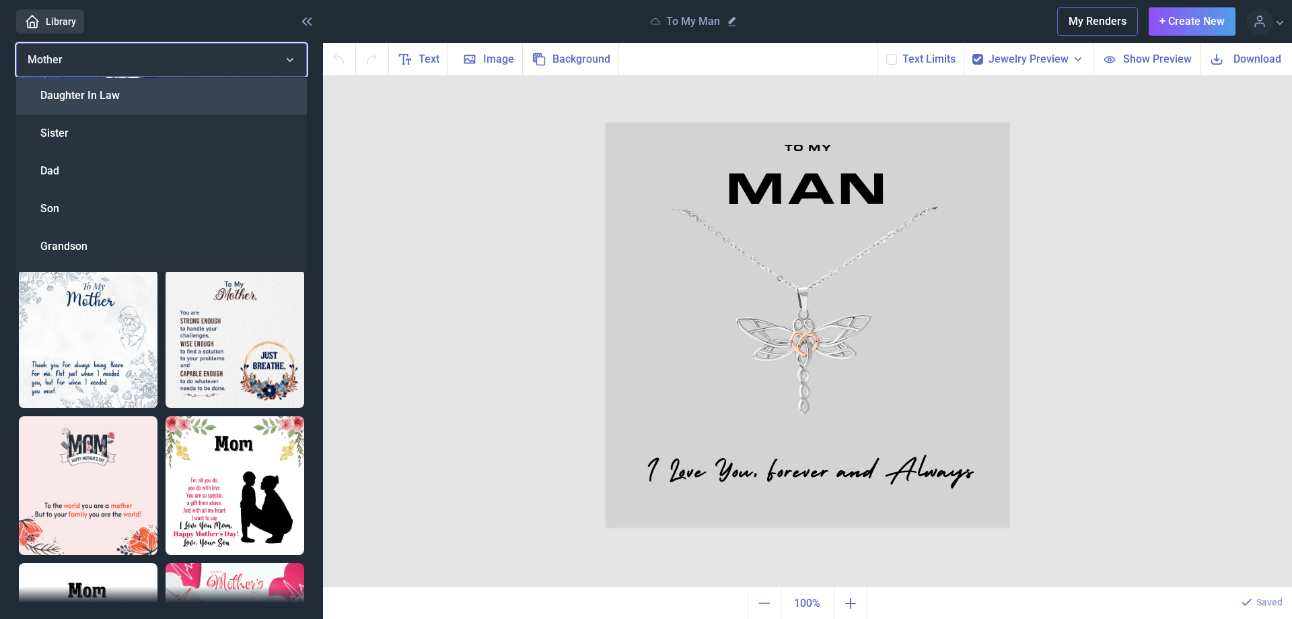
scroll to position [447, 0]
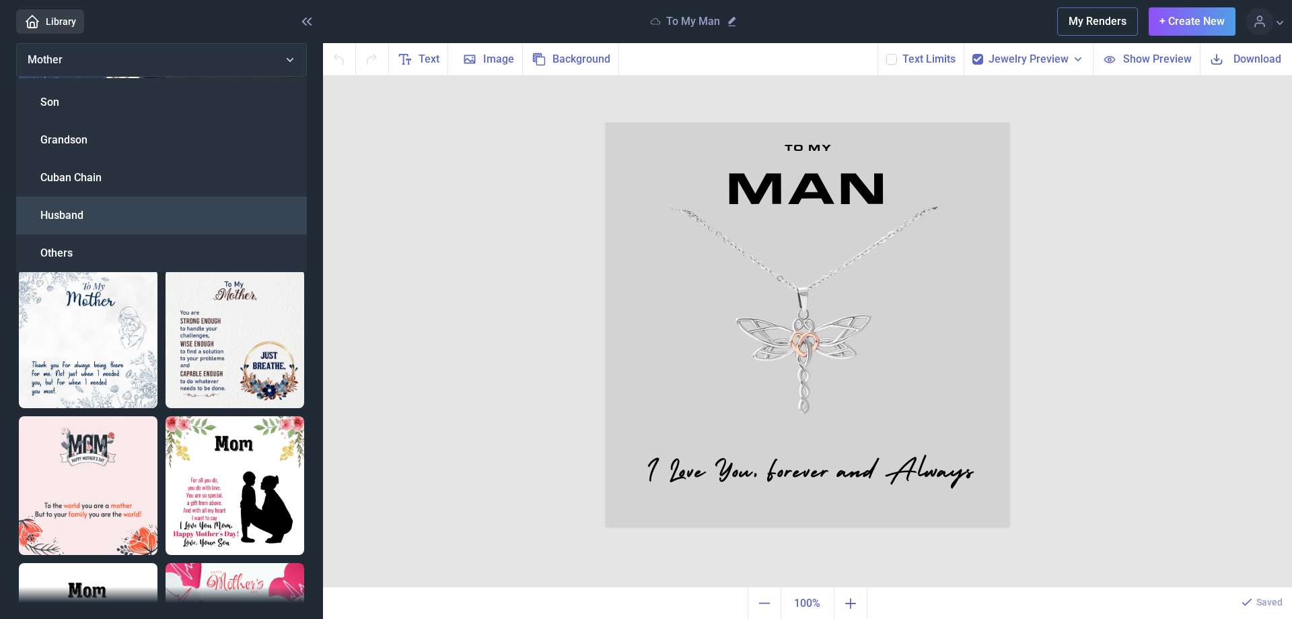
click at [87, 211] on div "Husband" at bounding box center [161, 216] width 291 height 38
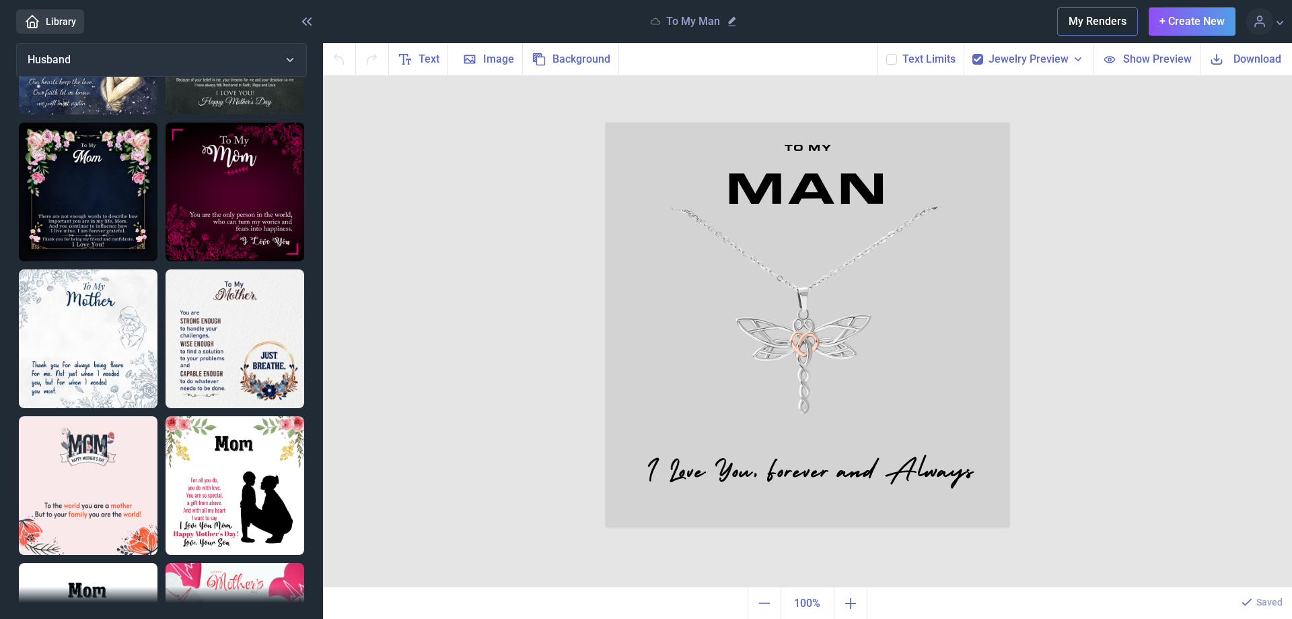
scroll to position [77, 0]
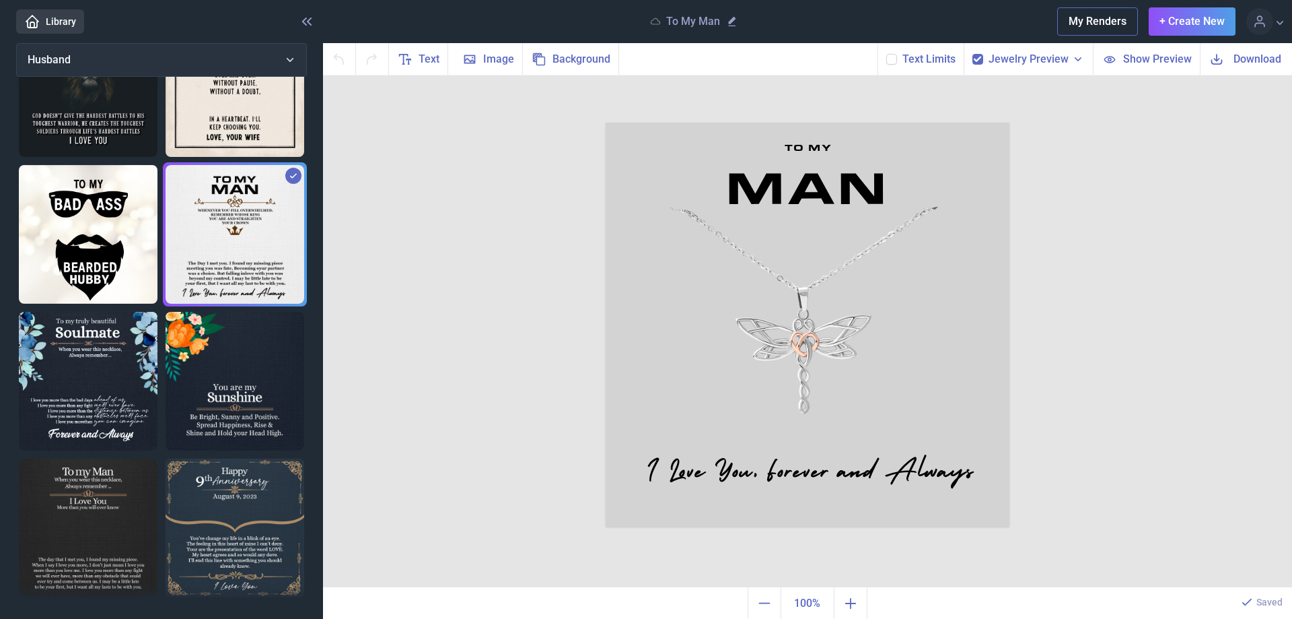
click at [84, 469] on img at bounding box center [88, 527] width 139 height 139
checkbox input "false"
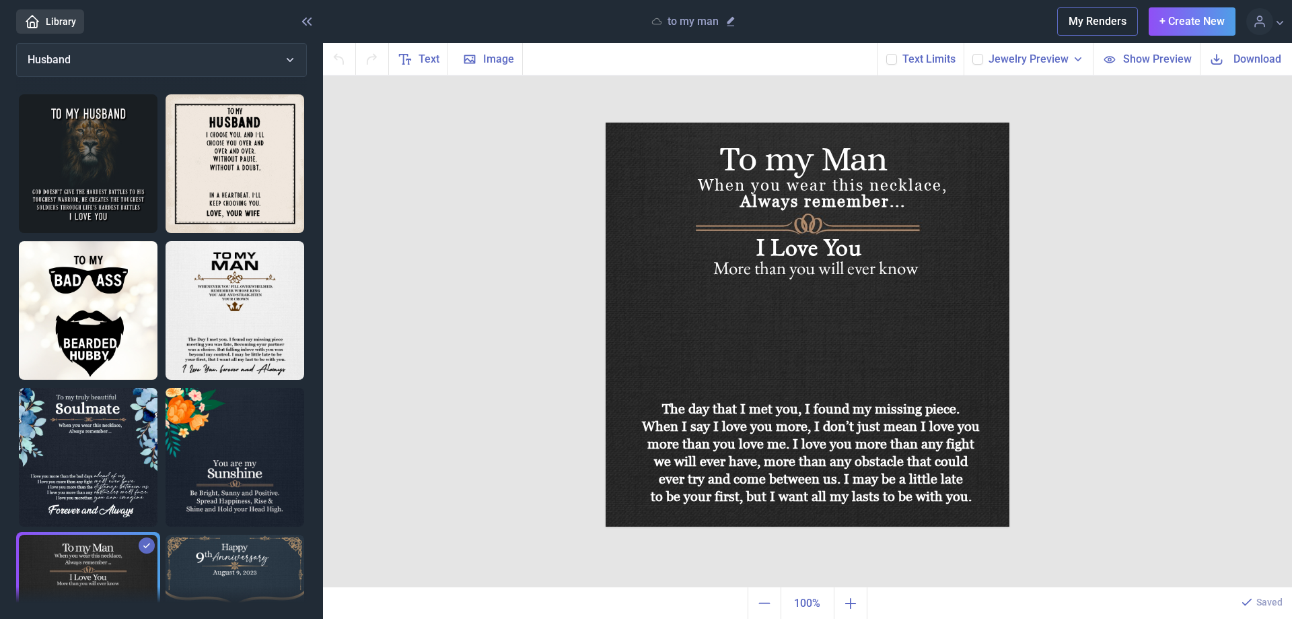
scroll to position [0, 0]
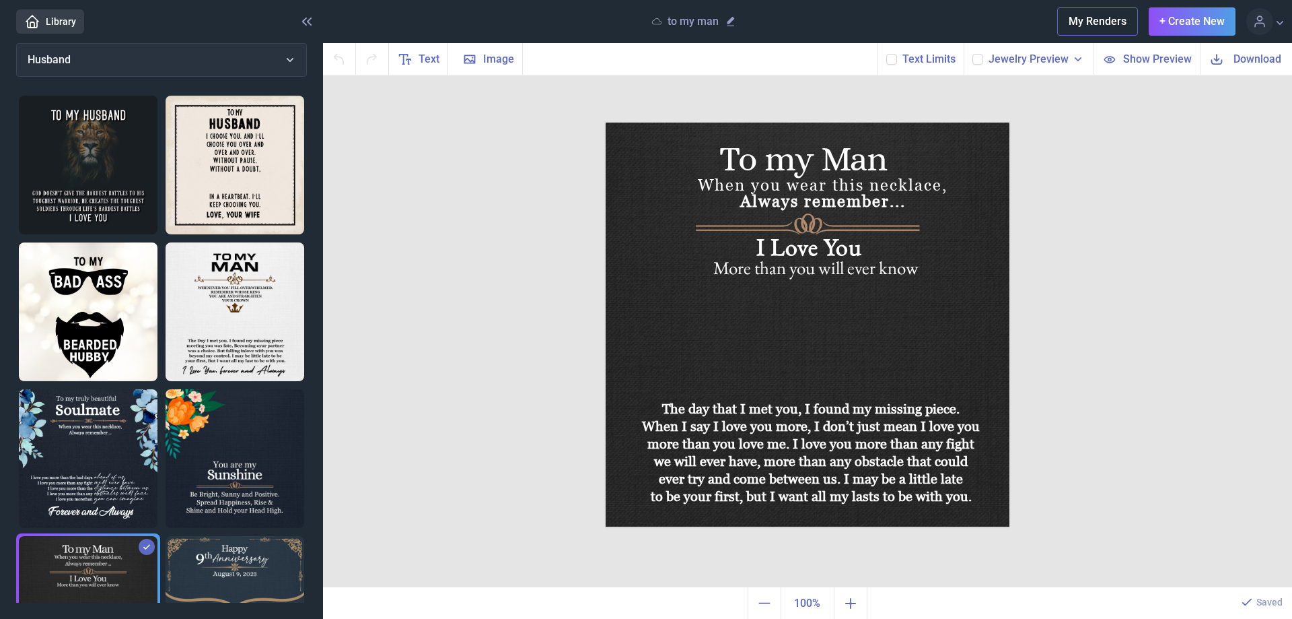
click at [1104, 20] on button "My Renders" at bounding box center [1097, 21] width 81 height 28
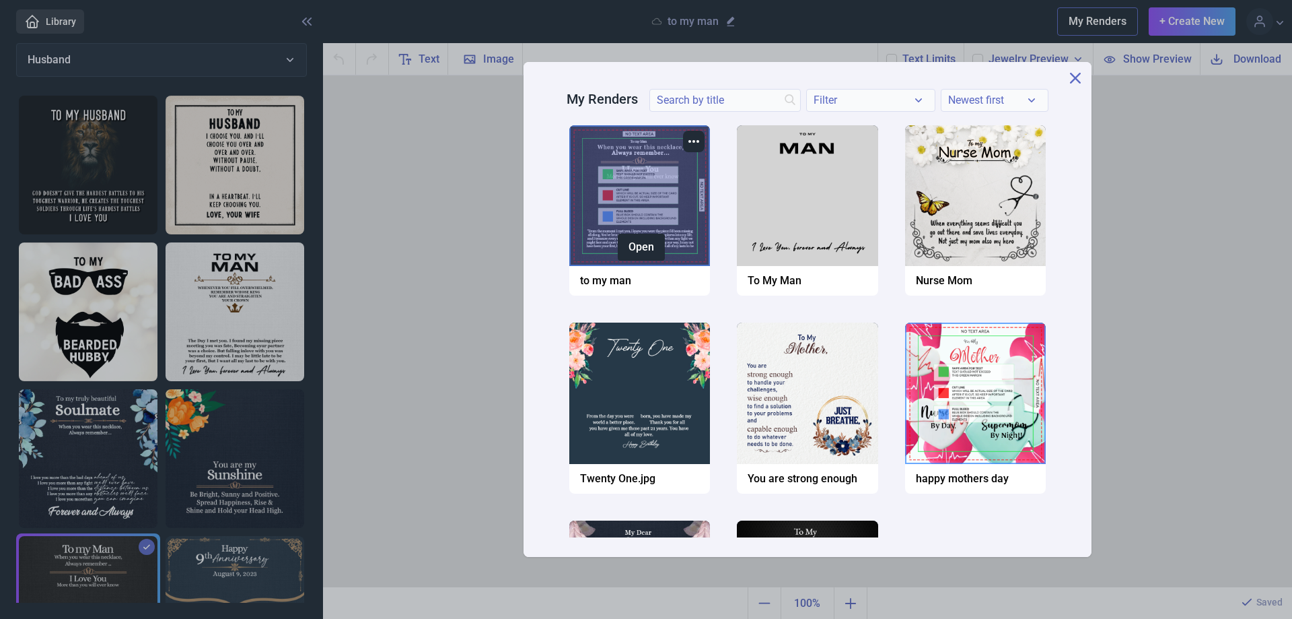
click at [663, 183] on div at bounding box center [639, 195] width 141 height 141
click at [662, 183] on div at bounding box center [639, 195] width 141 height 141
click at [660, 182] on div at bounding box center [639, 195] width 141 height 141
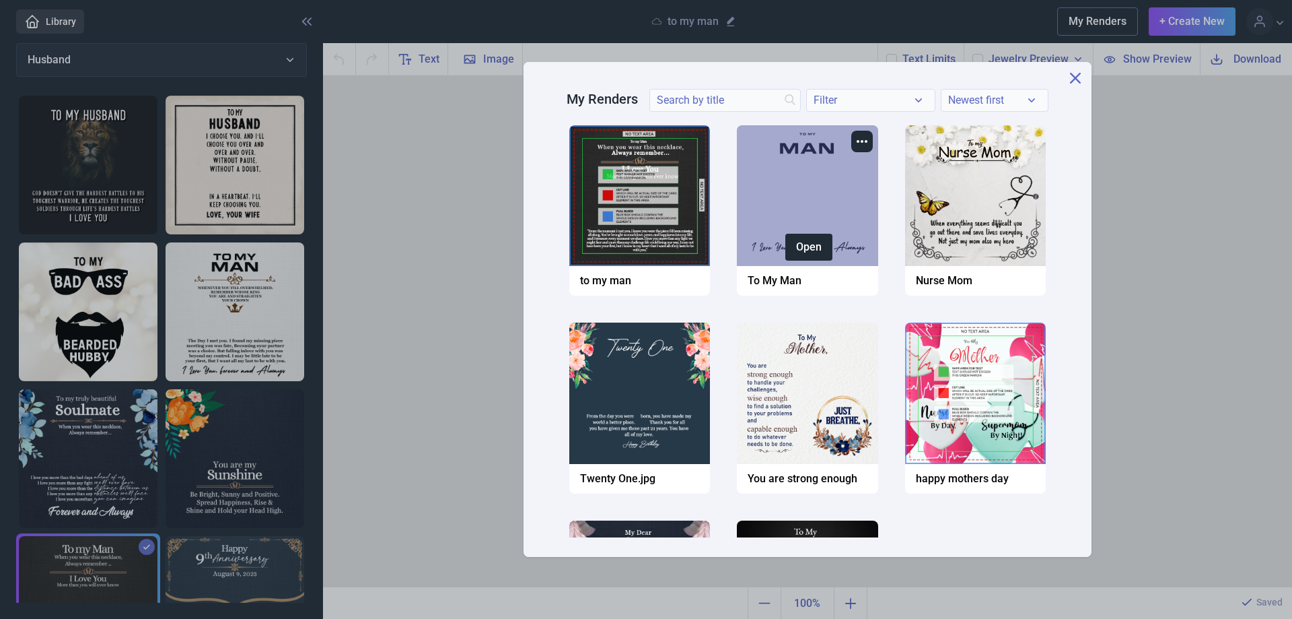
click at [825, 194] on div at bounding box center [807, 195] width 141 height 141
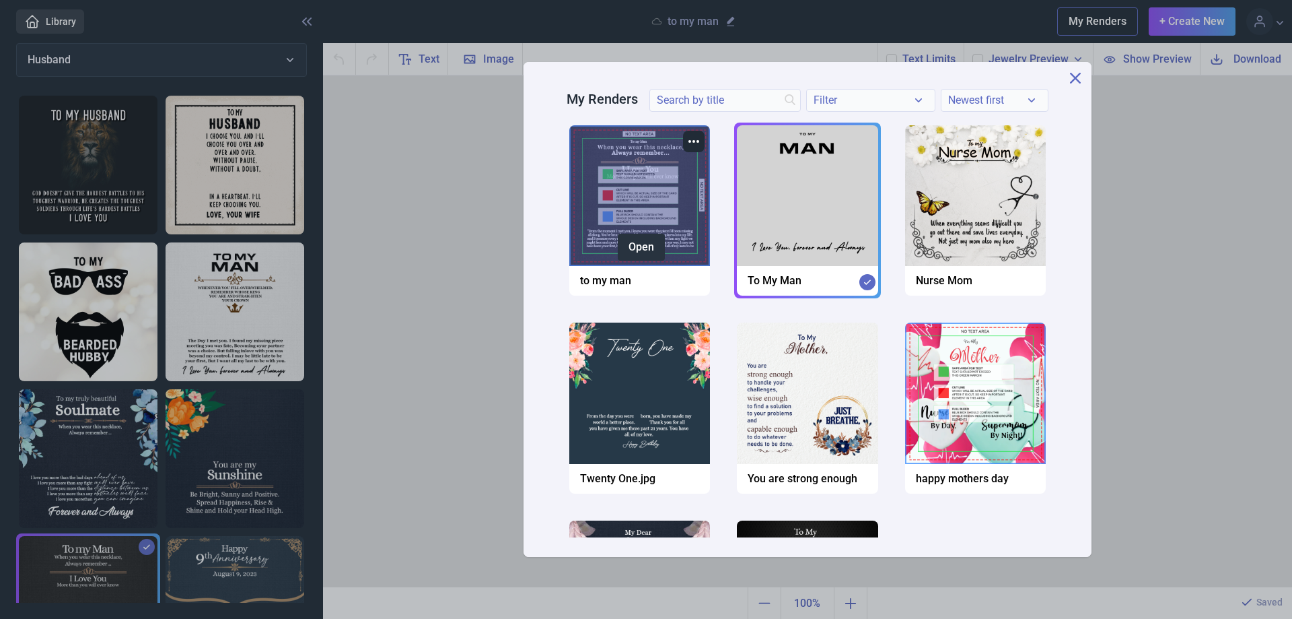
click at [640, 246] on button "Open" at bounding box center [641, 247] width 47 height 27
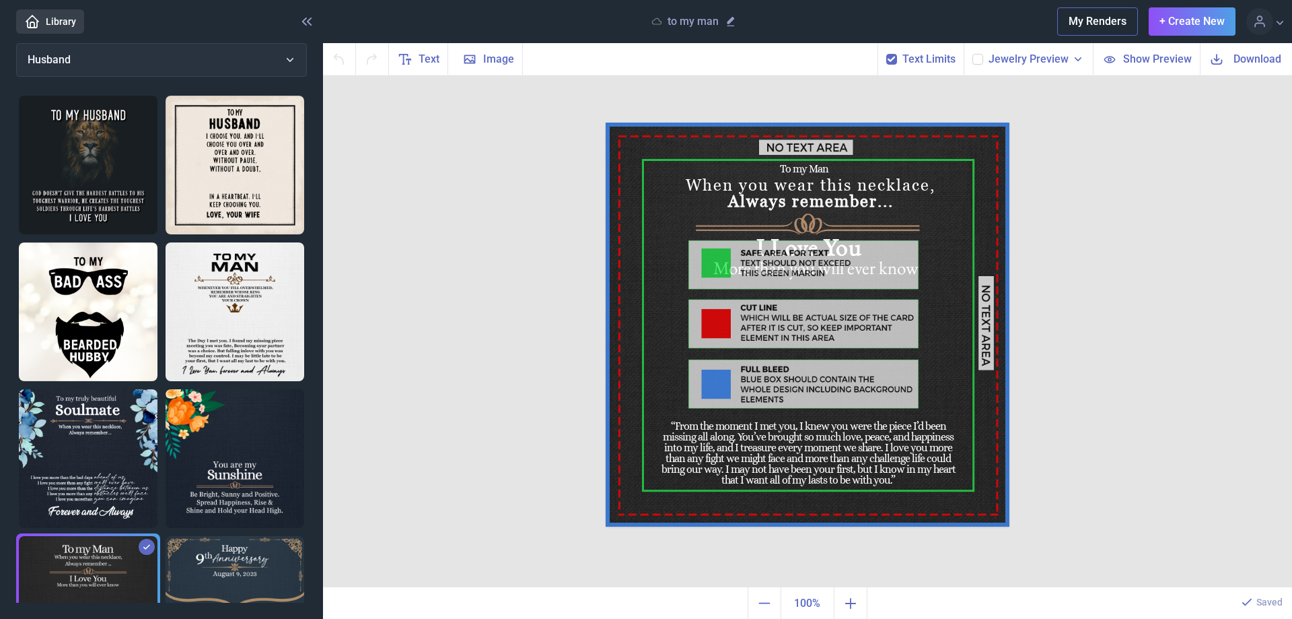
click at [894, 59] on icon at bounding box center [892, 59] width 8 height 8
click at [886, 54] on input "checkbox" at bounding box center [886, 53] width 1 height 1
checkbox input "false"
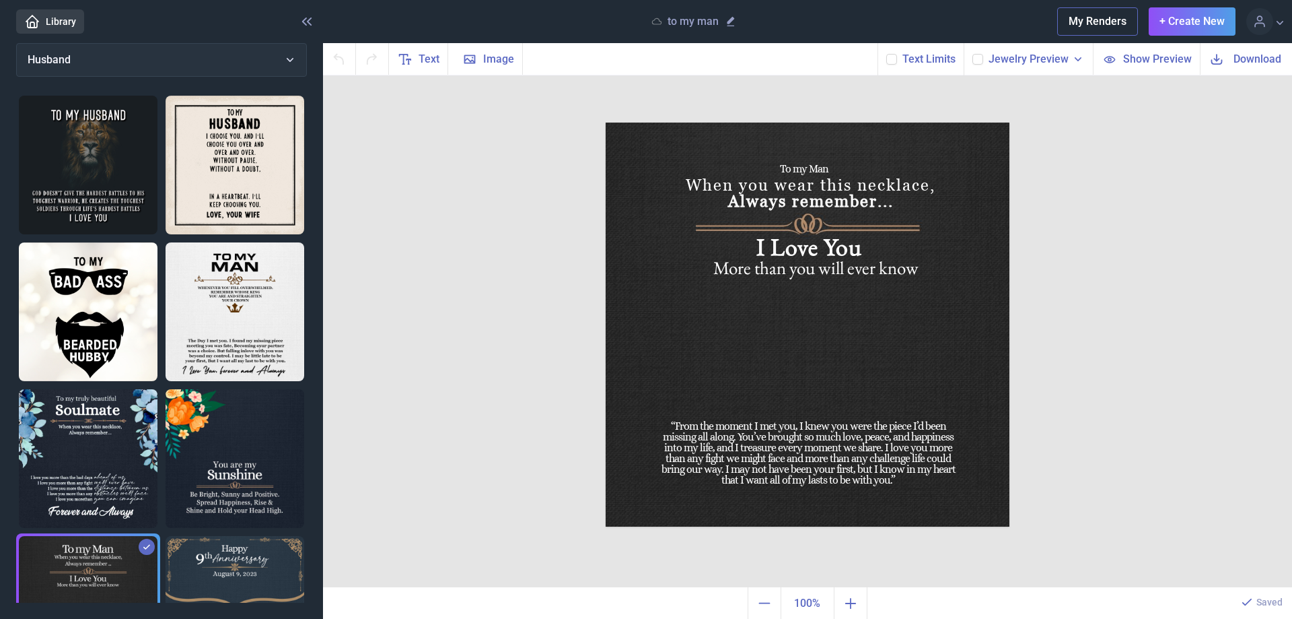
click at [977, 57] on icon at bounding box center [978, 59] width 8 height 8
click at [973, 54] on input "checkbox" at bounding box center [972, 53] width 1 height 1
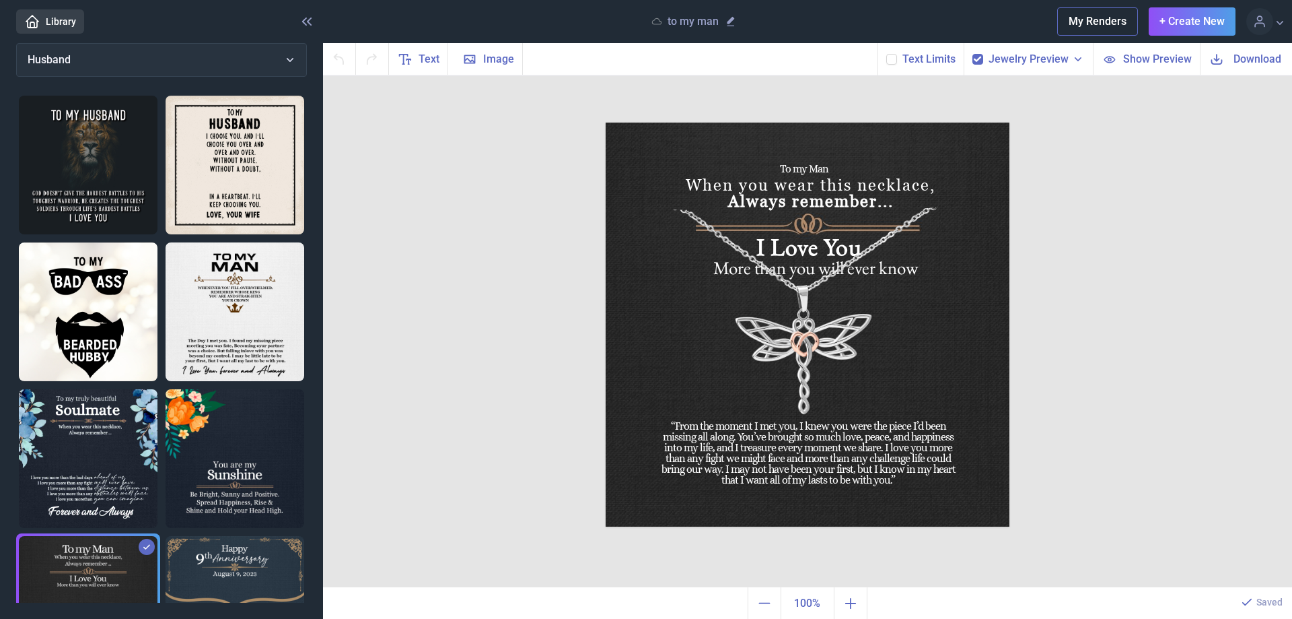
click at [977, 57] on icon at bounding box center [978, 59] width 8 height 8
click at [973, 54] on input "checkbox" at bounding box center [972, 53] width 1 height 1
checkbox input "false"
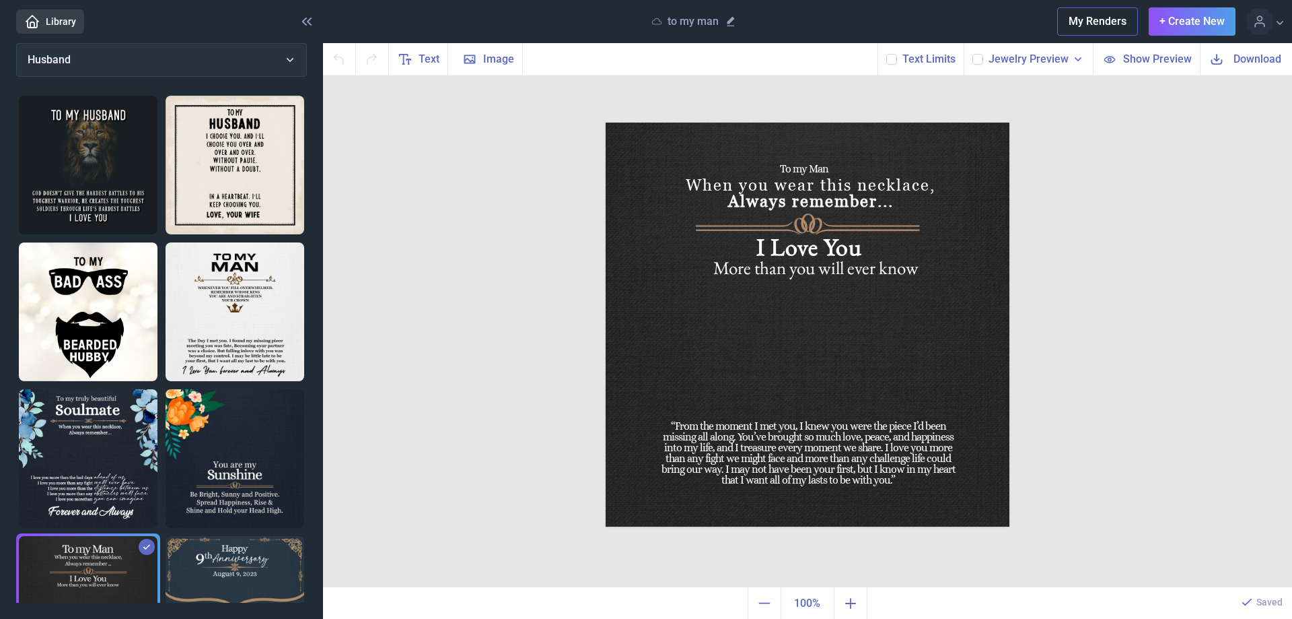
click at [706, 225] on img at bounding box center [808, 324] width 404 height 404
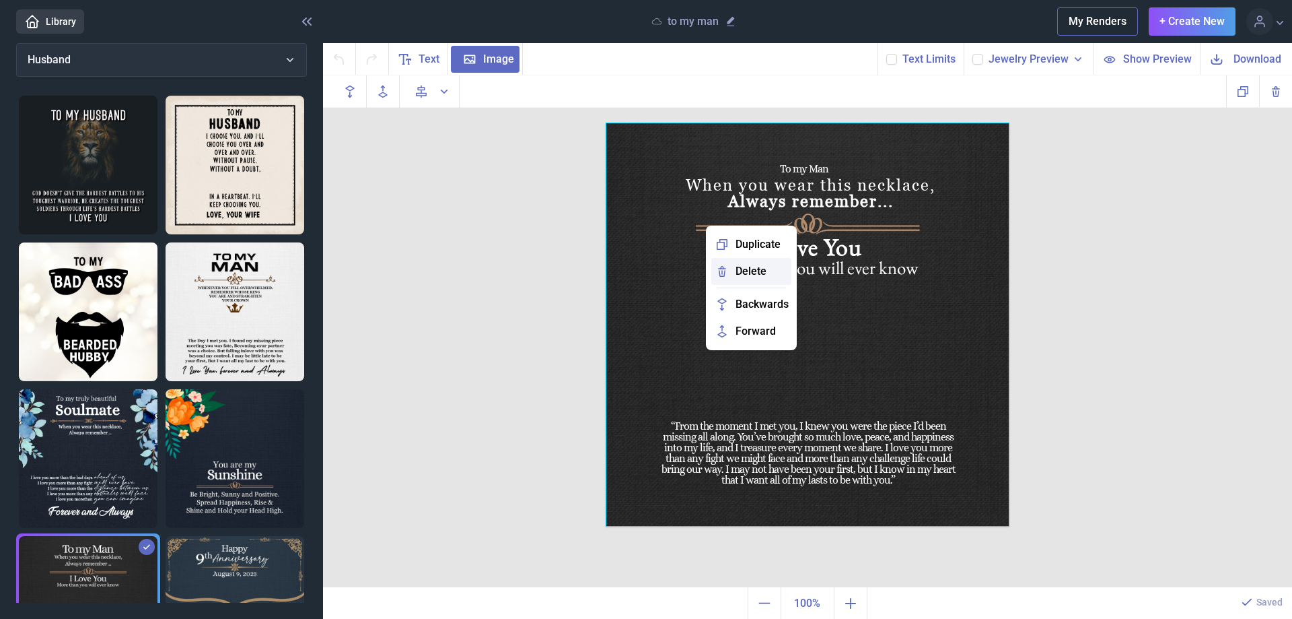
click at [740, 273] on span "Delete" at bounding box center [751, 271] width 31 height 16
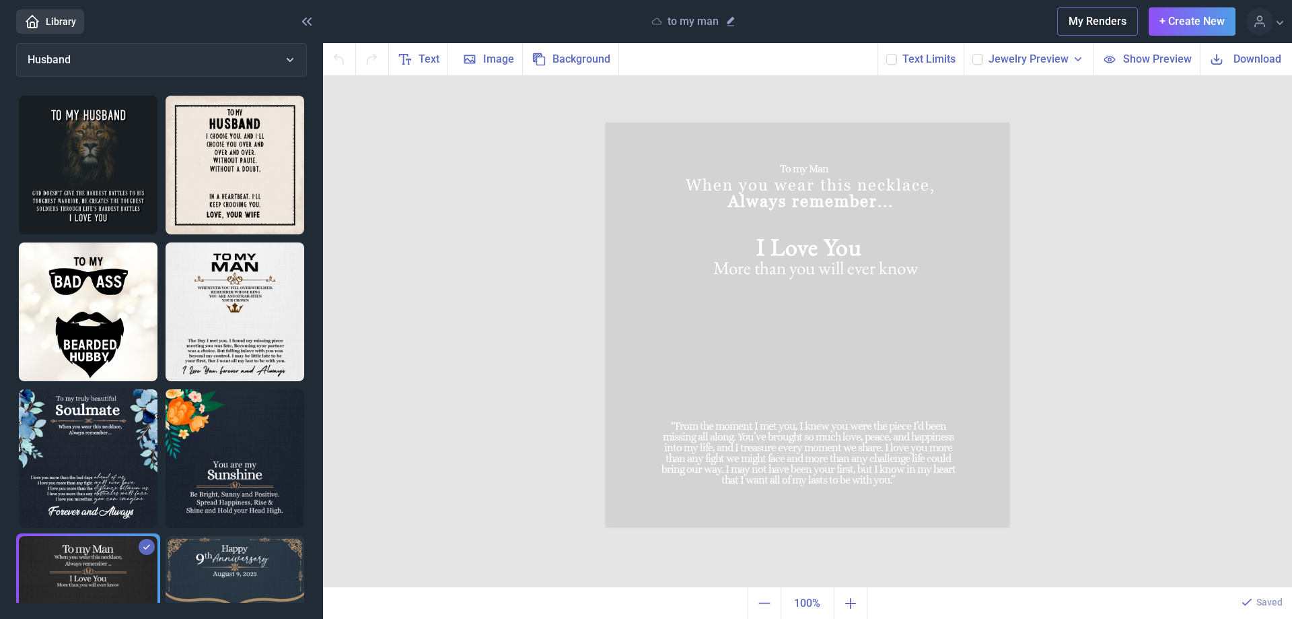
click at [1132, 373] on div "To my Man When you wear this necklace, Always remember... I Love You More than …" at bounding box center [807, 331] width 969 height 512
click at [881, 359] on div at bounding box center [808, 324] width 404 height 404
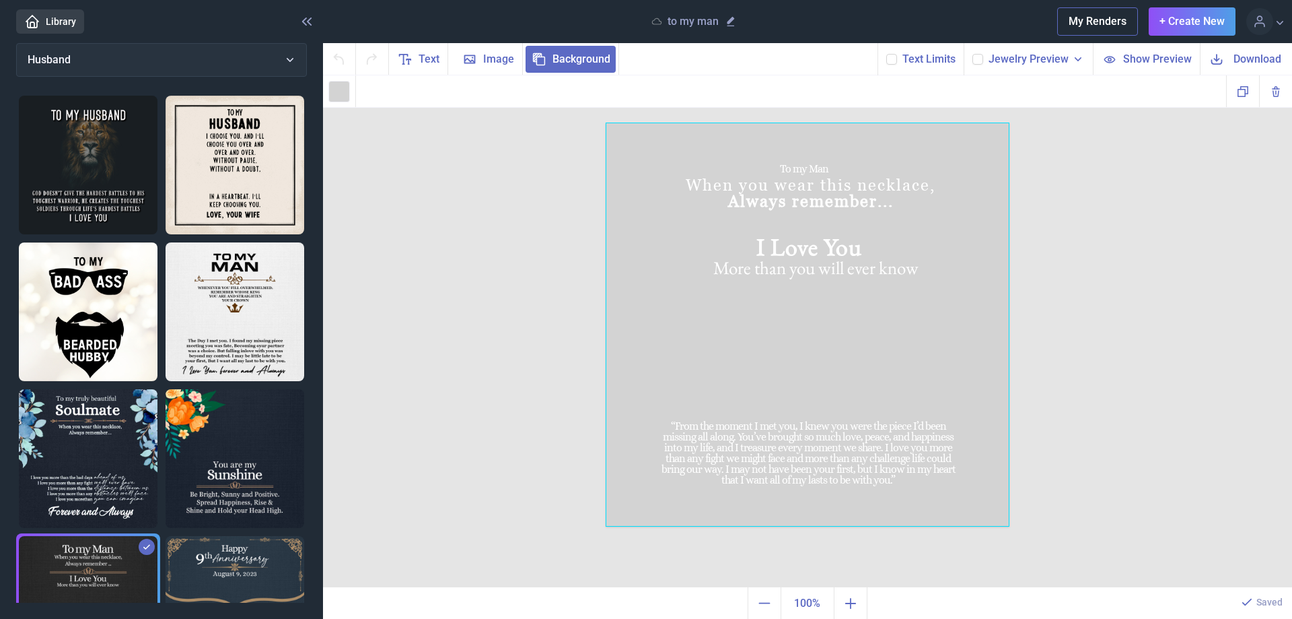
click at [1122, 390] on div "To my Man When you wear this necklace, Always remember... I Love You More than …" at bounding box center [807, 331] width 969 height 512
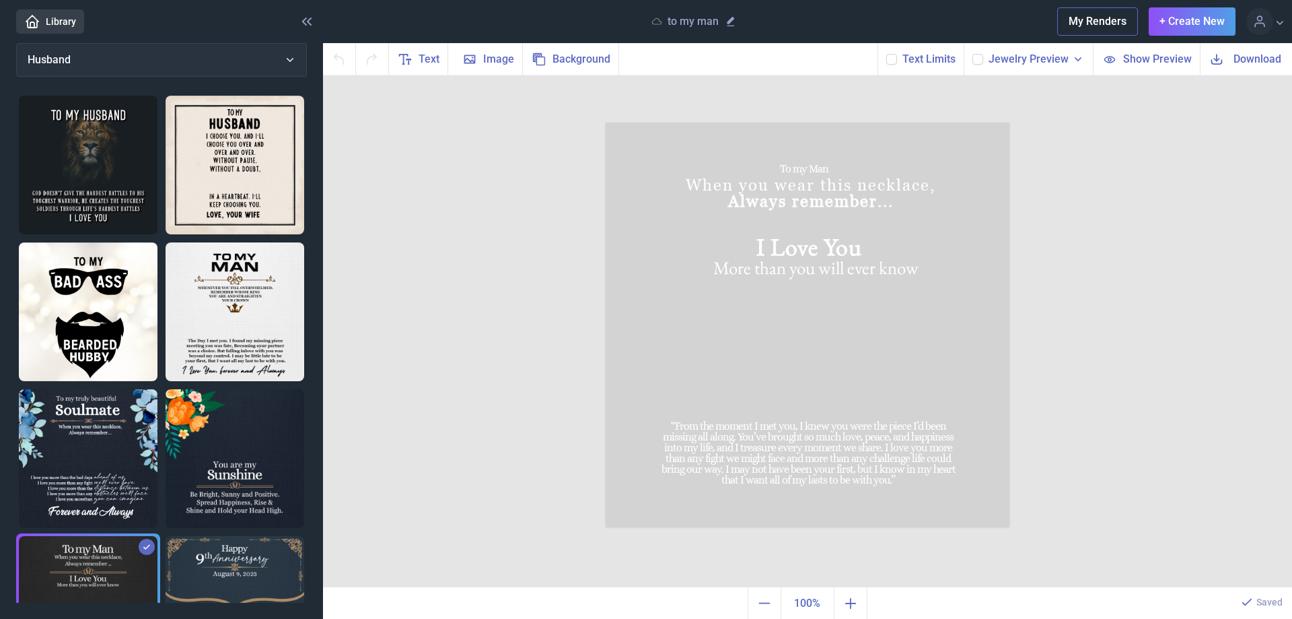
click at [1290, 245] on div "To my Man When you wear this necklace, Always remember... I Love You More than …" at bounding box center [807, 331] width 969 height 512
click at [1047, 203] on div "To my Man When you wear this necklace, Always remember... I Love You More than …" at bounding box center [807, 331] width 969 height 512
click at [561, 62] on span "Background" at bounding box center [582, 59] width 58 height 16
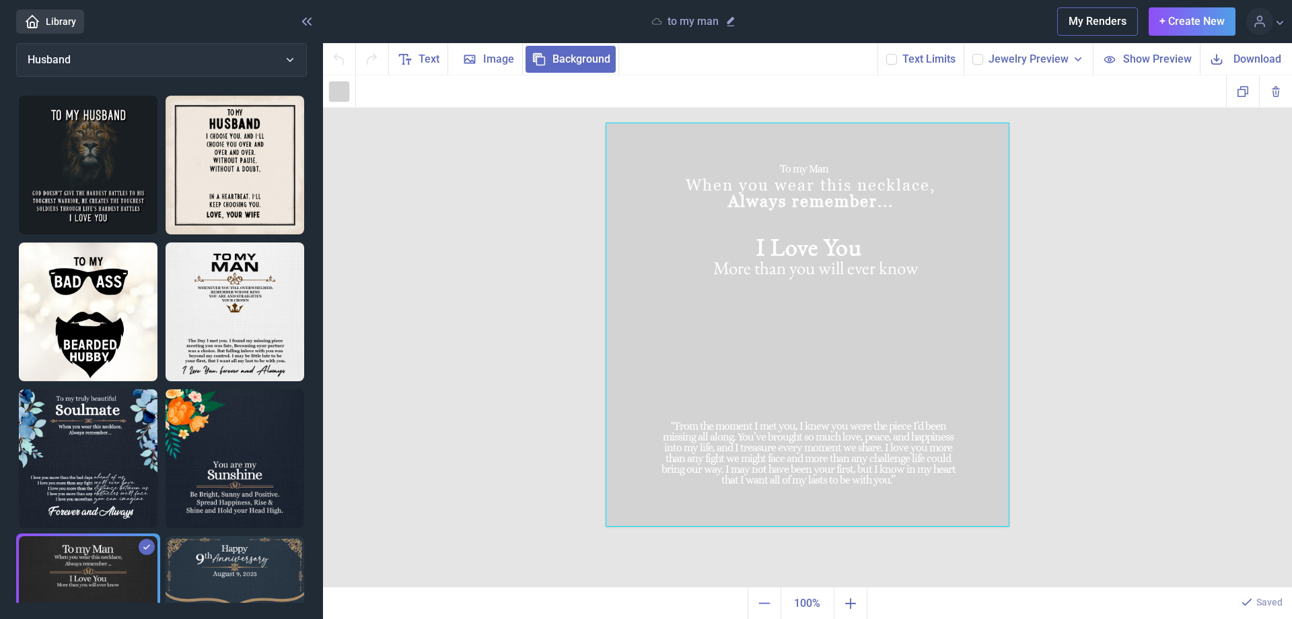
click at [1106, 399] on div "To my Man When you wear this necklace, Always remember... I Love You More than …" at bounding box center [807, 331] width 969 height 512
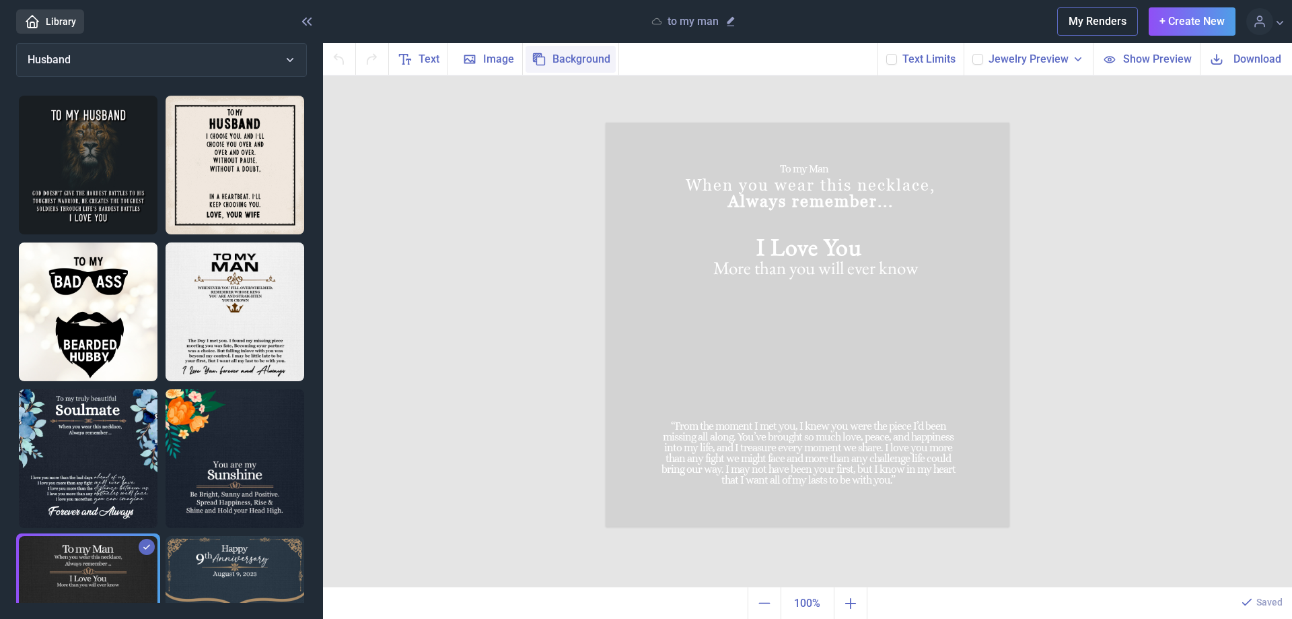
click at [570, 59] on span "Background" at bounding box center [582, 59] width 58 height 16
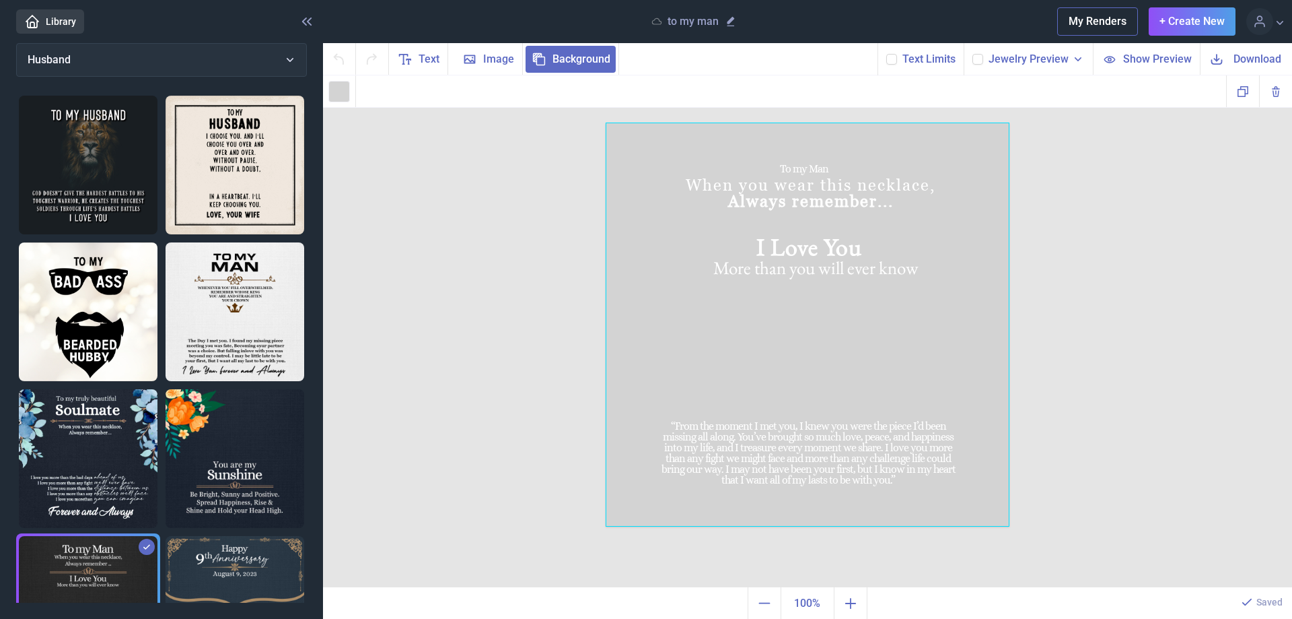
click at [567, 58] on span "Background" at bounding box center [582, 59] width 58 height 16
click at [565, 58] on span "Background" at bounding box center [582, 59] width 58 height 16
click at [563, 57] on span "Background" at bounding box center [582, 59] width 58 height 16
click at [562, 57] on span "Background" at bounding box center [582, 59] width 58 height 16
click at [59, 20] on link "Library" at bounding box center [50, 21] width 68 height 24
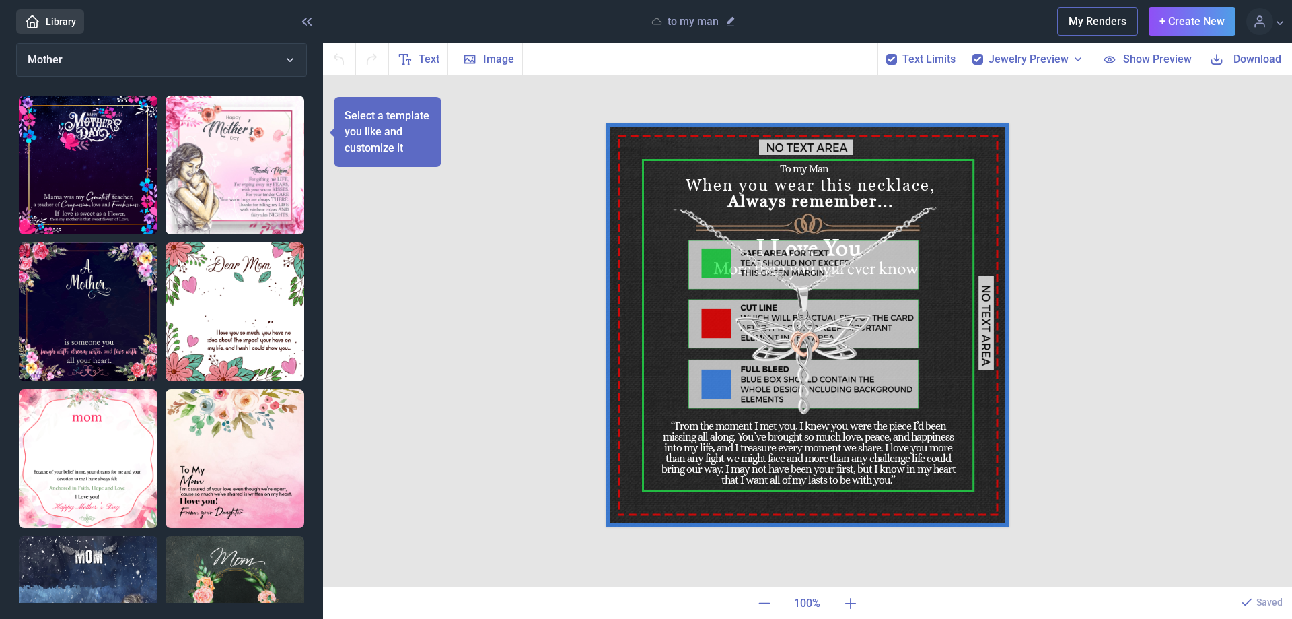
click at [1145, 372] on div "To my Man When you wear this necklace, Always remember... I Love You More than …" at bounding box center [807, 331] width 969 height 512
click at [933, 61] on span "Text Limits" at bounding box center [929, 59] width 53 height 16
click at [1003, 59] on span "Jewelry Preview" at bounding box center [1029, 59] width 80 height 16
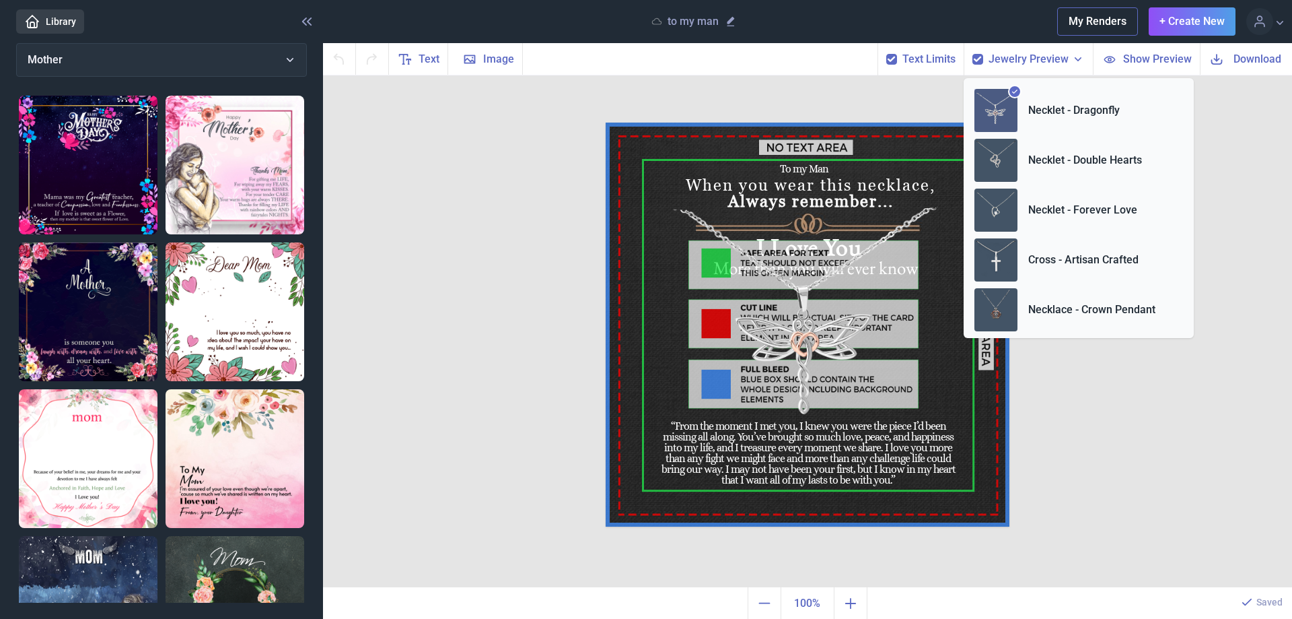
click at [927, 60] on span "Text Limits" at bounding box center [929, 59] width 53 height 16
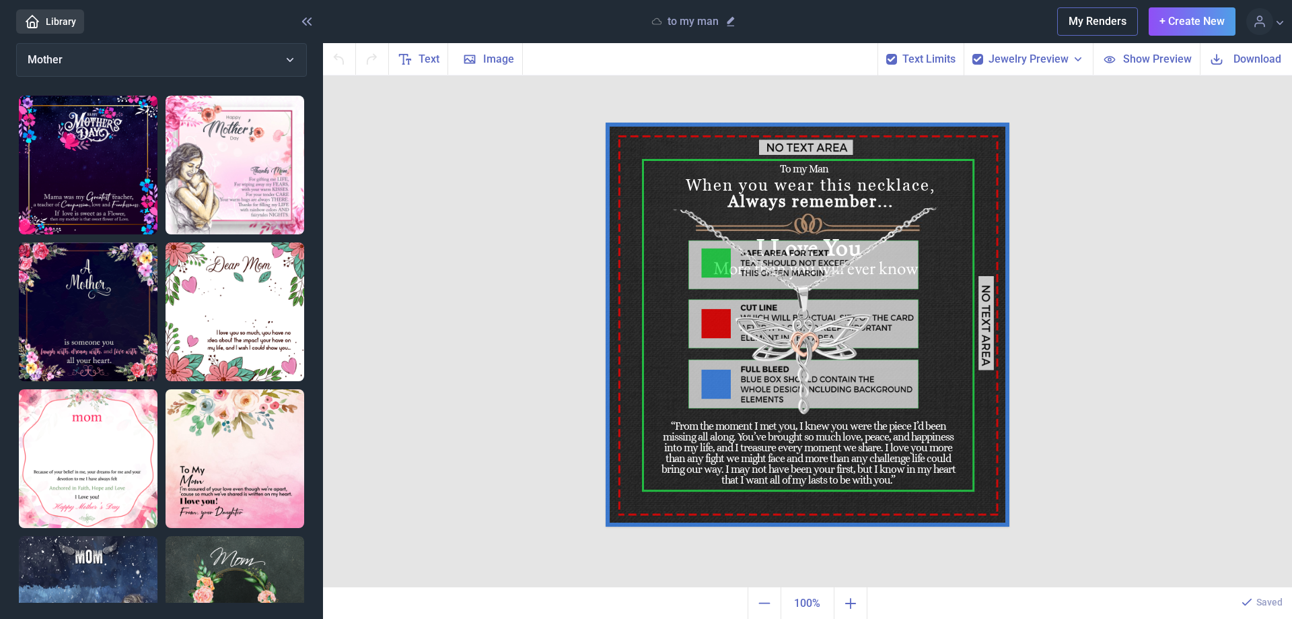
click at [1014, 62] on span "Jewelry Preview" at bounding box center [1029, 59] width 80 height 16
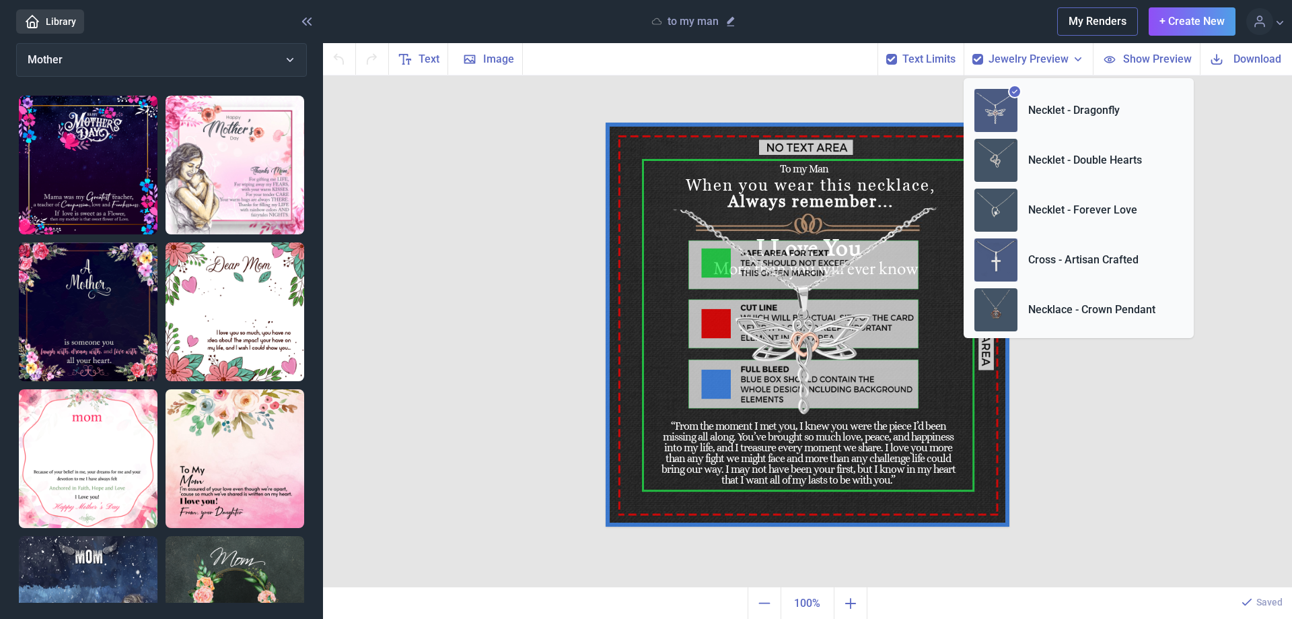
drag, startPoint x: 992, startPoint y: 250, endPoint x: 999, endPoint y: 250, distance: 6.8
click at [999, 250] on img at bounding box center [996, 259] width 43 height 43
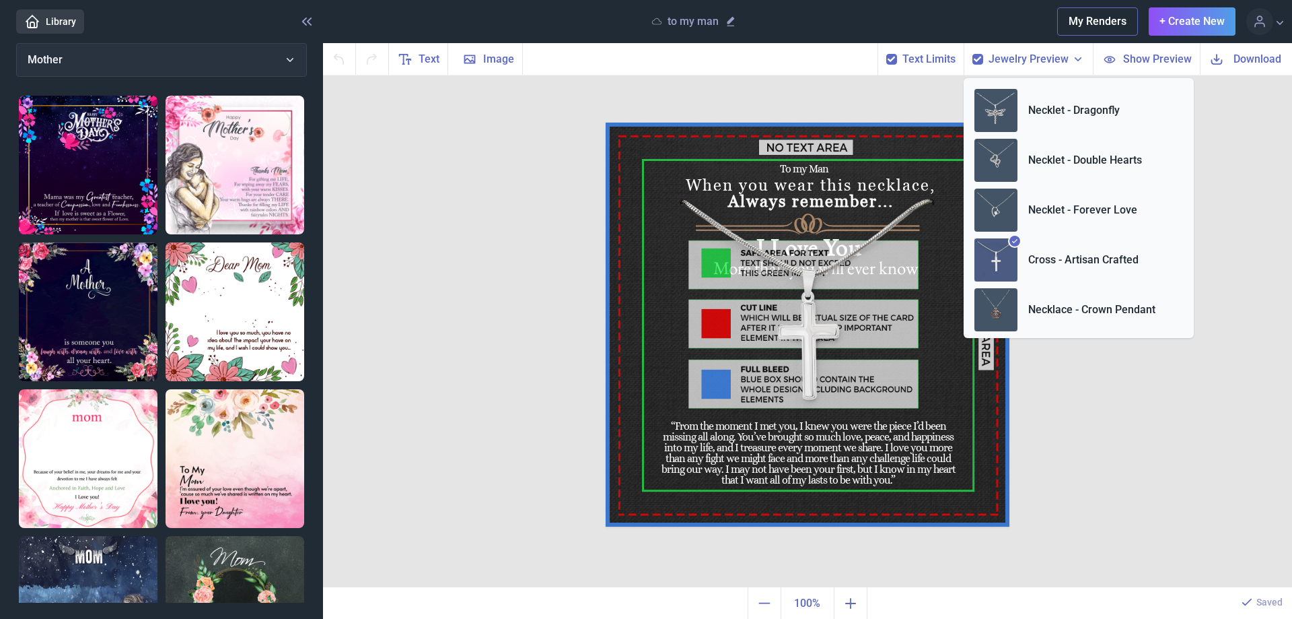
click at [1057, 369] on div "To my Man When you wear this necklace, Always remember... I Love You More than …" at bounding box center [807, 331] width 969 height 512
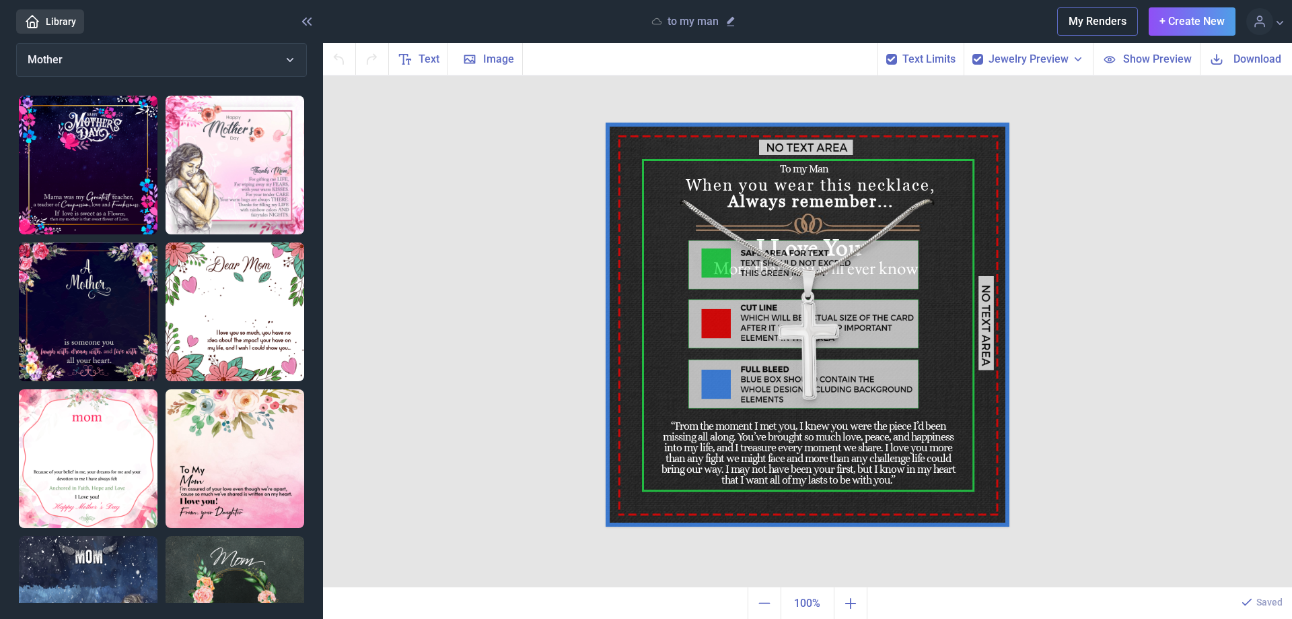
click at [894, 60] on use at bounding box center [891, 59] width 7 height 5
click at [886, 54] on input "checkbox" at bounding box center [886, 53] width 1 height 1
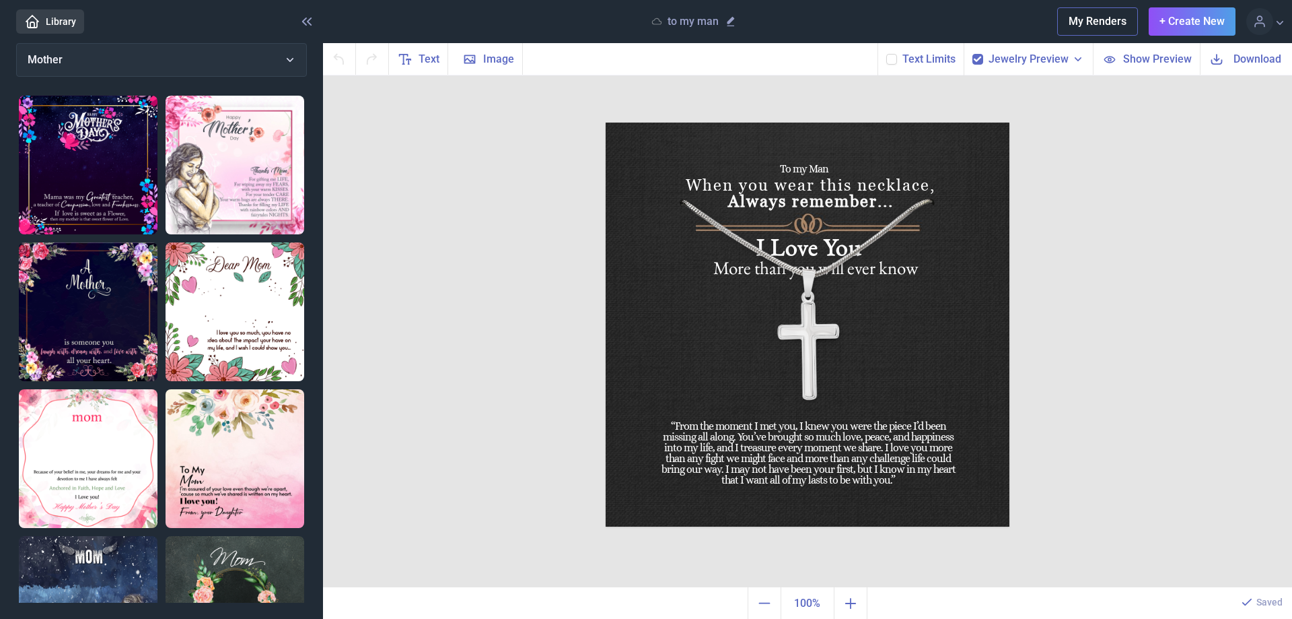
click at [895, 59] on use at bounding box center [891, 59] width 7 height 5
click at [886, 54] on input "checkbox" at bounding box center [886, 53] width 1 height 1
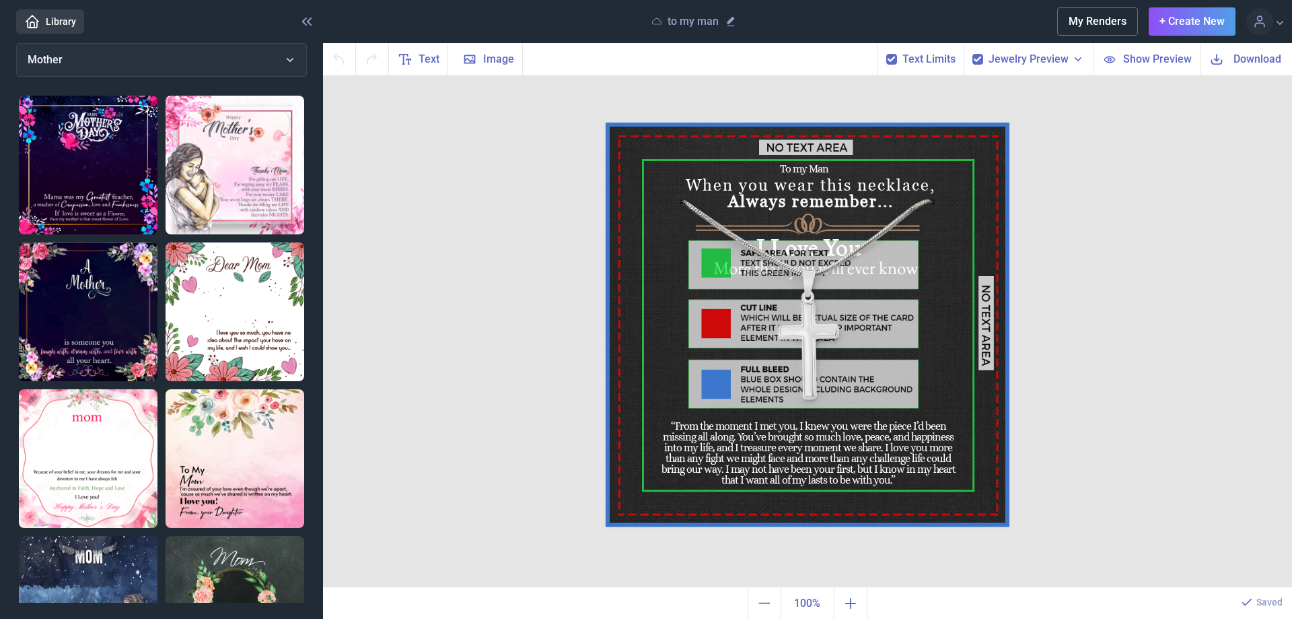
click at [895, 59] on use at bounding box center [891, 59] width 7 height 5
click at [886, 54] on input "checkbox" at bounding box center [886, 53] width 1 height 1
checkbox input "false"
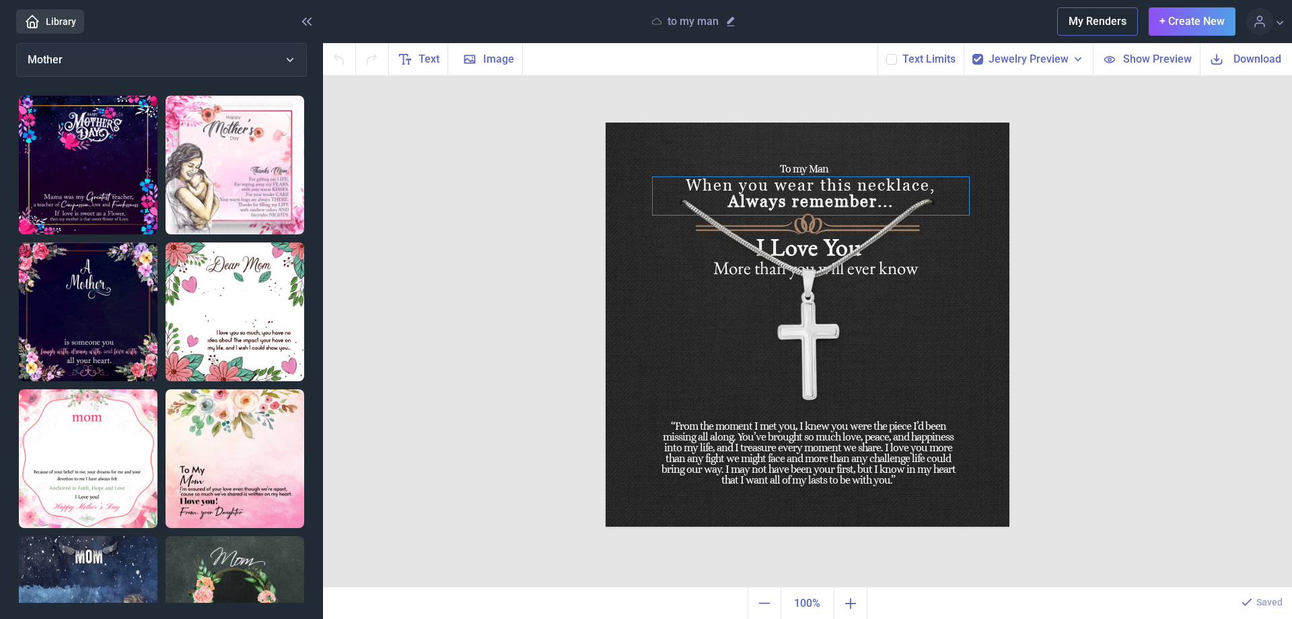
click at [773, 122] on div "When you wear this necklace, Always remember..." at bounding box center [808, 122] width 404 height 0
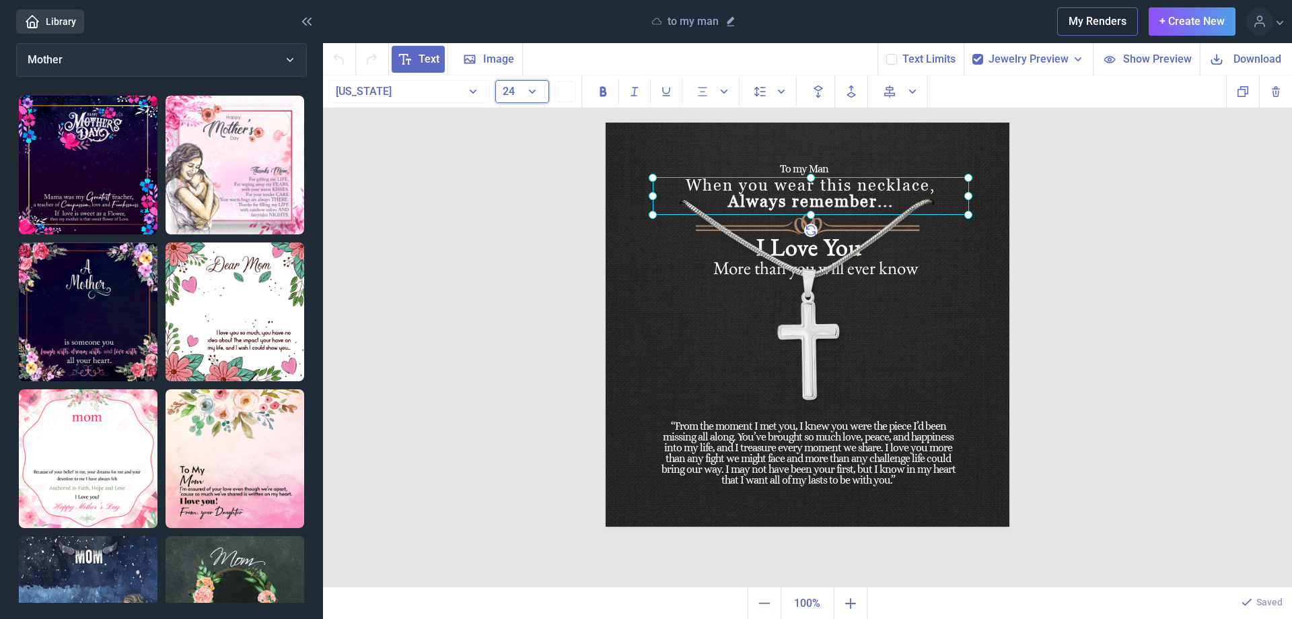
click at [535, 96] on button "24" at bounding box center [522, 91] width 54 height 23
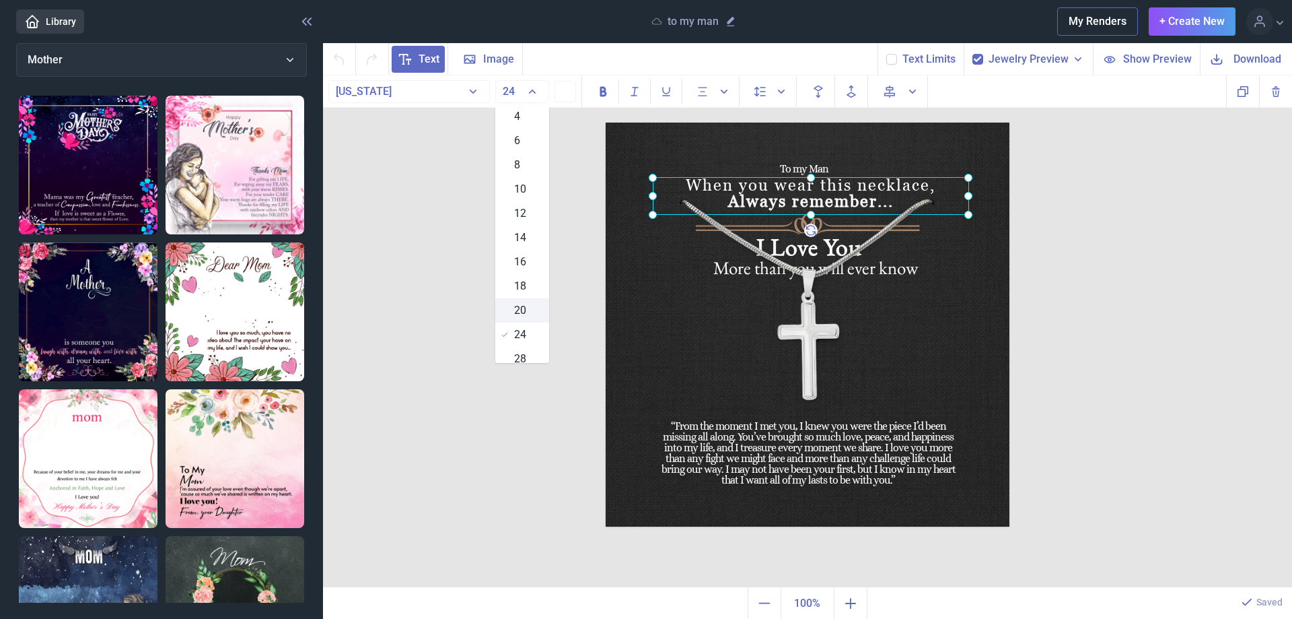
click at [523, 311] on div "20" at bounding box center [522, 310] width 54 height 24
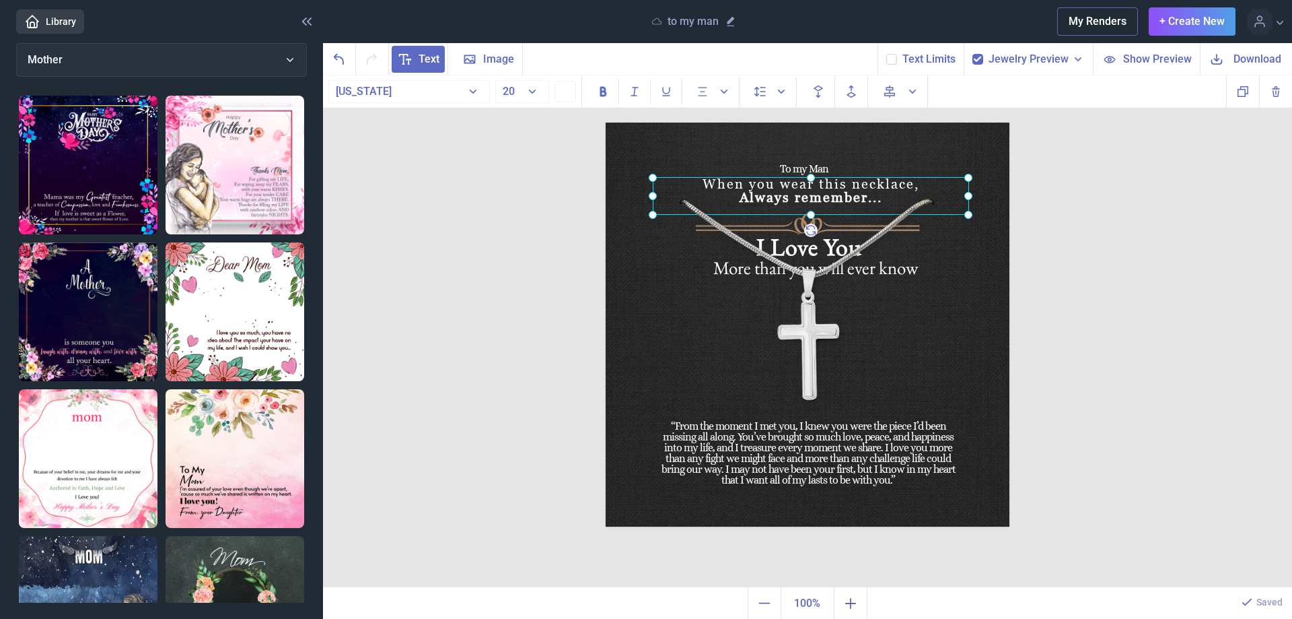
click at [888, 310] on img at bounding box center [808, 324] width 404 height 404
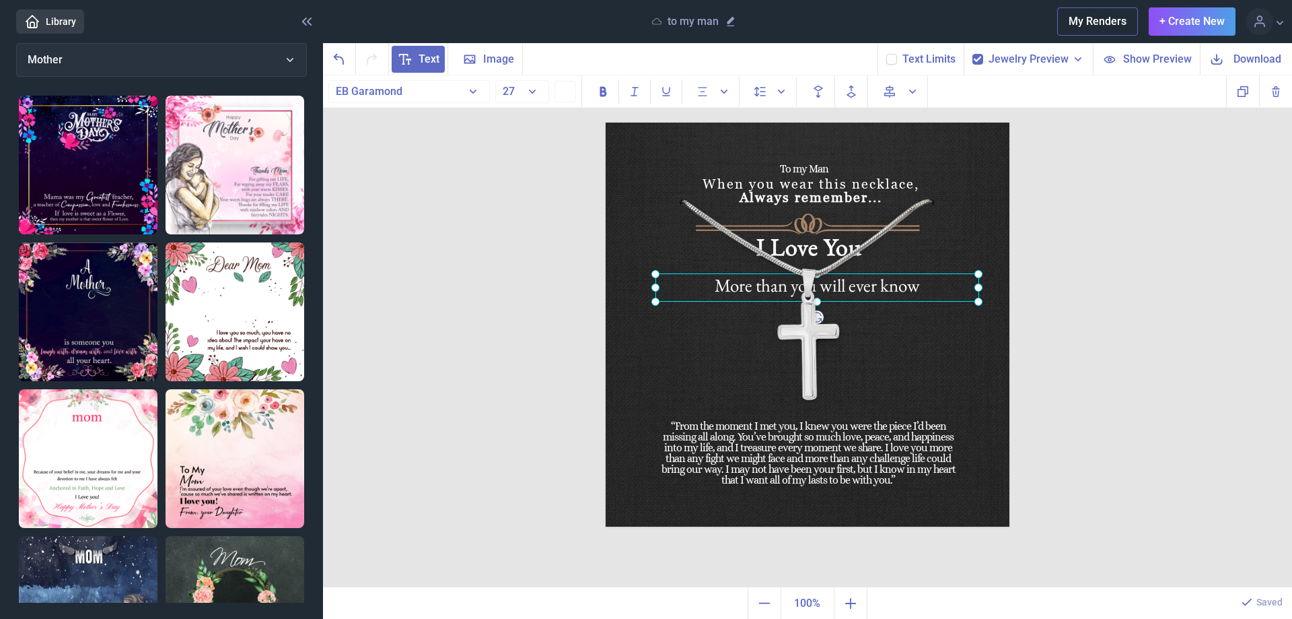
drag, startPoint x: 876, startPoint y: 269, endPoint x: 878, endPoint y: 287, distance: 17.6
click at [606, 122] on div "More than you will ever know" at bounding box center [606, 122] width 0 height 0
click at [878, 287] on div at bounding box center [818, 287] width 324 height 28
click at [880, 285] on div at bounding box center [818, 287] width 324 height 28
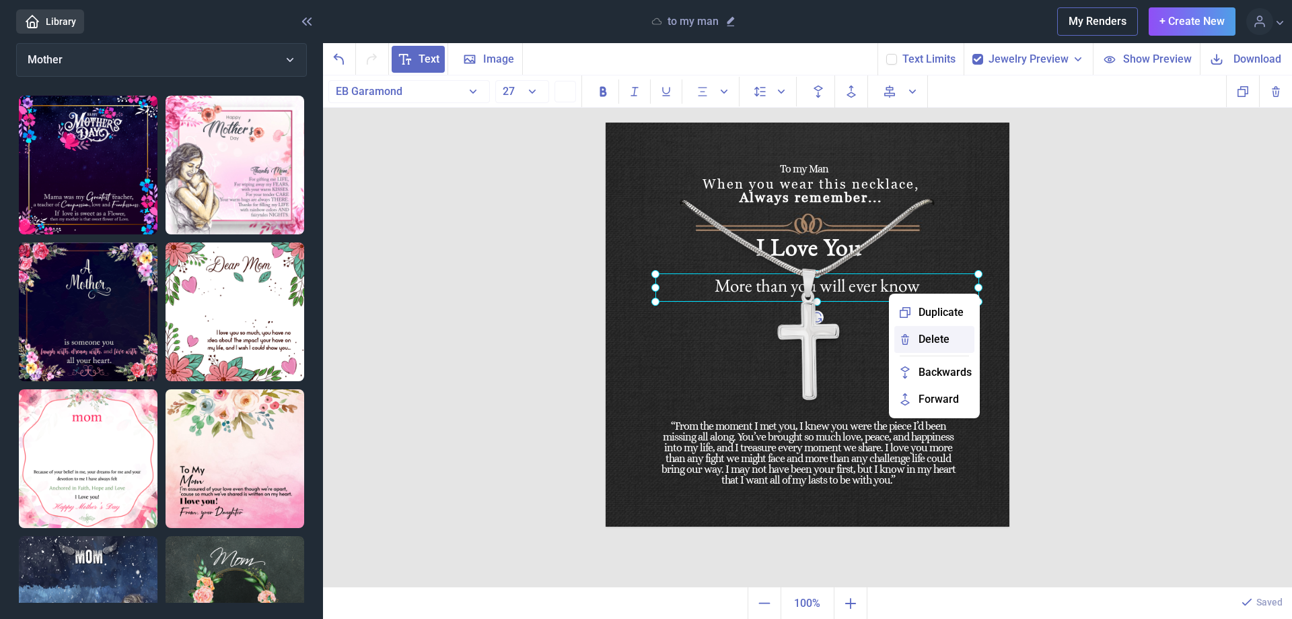
click at [932, 338] on span "Delete" at bounding box center [934, 339] width 31 height 16
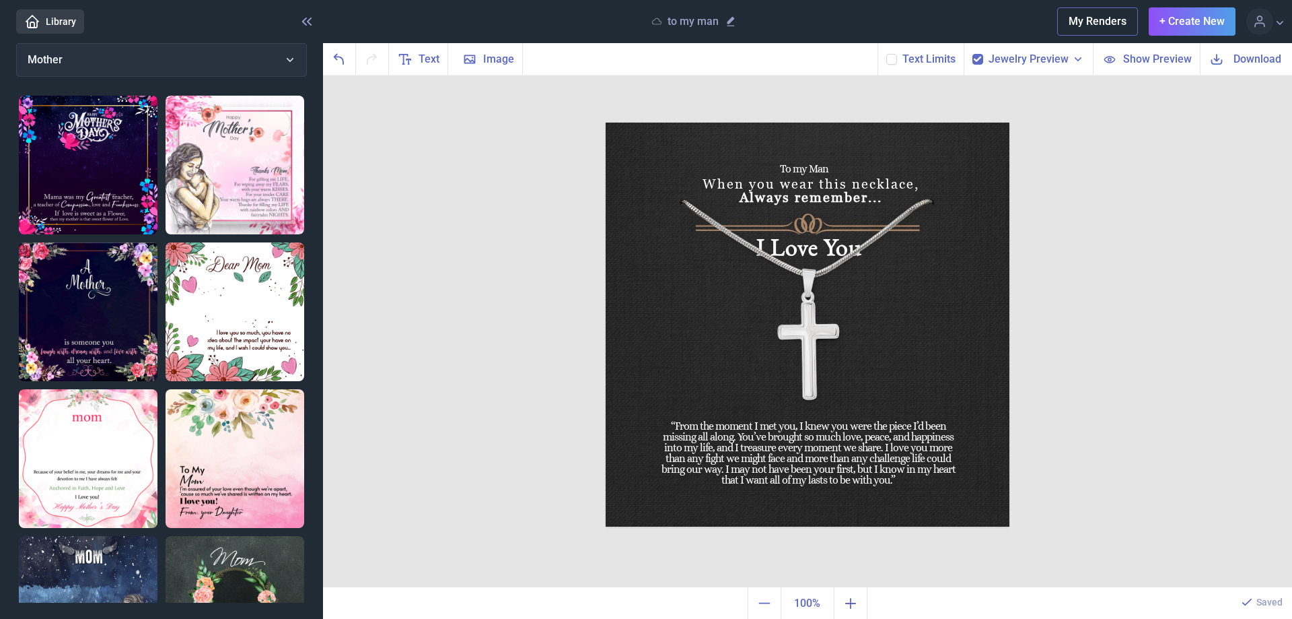
drag, startPoint x: 807, startPoint y: 223, endPoint x: 810, endPoint y: 216, distance: 8.1
click at [810, 216] on img at bounding box center [808, 324] width 404 height 404
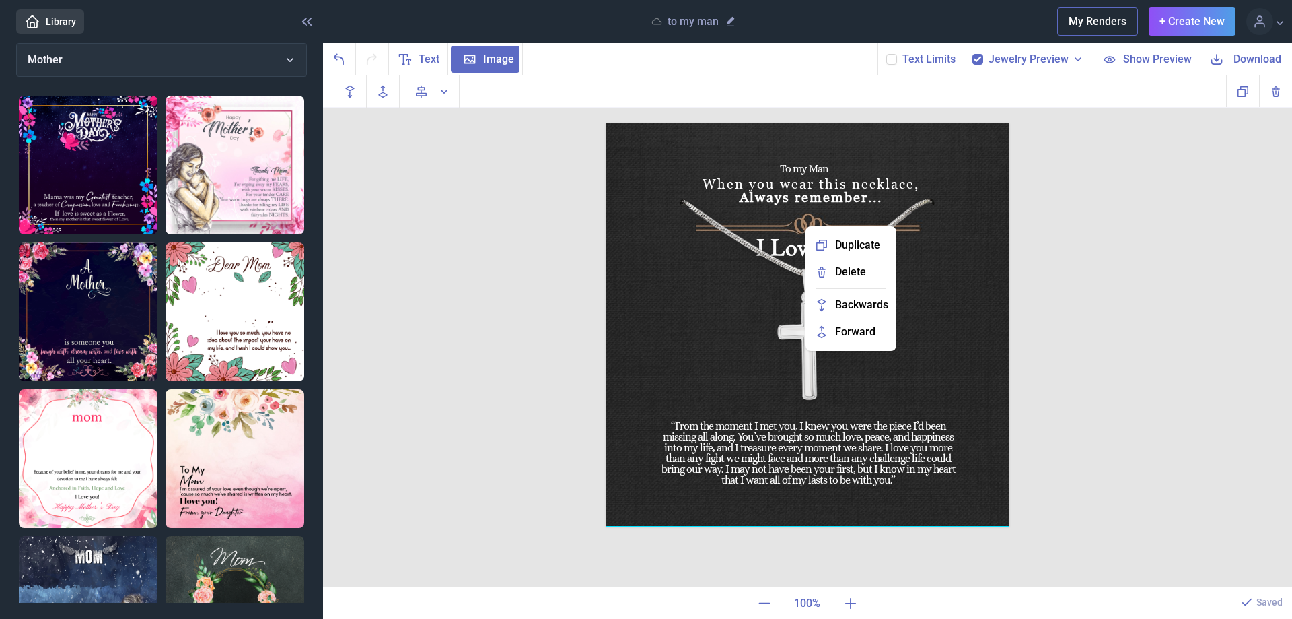
click at [791, 223] on div at bounding box center [808, 324] width 404 height 404
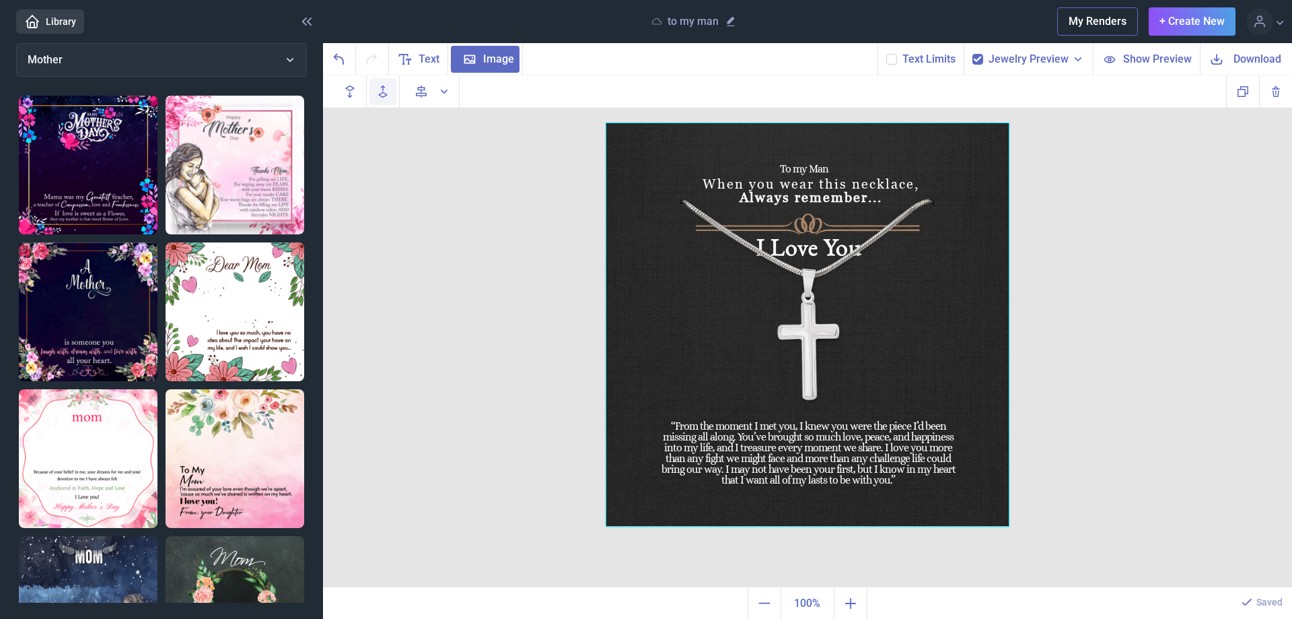
click at [385, 94] on use "Forwards" at bounding box center [383, 90] width 8 height 11
click at [352, 90] on use "Backwards" at bounding box center [350, 90] width 8 height 11
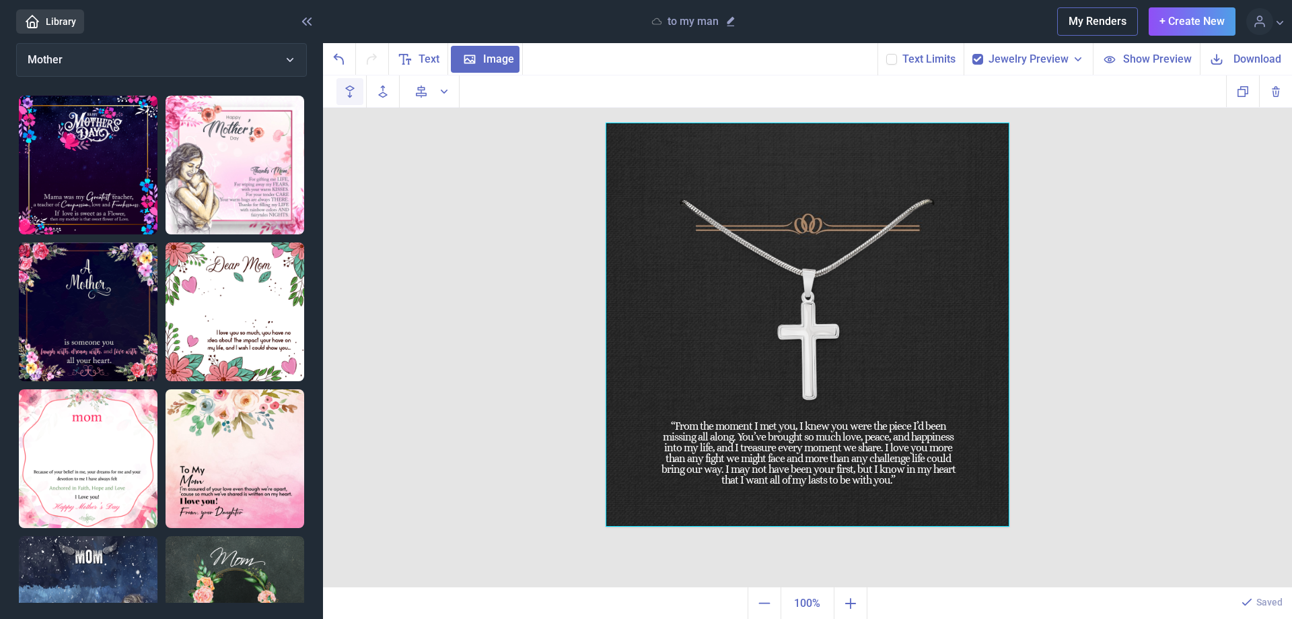
click at [353, 90] on icon "Backwards" at bounding box center [350, 91] width 16 height 16
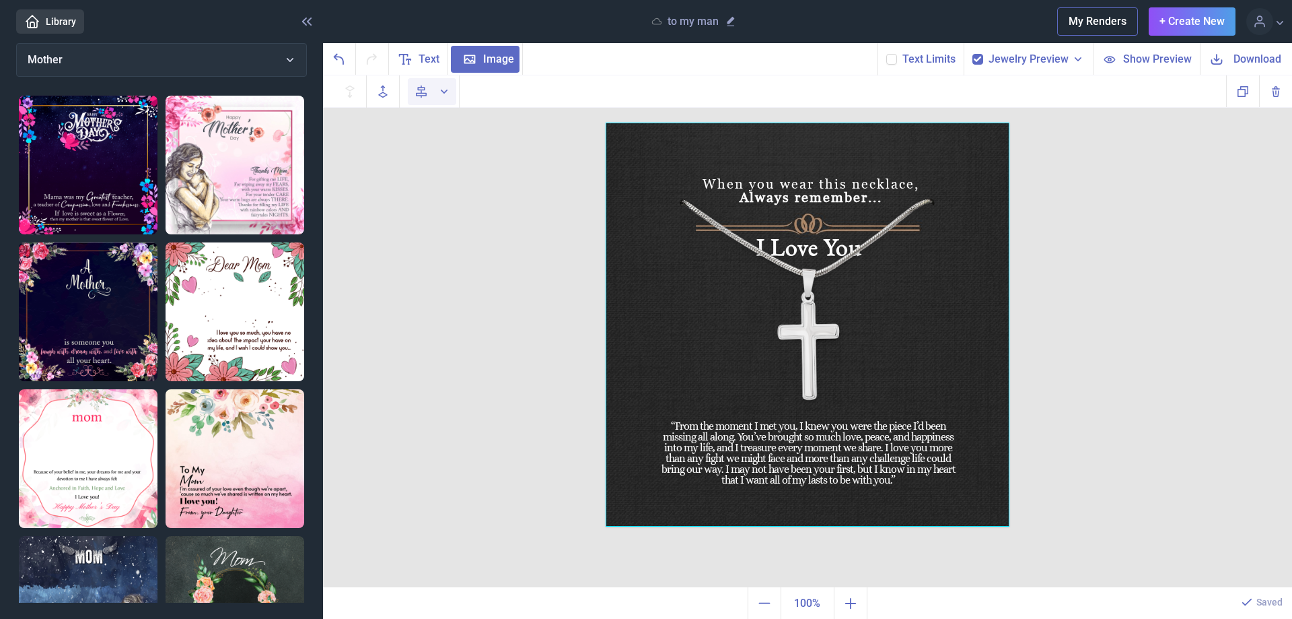
click at [445, 94] on icon "Align to page" at bounding box center [443, 91] width 13 height 13
click at [424, 127] on icon at bounding box center [425, 126] width 16 height 16
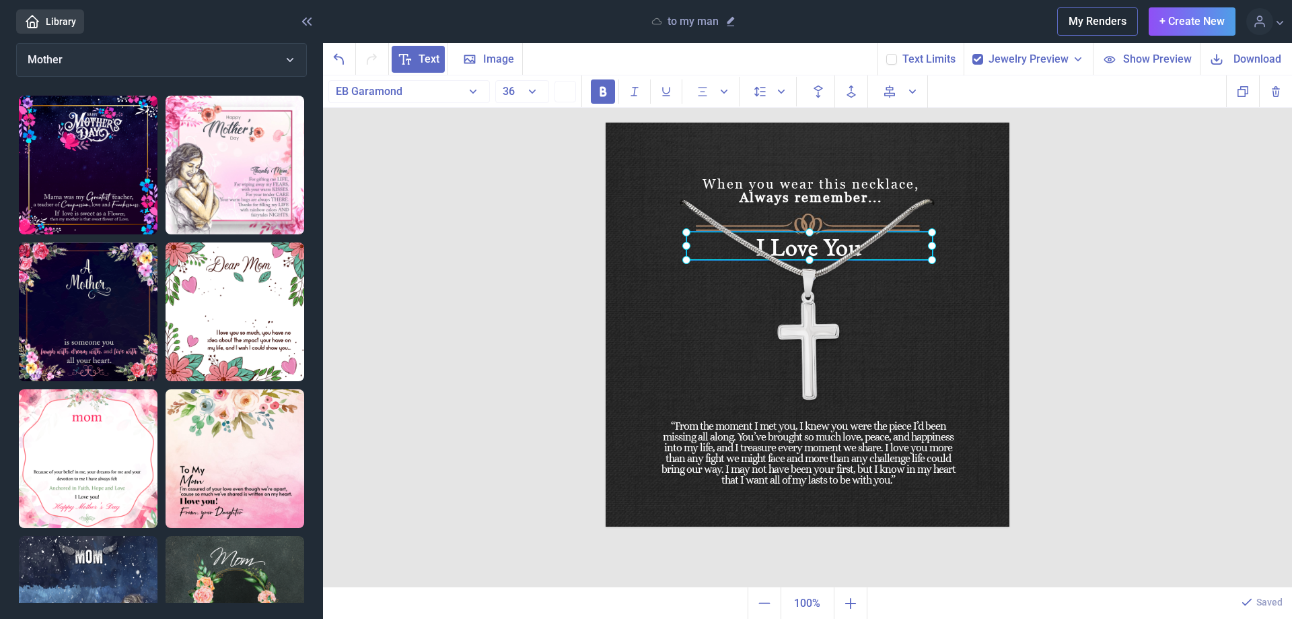
click at [606, 122] on div "I Love You" at bounding box center [606, 122] width 0 height 0
click at [532, 94] on button "36" at bounding box center [522, 91] width 54 height 23
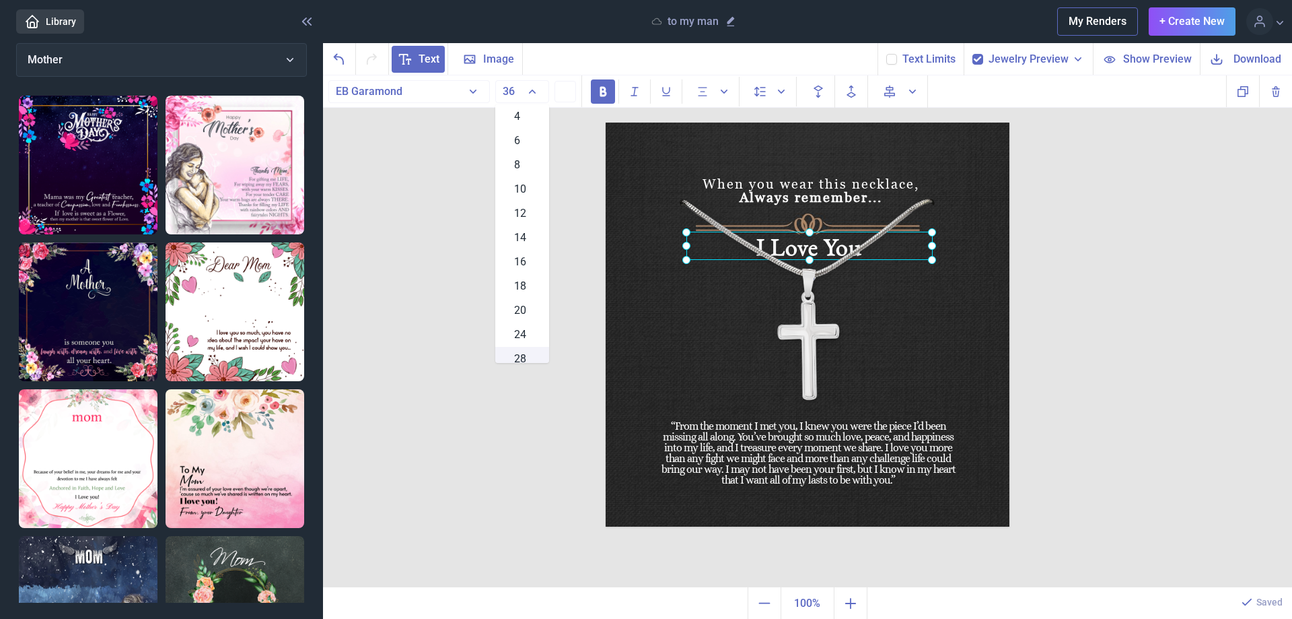
click at [520, 355] on span "28" at bounding box center [520, 359] width 12 height 16
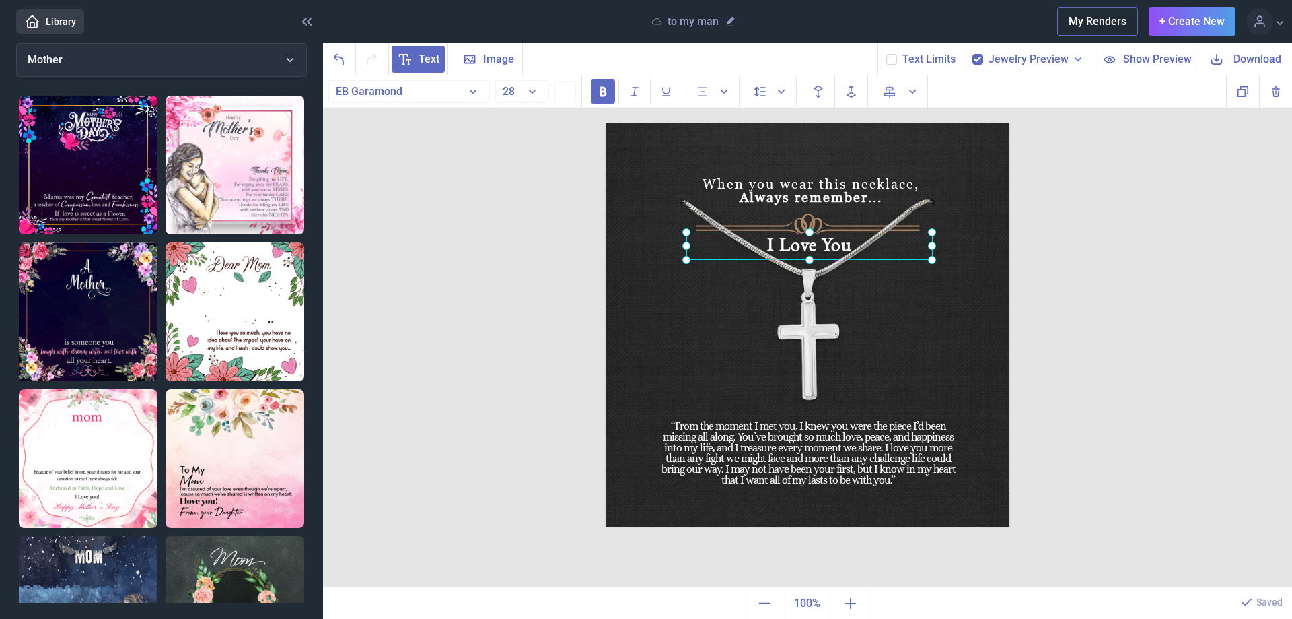
click at [906, 310] on img at bounding box center [808, 324] width 404 height 404
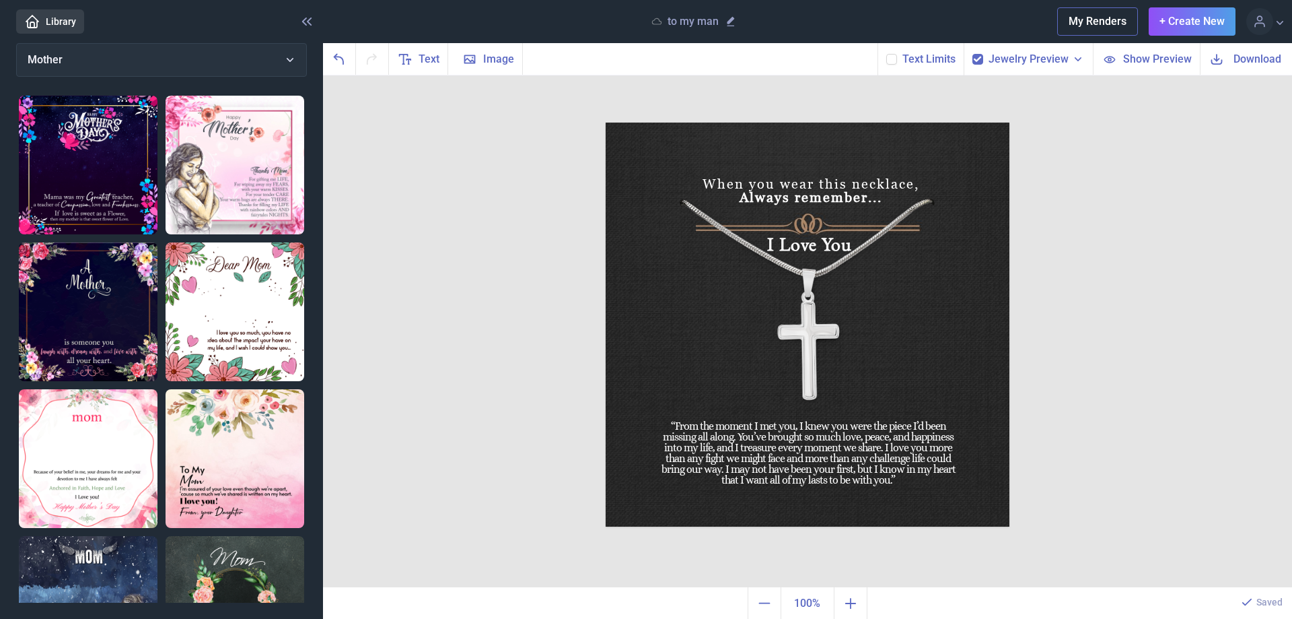
click at [1246, 58] on span "Download" at bounding box center [1258, 58] width 48 height 15
click at [798, 223] on img at bounding box center [808, 324] width 404 height 404
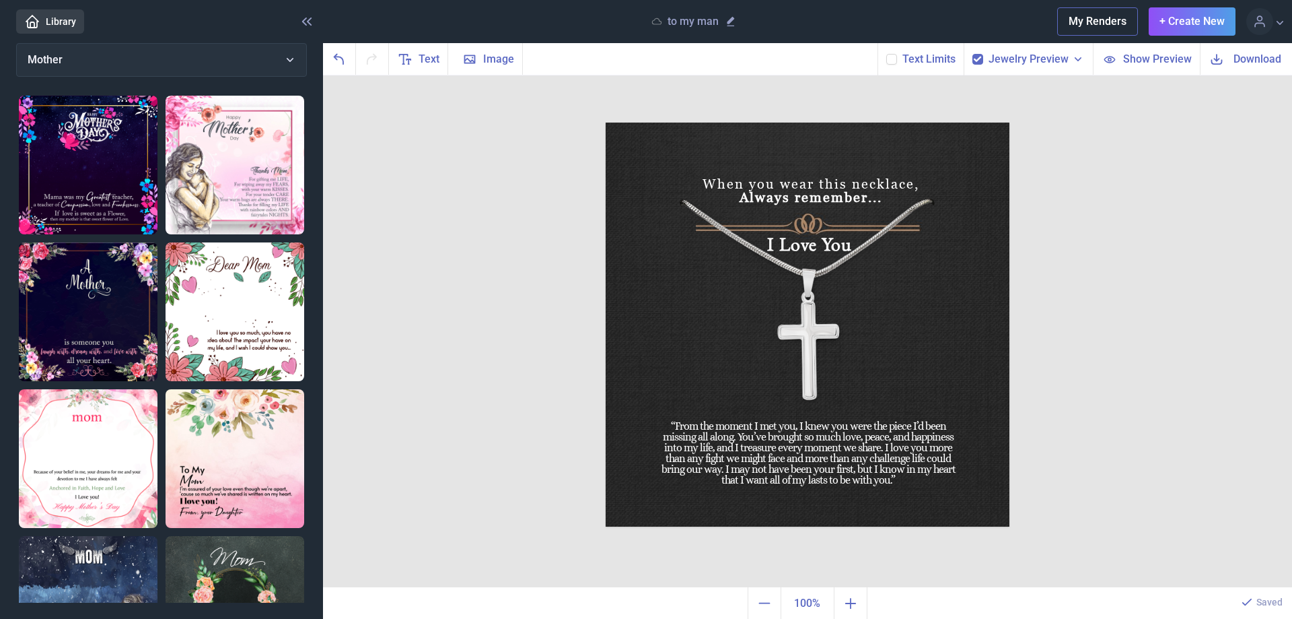
click at [798, 223] on img at bounding box center [808, 324] width 404 height 404
click at [852, 600] on icon "Zoom in" at bounding box center [851, 603] width 16 height 16
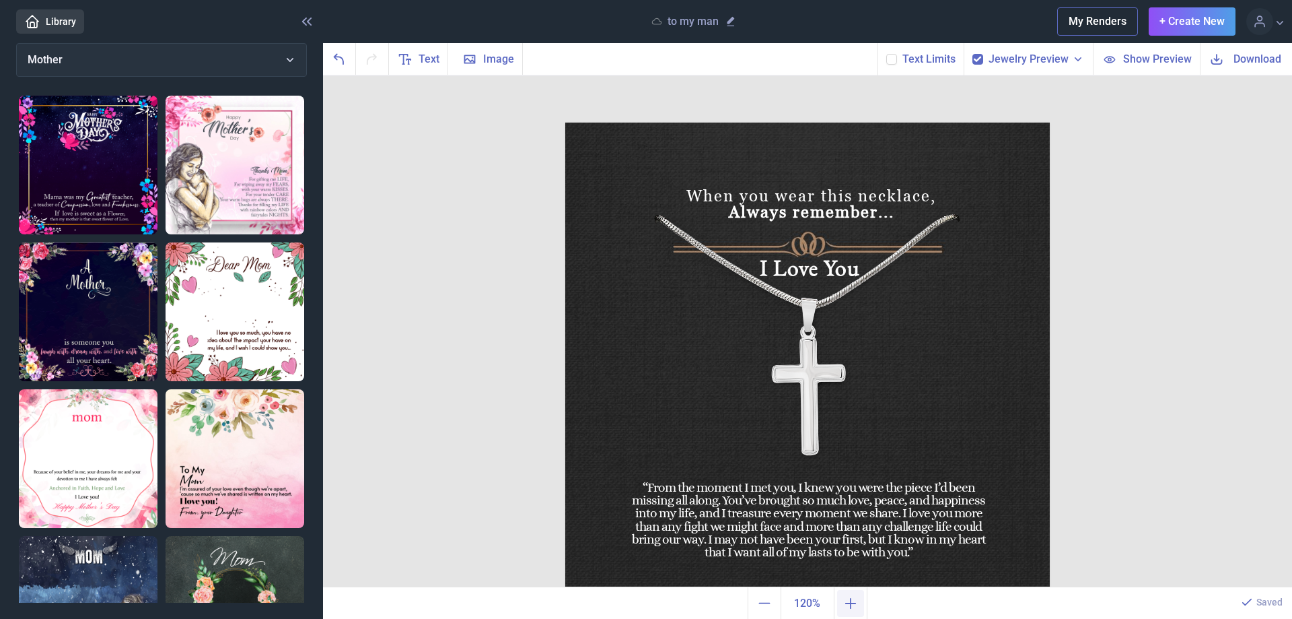
click at [852, 601] on icon "Zoom in" at bounding box center [851, 603] width 16 height 16
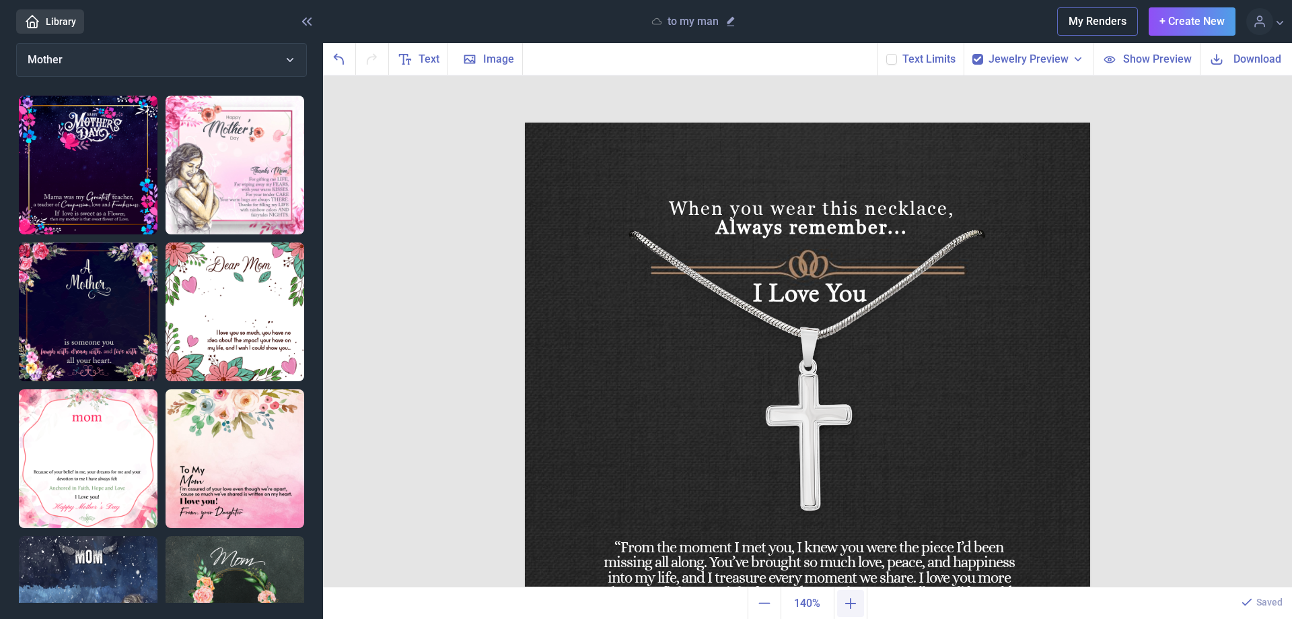
click at [852, 601] on icon "Zoom in" at bounding box center [851, 603] width 16 height 16
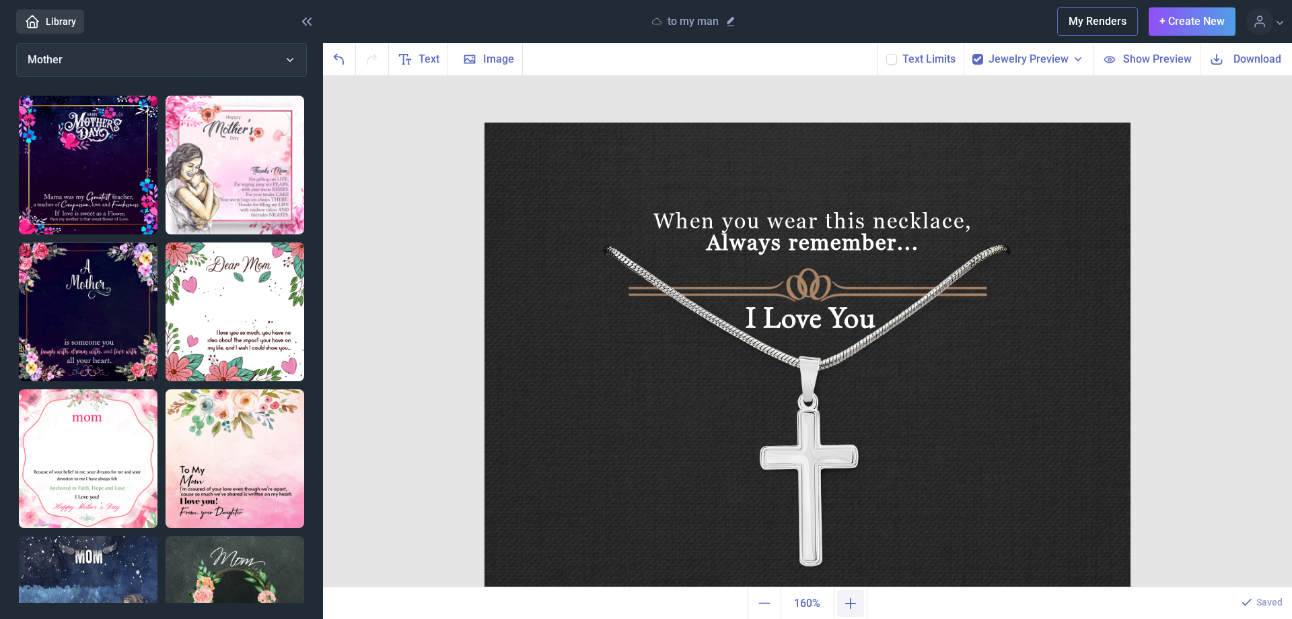
click at [852, 601] on icon "Zoom in" at bounding box center [851, 603] width 16 height 16
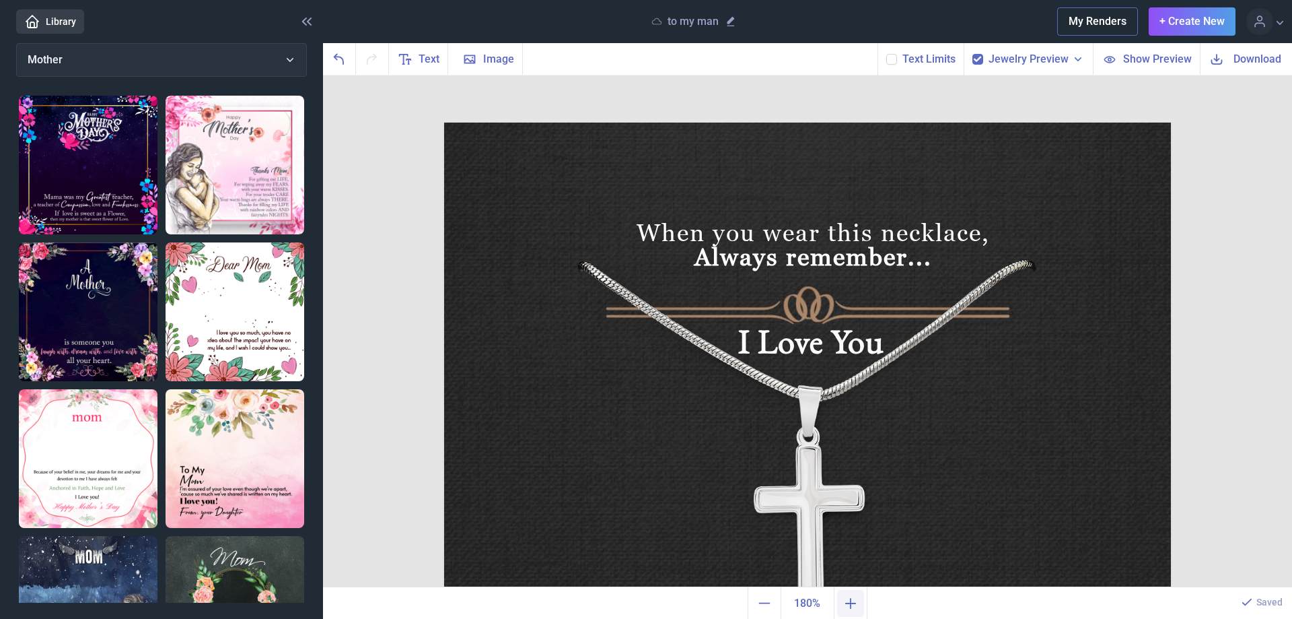
click at [852, 601] on icon "Zoom in" at bounding box center [851, 603] width 16 height 16
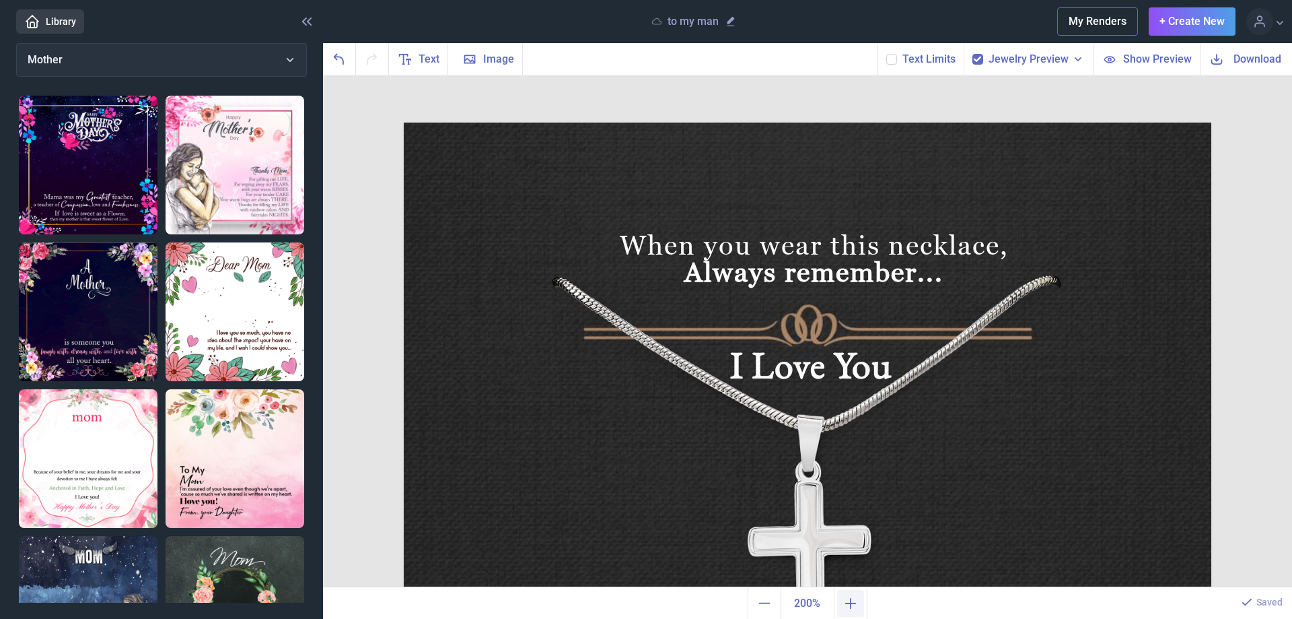
click at [852, 601] on icon "Zoom in" at bounding box center [851, 603] width 16 height 16
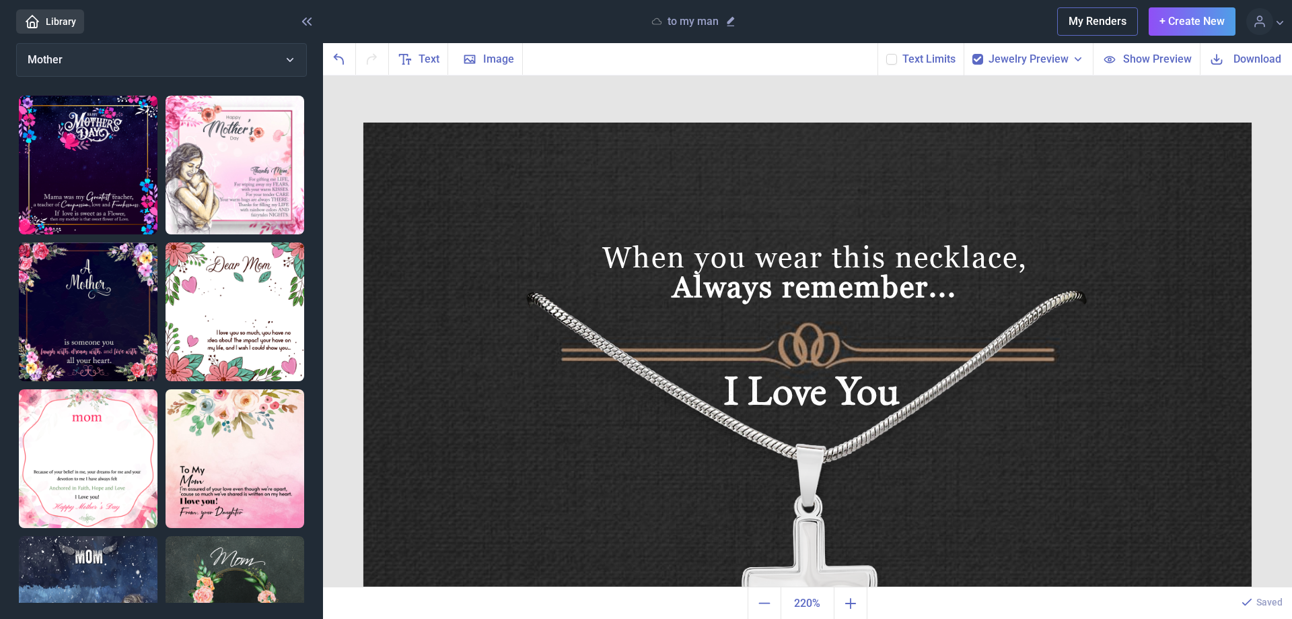
click at [824, 349] on img at bounding box center [807, 566] width 888 height 888
click at [820, 345] on img at bounding box center [807, 566] width 888 height 888
click at [573, 351] on img at bounding box center [807, 566] width 888 height 888
click at [573, 353] on img at bounding box center [807, 566] width 888 height 888
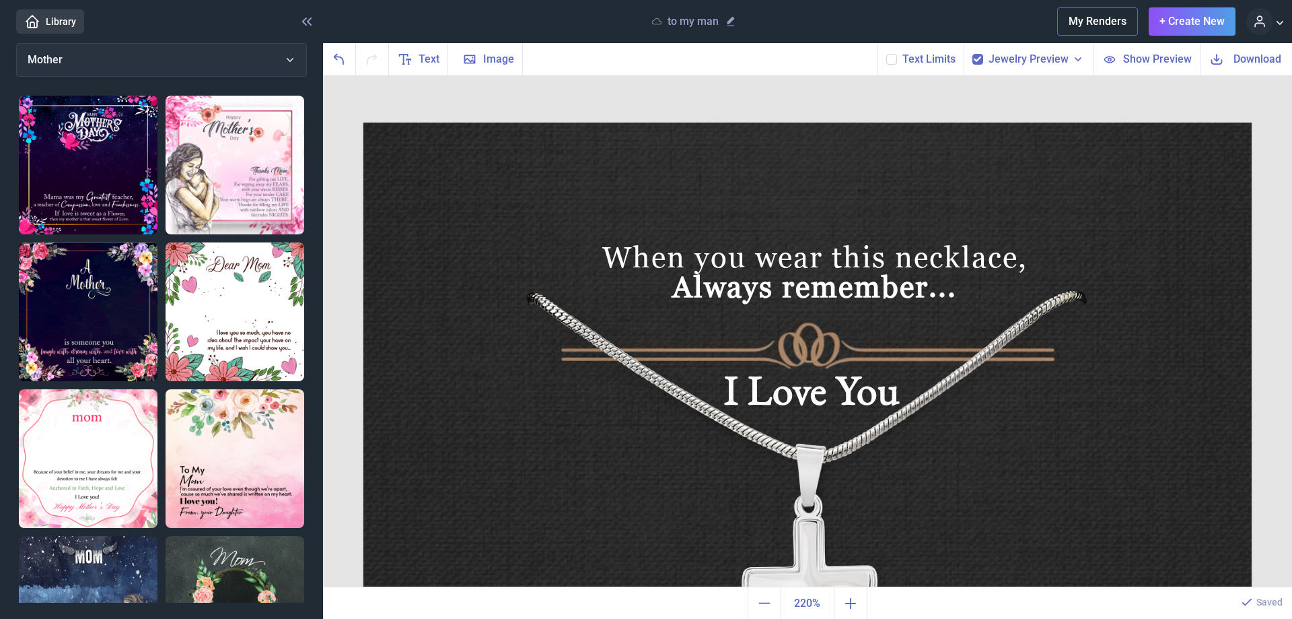
click at [1272, 24] on button at bounding box center [1259, 21] width 27 height 27
click at [1240, 75] on link "Design Library" at bounding box center [1247, 78] width 83 height 15
